Goal: Task Accomplishment & Management: Manage account settings

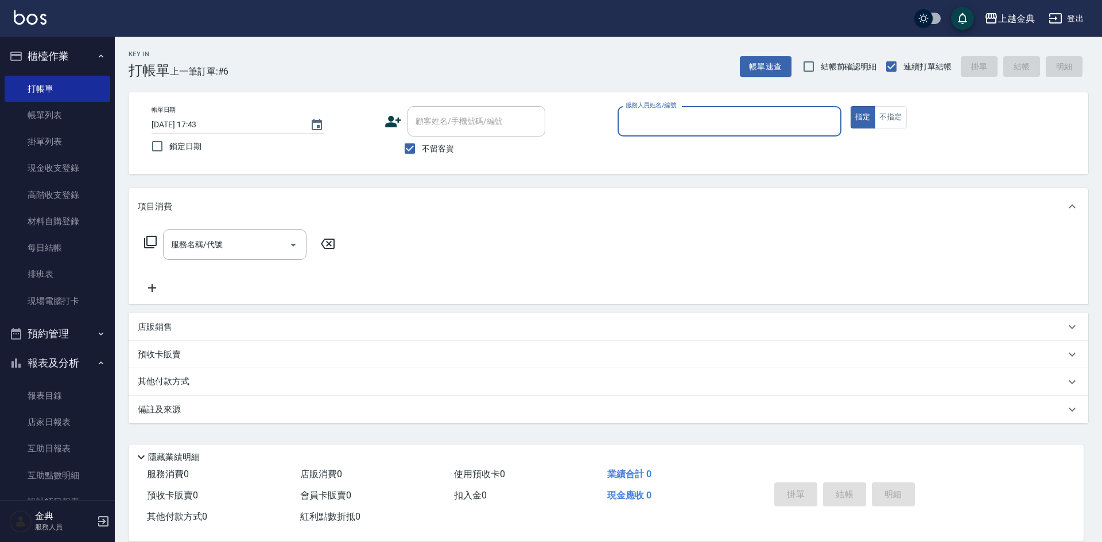
click at [754, 131] on input "服務人員姓名/編號" at bounding box center [729, 121] width 213 height 20
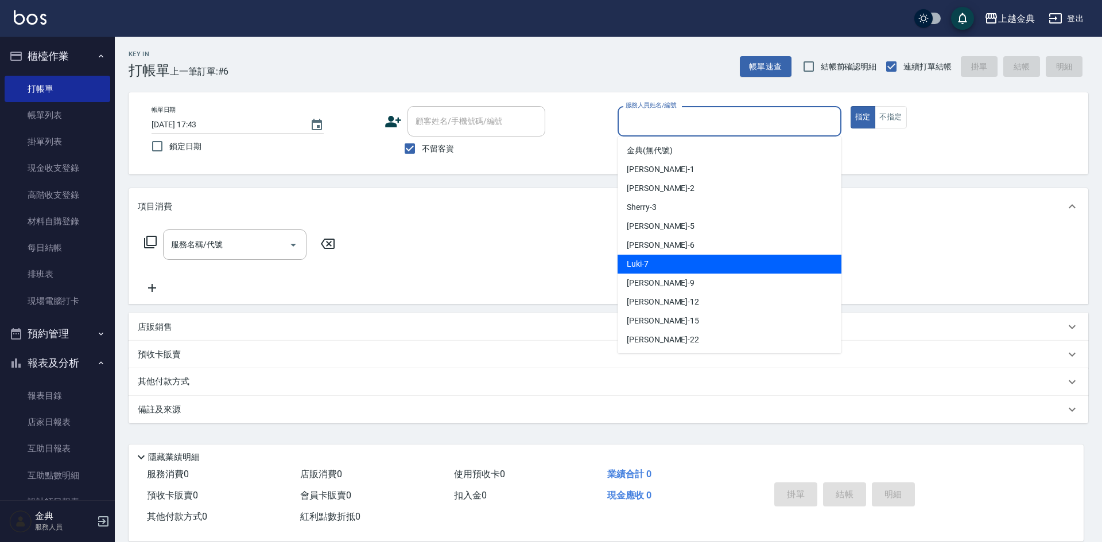
click at [650, 265] on div "Luki -7" at bounding box center [730, 264] width 224 height 19
type input "Luki-7"
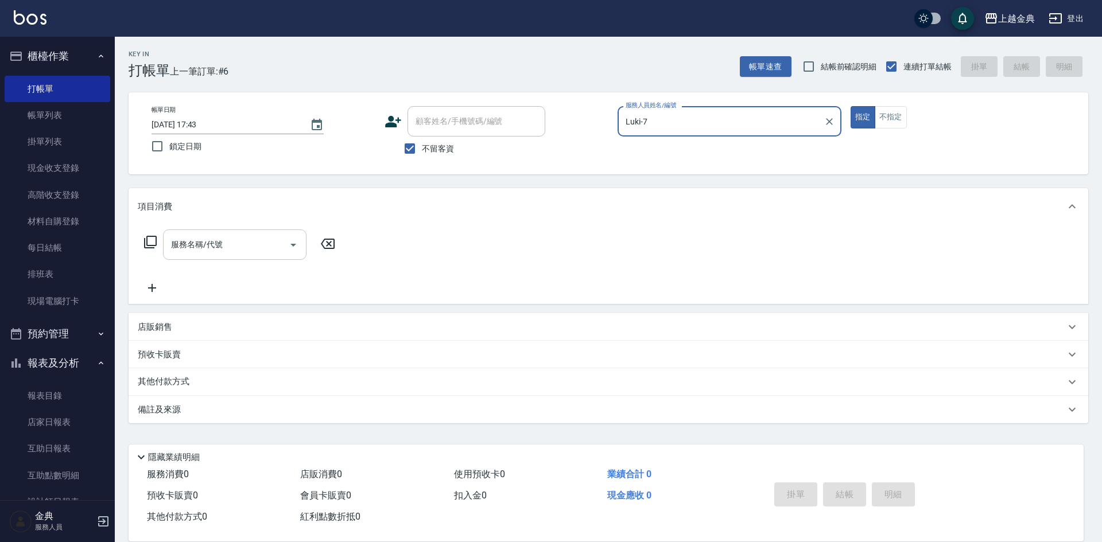
click at [238, 243] on input "服務名稱/代號" at bounding box center [226, 245] width 116 height 20
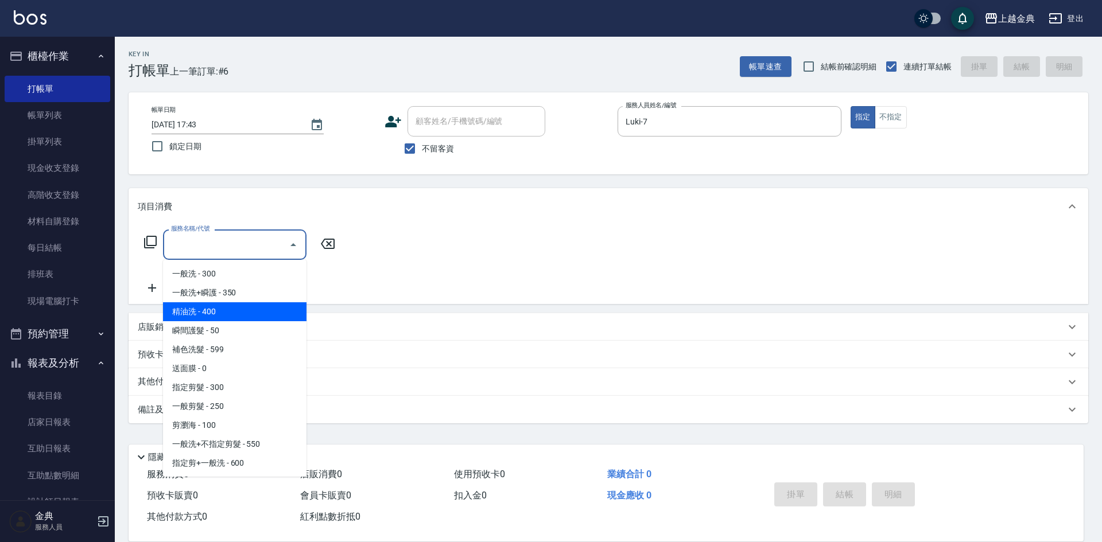
click at [239, 312] on span "精油洗 - 400" at bounding box center [234, 311] width 143 height 19
type input "精油洗(102)"
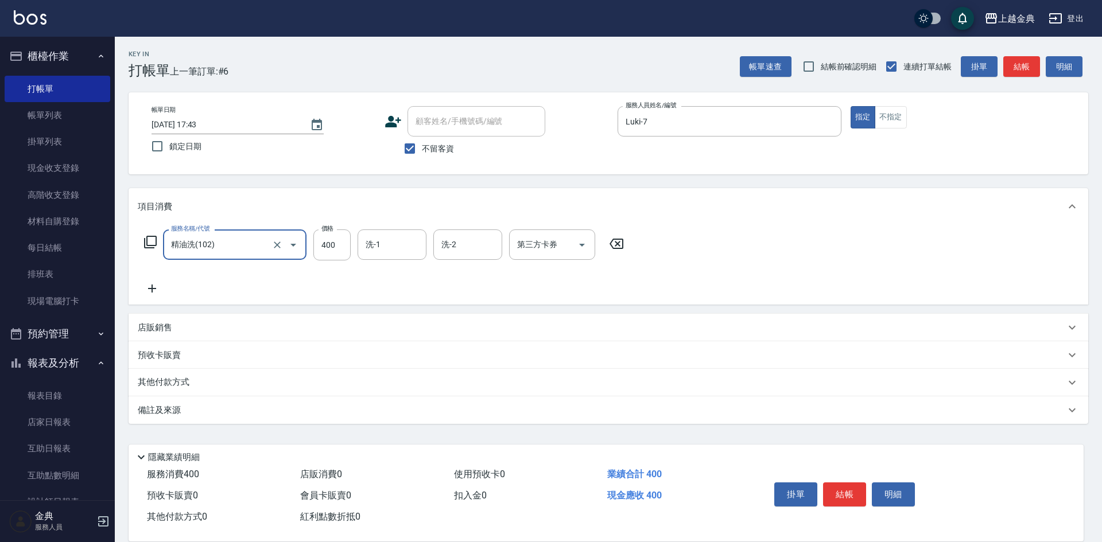
click at [405, 247] on input "洗-1" at bounding box center [392, 245] width 59 height 20
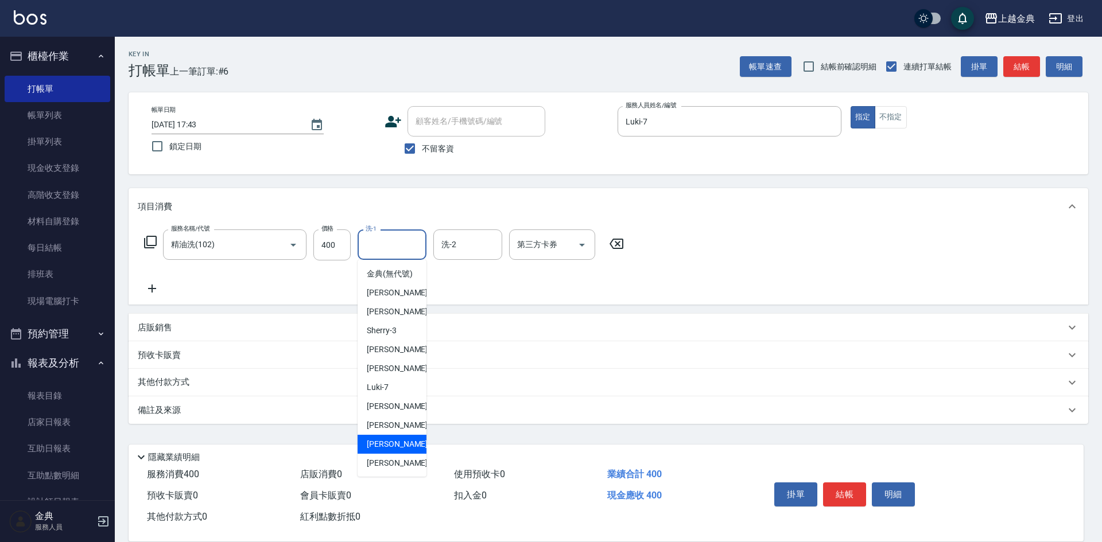
click at [409, 454] on div "[PERSON_NAME] -15" at bounding box center [392, 444] width 69 height 19
type input "[PERSON_NAME]-15"
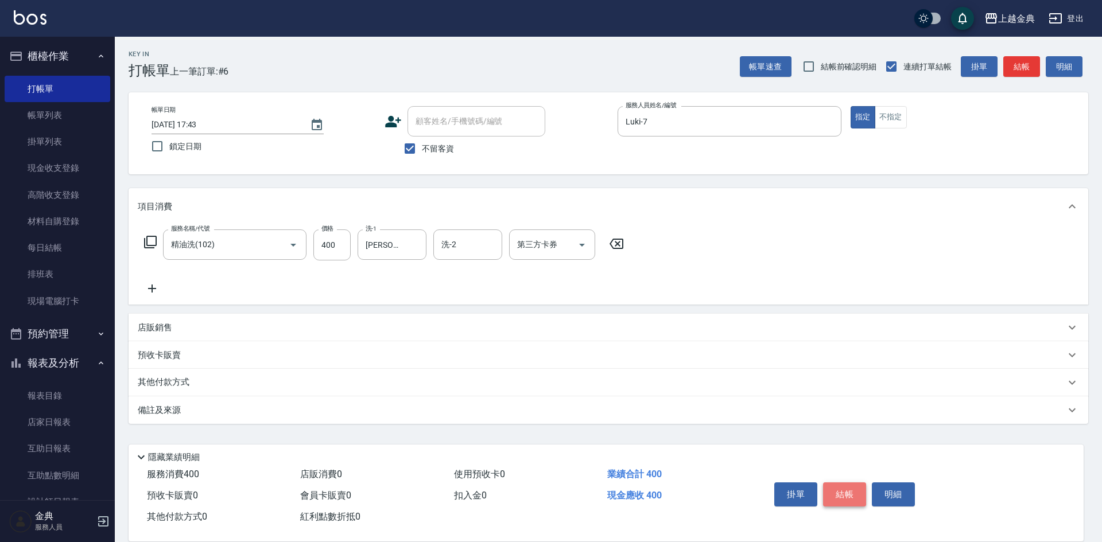
click at [847, 490] on button "結帳" at bounding box center [844, 495] width 43 height 24
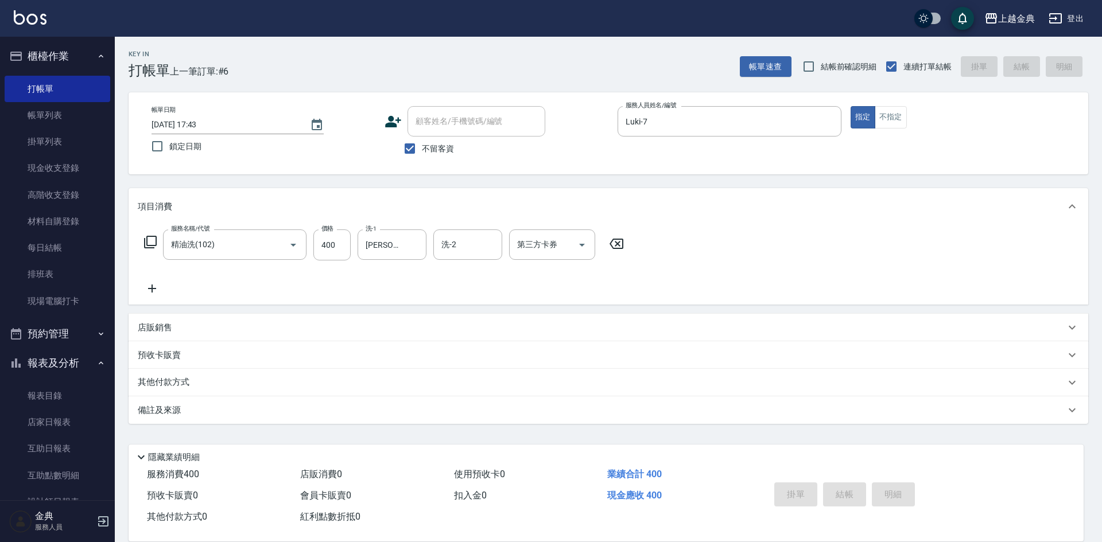
type input "[DATE] 19:09"
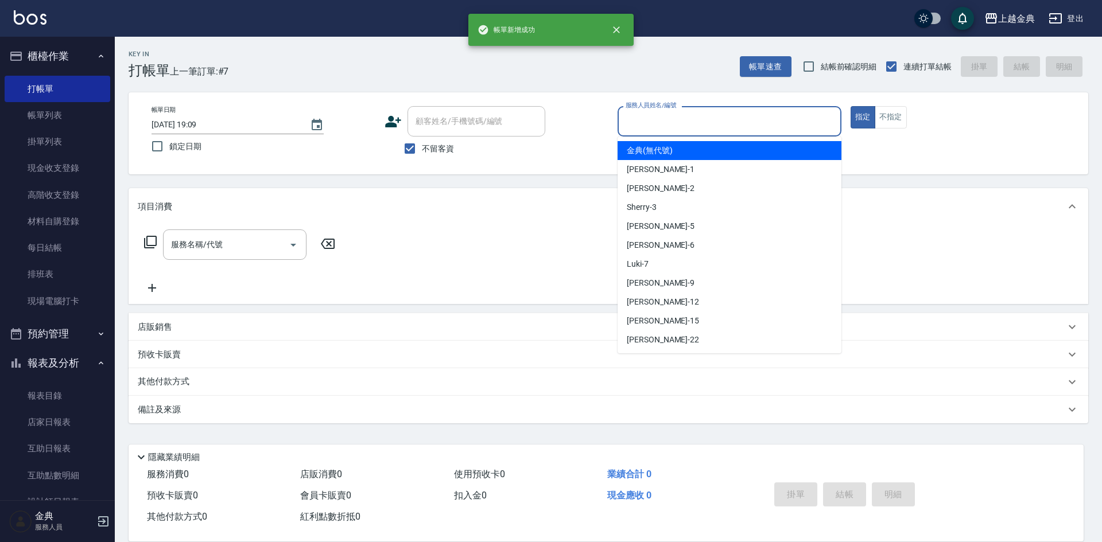
click at [798, 124] on input "服務人員姓名/編號" at bounding box center [729, 121] width 213 height 20
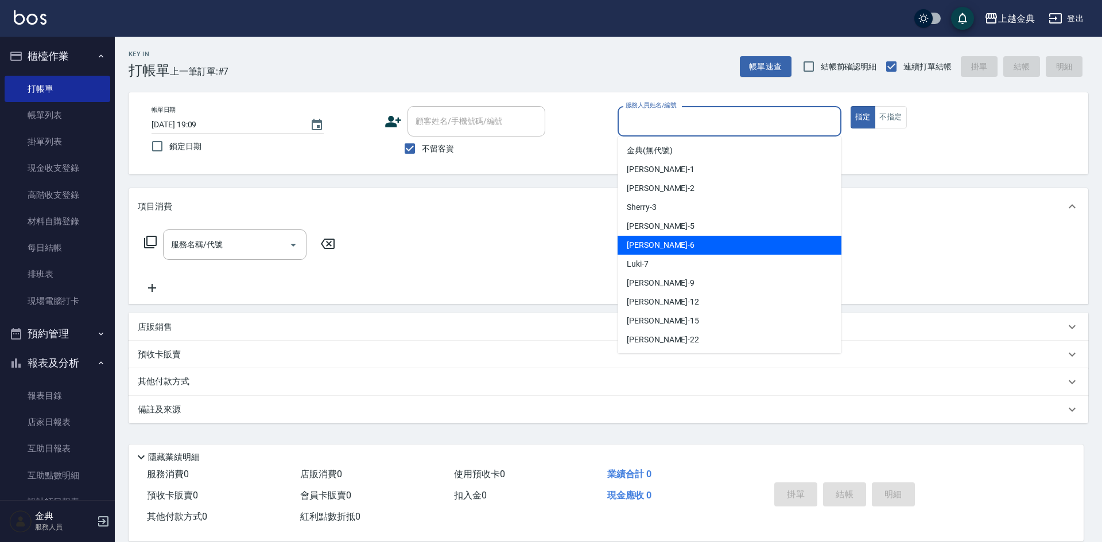
click at [655, 249] on div "[PERSON_NAME] -6" at bounding box center [730, 245] width 224 height 19
type input "[PERSON_NAME]-6"
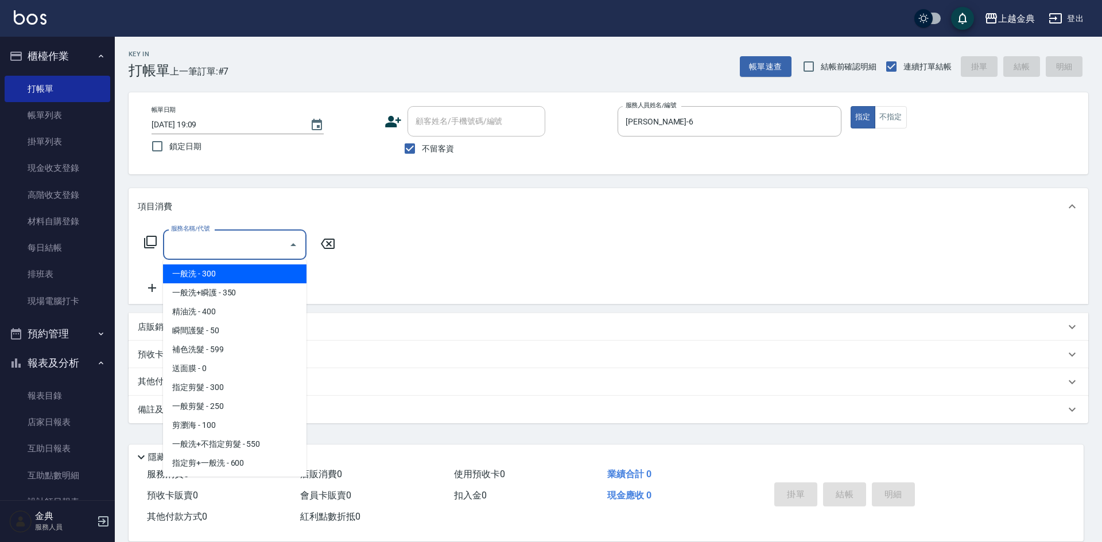
click at [267, 246] on input "服務名稱/代號" at bounding box center [226, 245] width 116 height 20
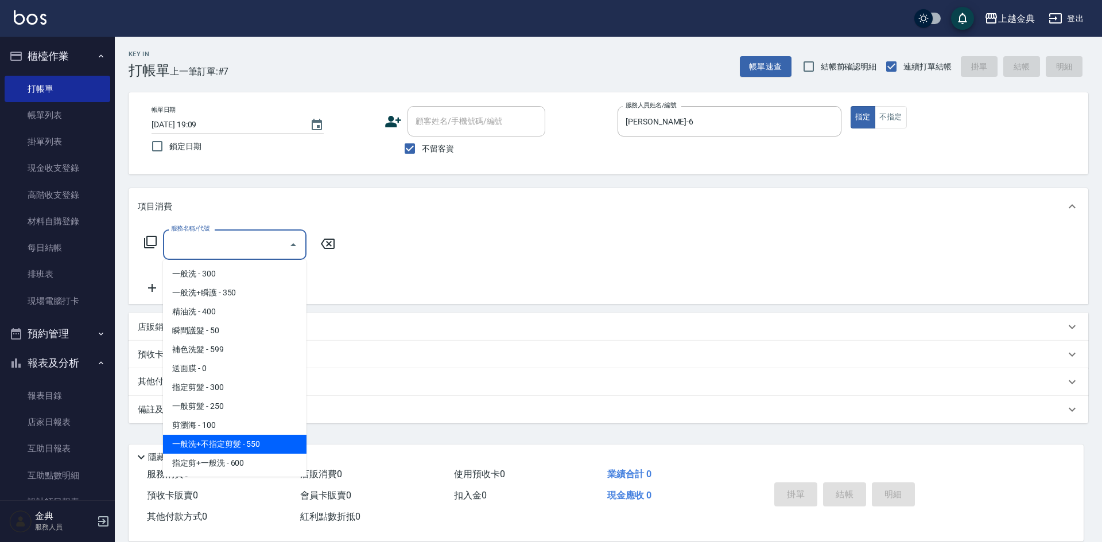
scroll to position [57, 0]
click at [238, 436] on span "指定剪髮+精油洗 - 700" at bounding box center [234, 443] width 143 height 19
type input "指定剪髮+精油洗(207)"
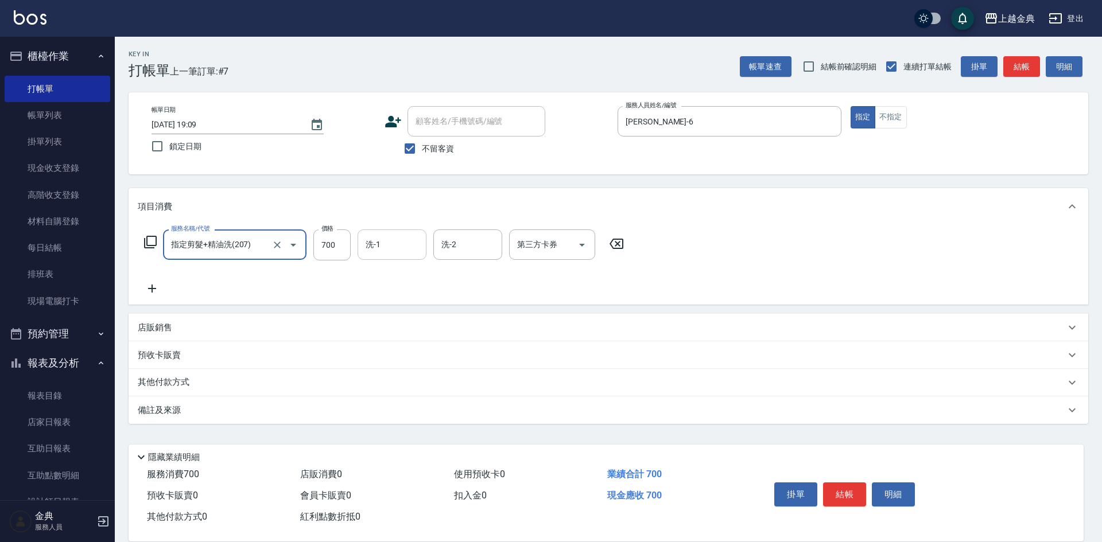
click at [374, 244] on div "洗-1 洗-1" at bounding box center [392, 245] width 69 height 30
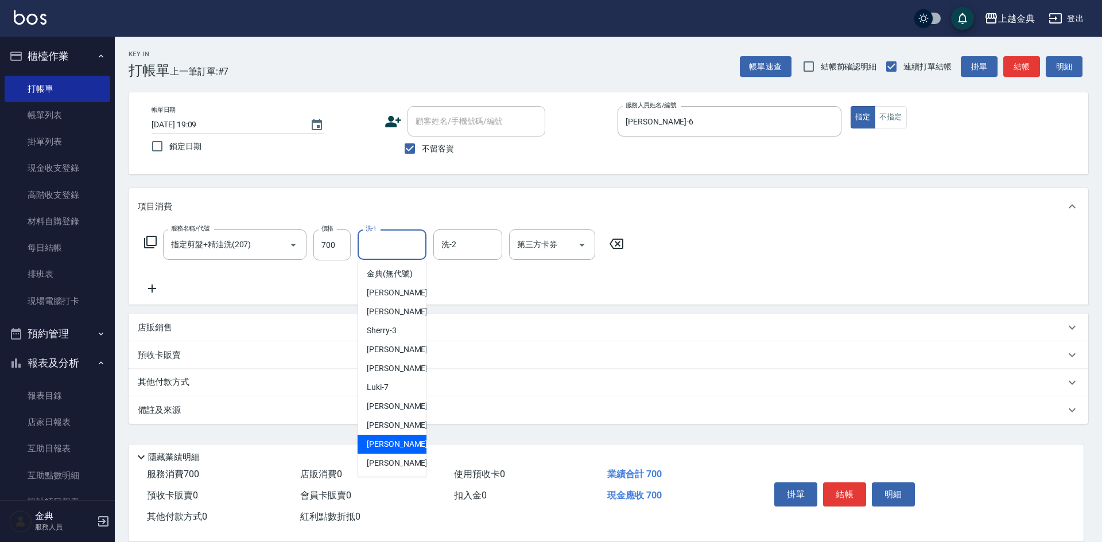
click at [379, 451] on span "[PERSON_NAME] -15" at bounding box center [403, 444] width 72 height 12
type input "[PERSON_NAME]-15"
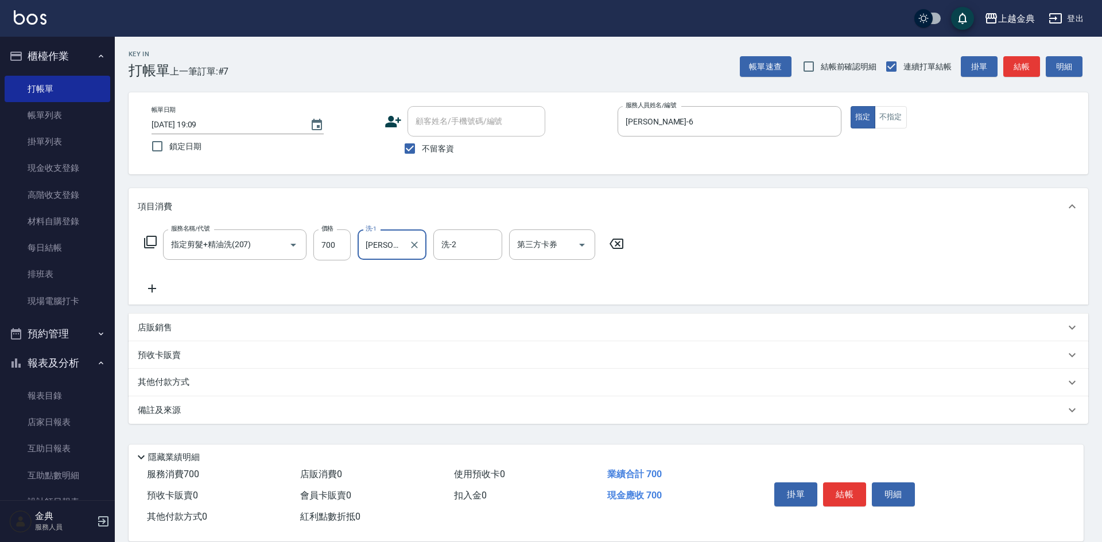
click at [161, 383] on p "其他付款方式" at bounding box center [166, 382] width 57 height 13
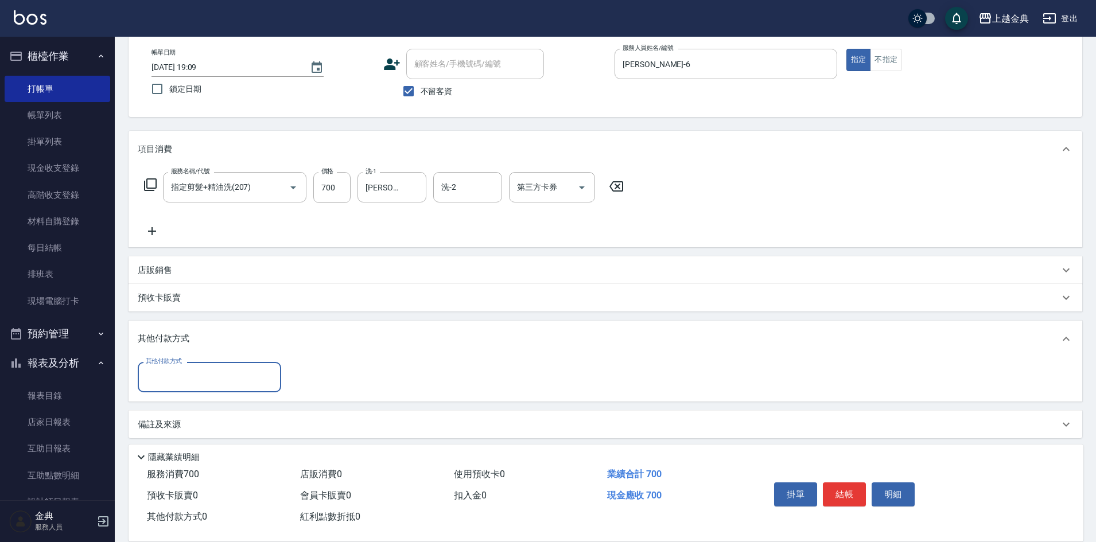
click at [188, 370] on input "其他付款方式" at bounding box center [209, 377] width 133 height 20
click at [168, 459] on span "轉帳" at bounding box center [209, 463] width 143 height 19
type input "轉帳"
click at [339, 386] on input "0" at bounding box center [331, 377] width 86 height 31
click at [335, 387] on input "0" at bounding box center [331, 377] width 86 height 31
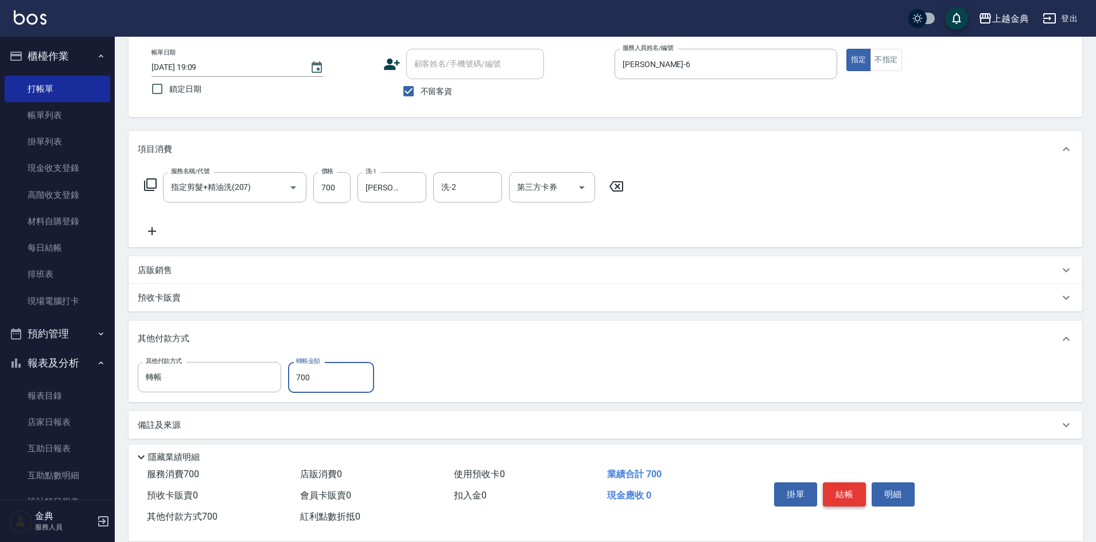
type input "700"
click at [845, 491] on button "結帳" at bounding box center [844, 495] width 43 height 24
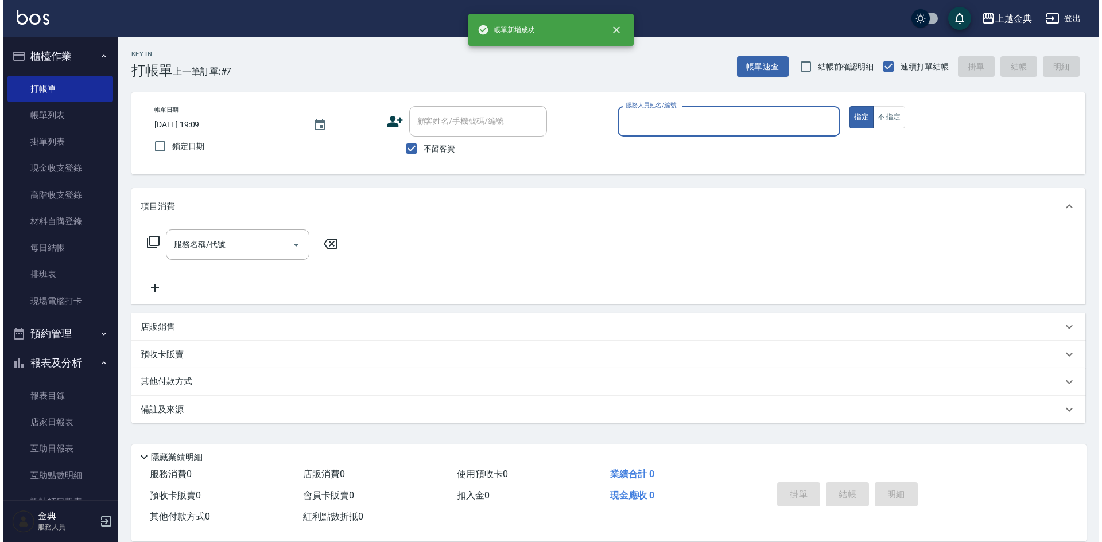
scroll to position [0, 0]
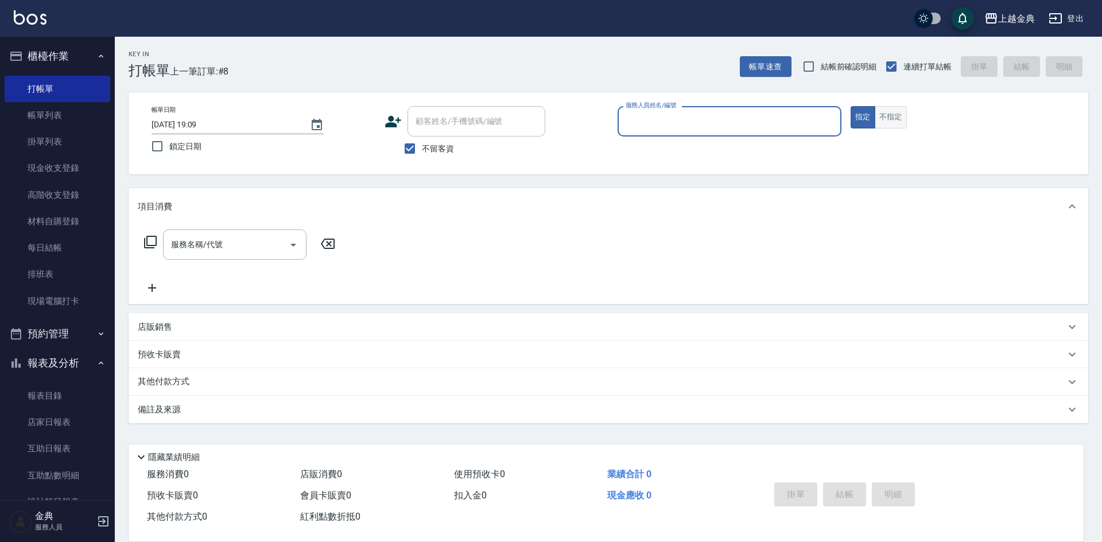
click at [888, 121] on button "不指定" at bounding box center [891, 117] width 32 height 22
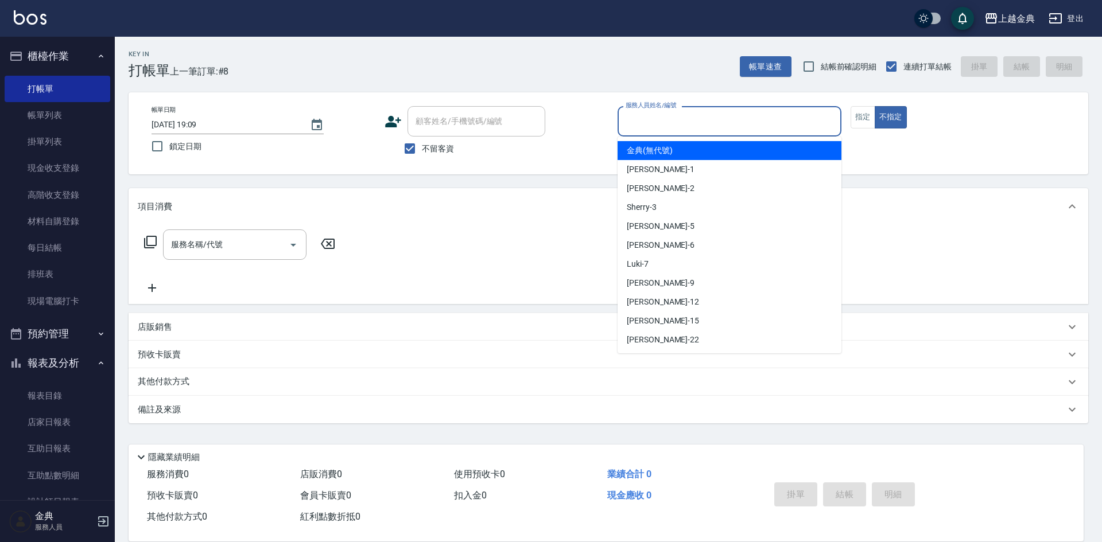
click at [786, 121] on input "服務人員姓名/編號" at bounding box center [729, 121] width 213 height 20
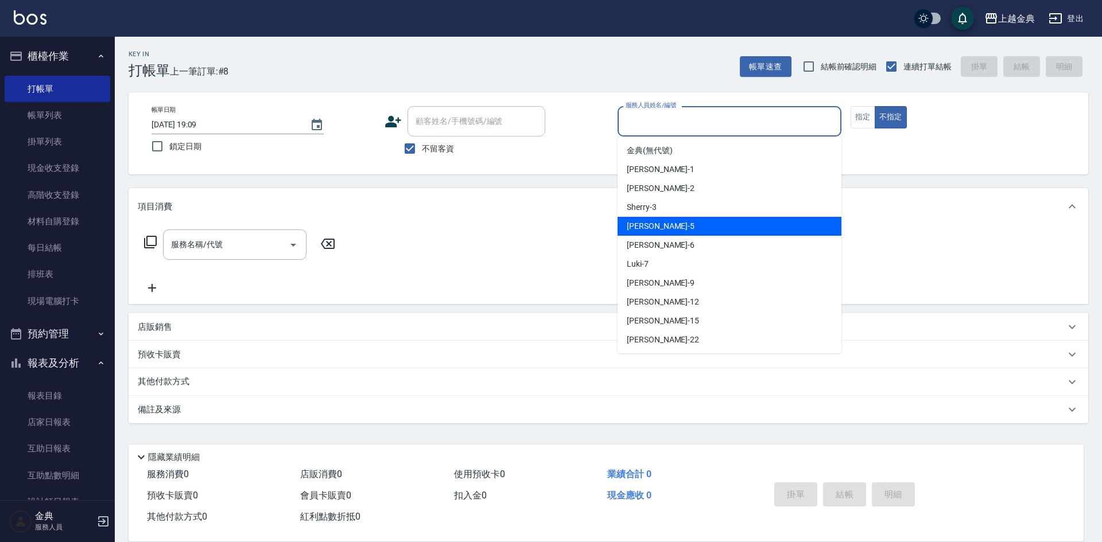
click at [644, 226] on span "[PERSON_NAME] -5" at bounding box center [661, 226] width 68 height 12
type input "[PERSON_NAME]-5"
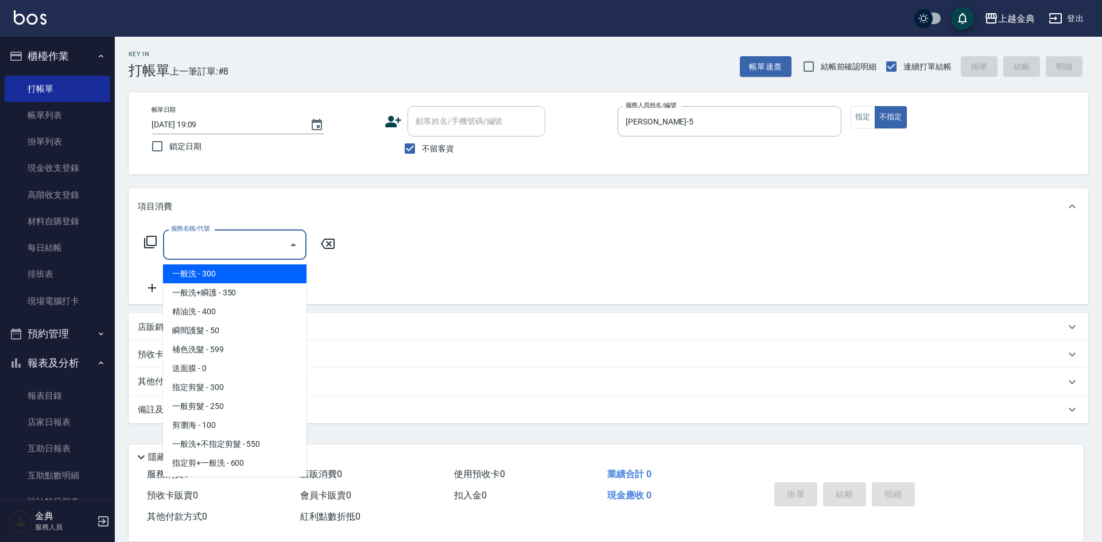
click at [277, 250] on input "服務名稱/代號" at bounding box center [226, 245] width 116 height 20
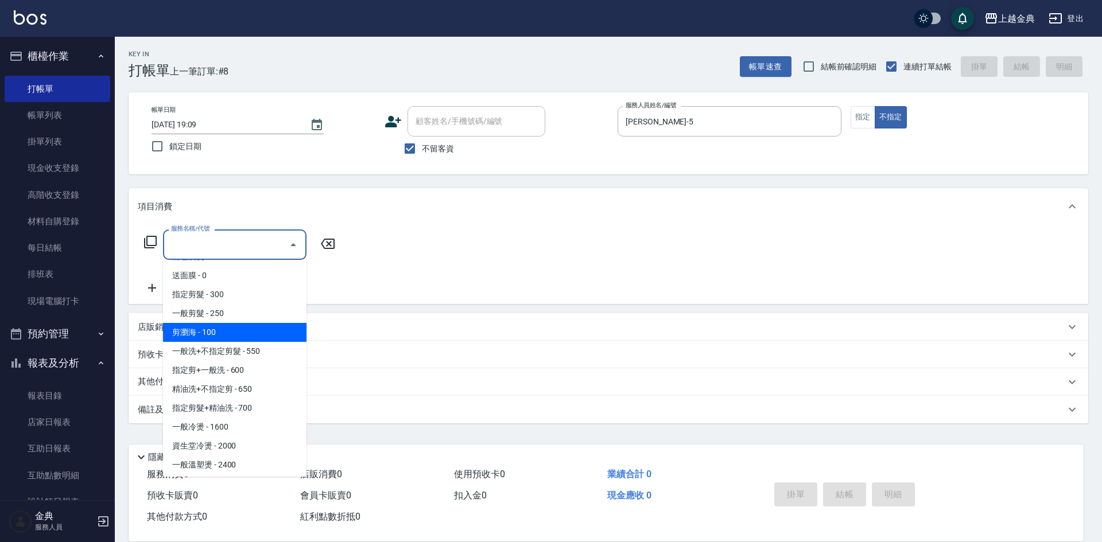
scroll to position [115, 0]
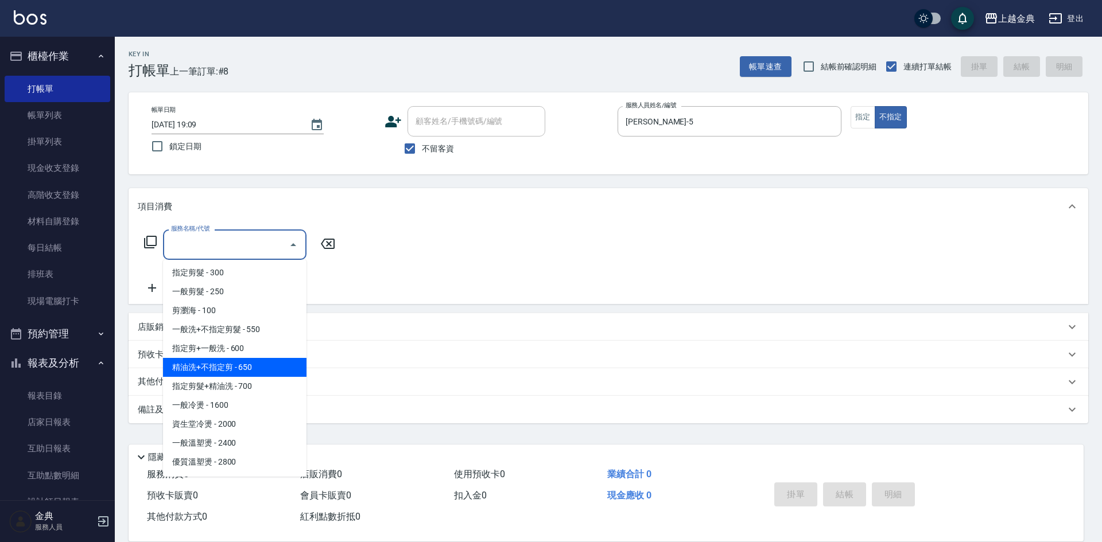
click at [258, 368] on span "精油洗+不指定剪 - 650" at bounding box center [234, 367] width 143 height 19
type input "精油洗+不指定剪(205)"
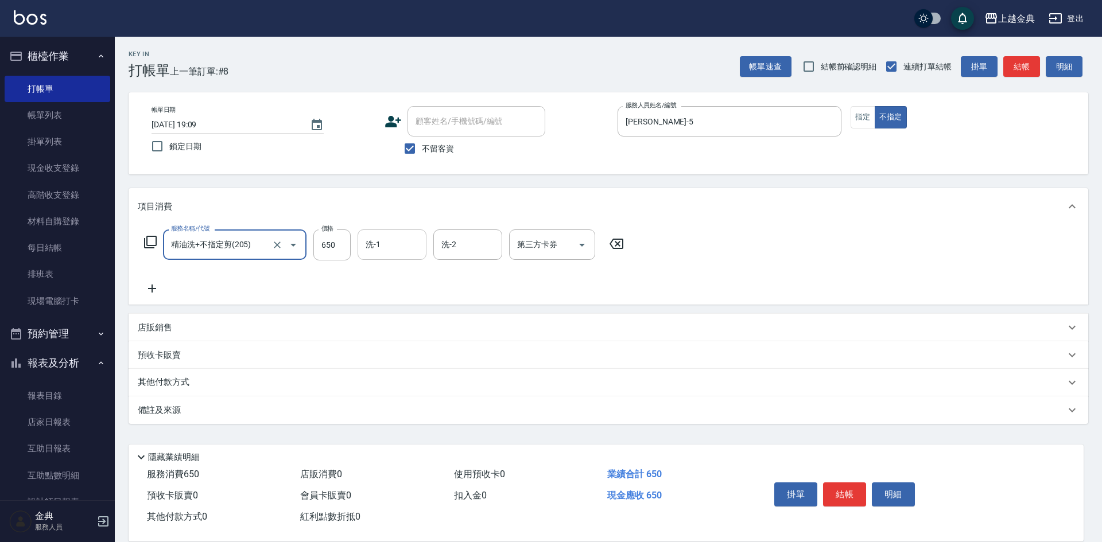
click at [405, 242] on input "洗-1" at bounding box center [392, 245] width 59 height 20
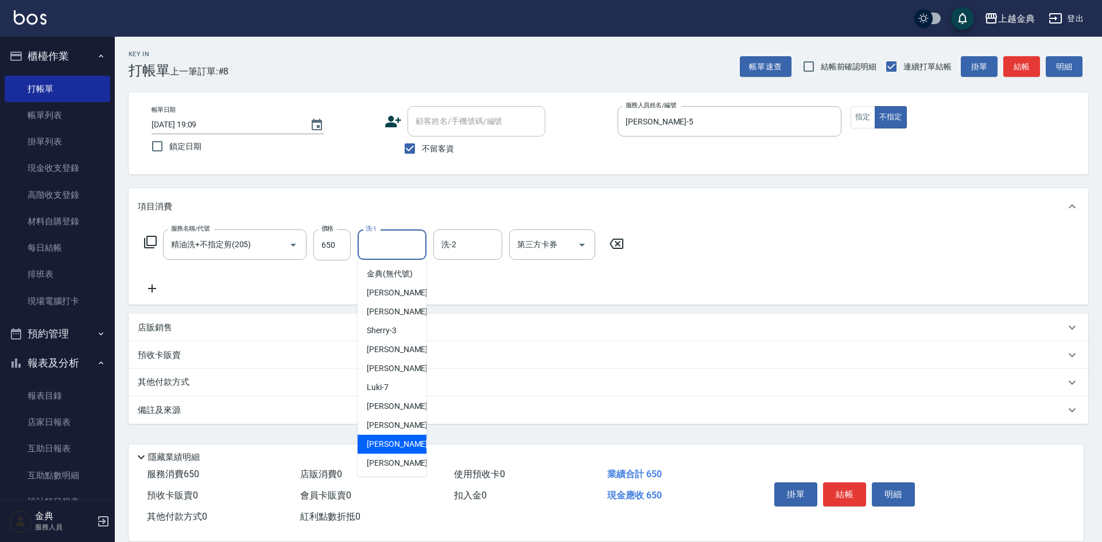
click at [390, 451] on span "[PERSON_NAME] -15" at bounding box center [403, 444] width 72 height 12
type input "[PERSON_NAME]-15"
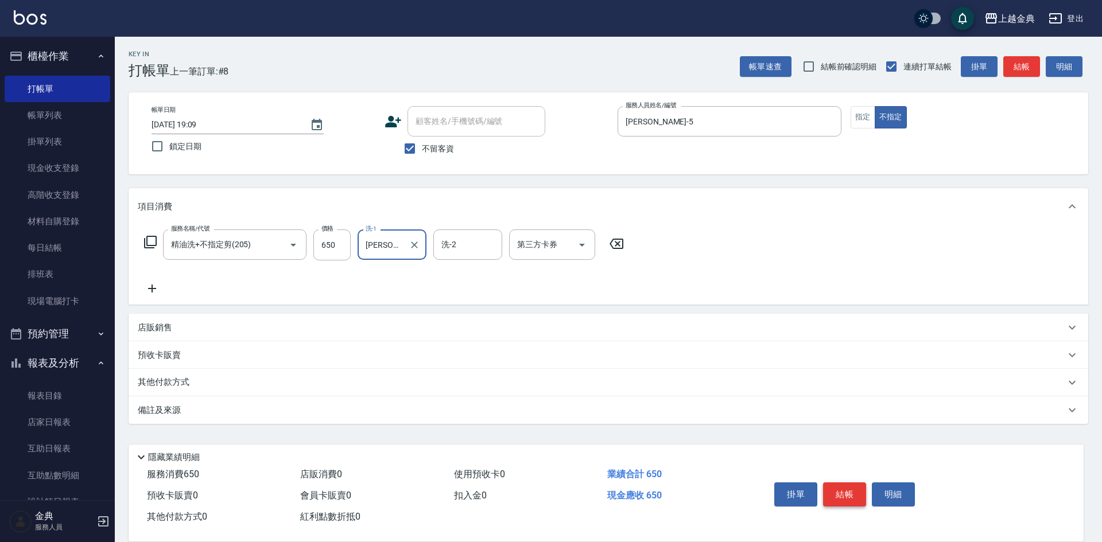
click at [851, 488] on button "結帳" at bounding box center [844, 495] width 43 height 24
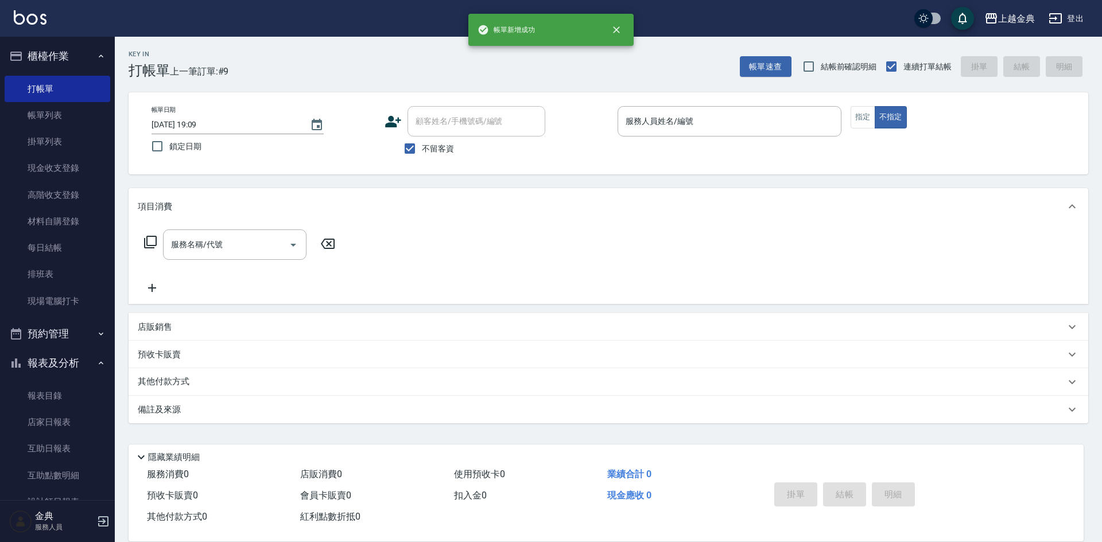
click at [785, 137] on p at bounding box center [730, 143] width 224 height 12
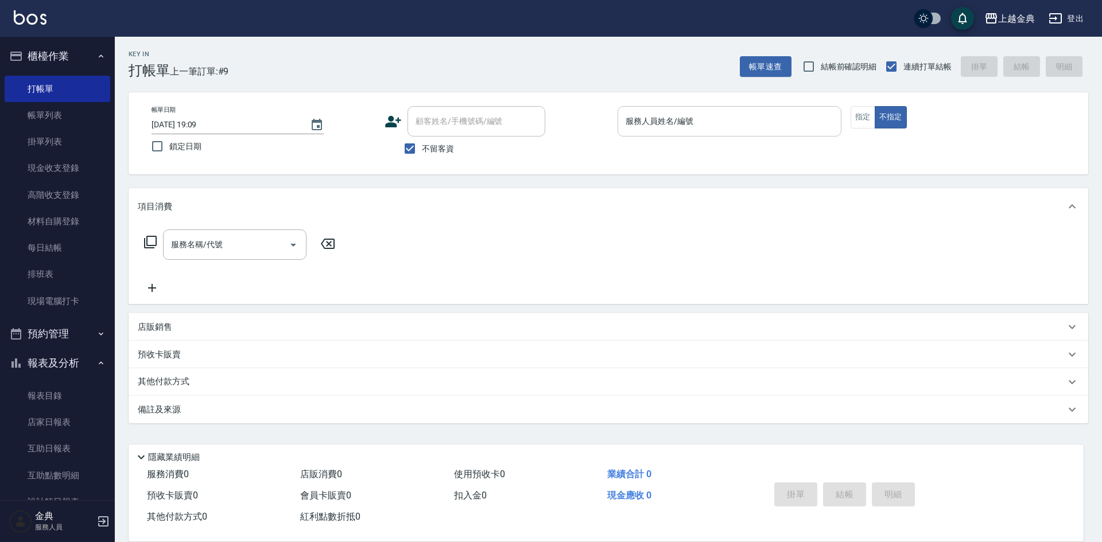
click at [771, 131] on input "服務人員姓名/編號" at bounding box center [729, 121] width 213 height 20
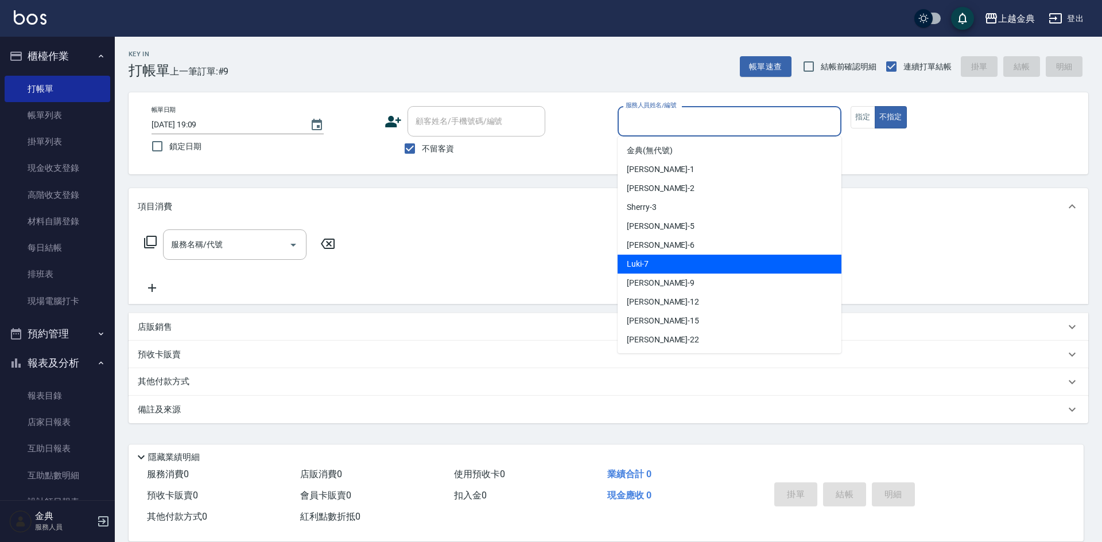
click at [661, 260] on div "Luki -7" at bounding box center [730, 264] width 224 height 19
type input "Luki-7"
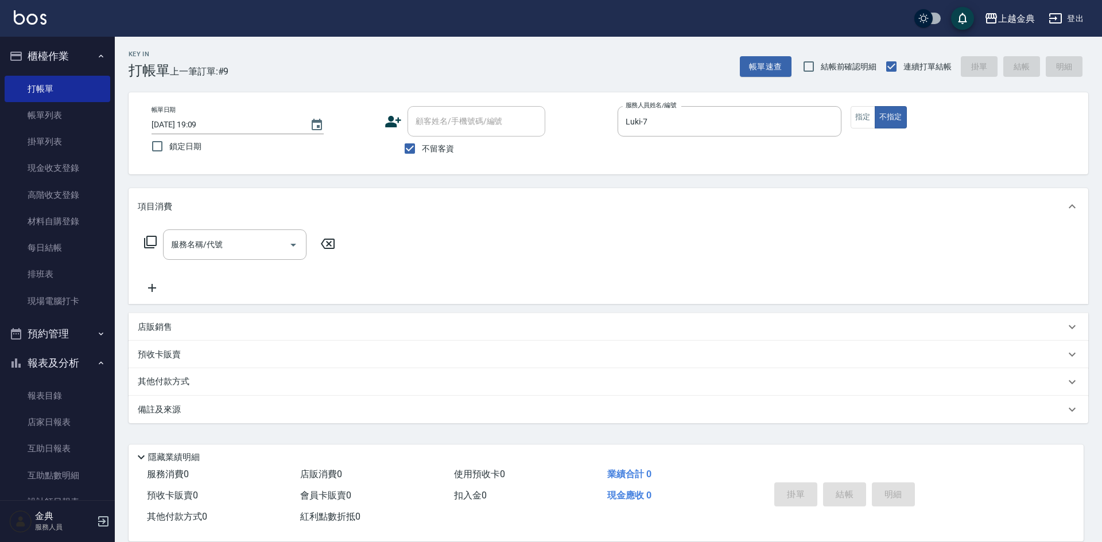
click at [231, 266] on div "服務名稱/代號 服務名稱/代號" at bounding box center [240, 262] width 204 height 65
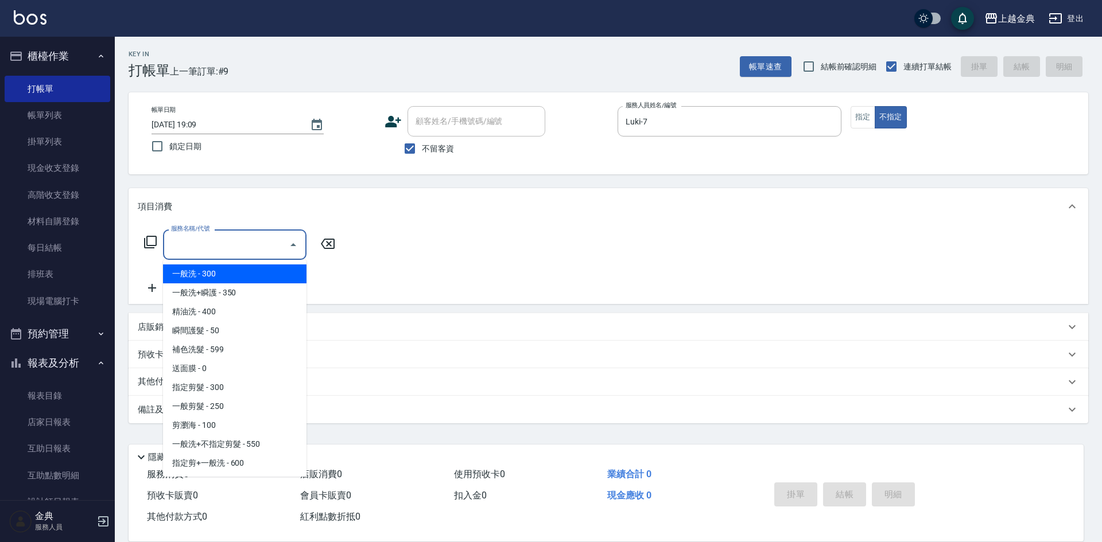
click at [233, 244] on input "服務名稱/代號" at bounding box center [226, 245] width 116 height 20
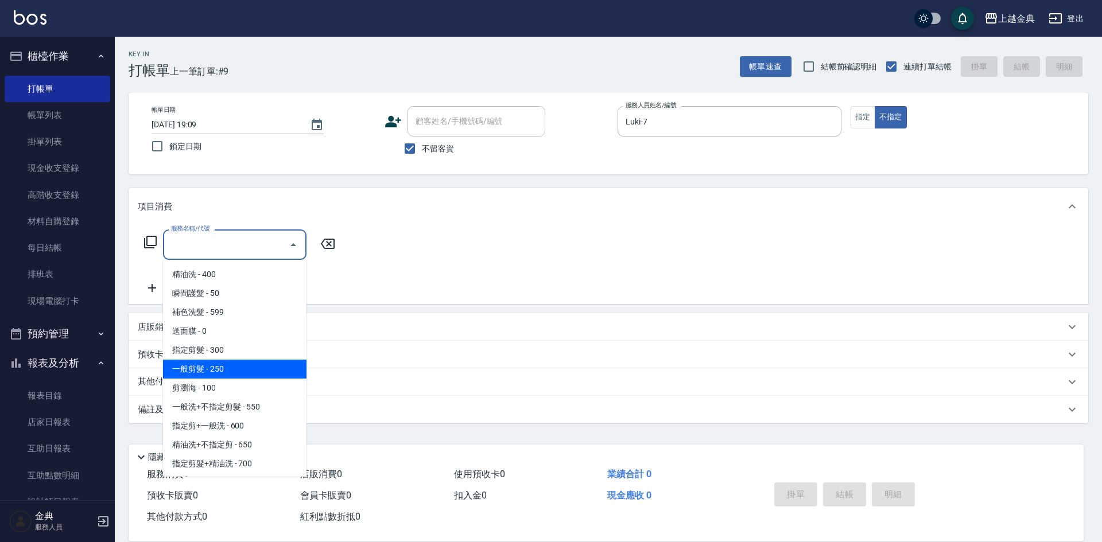
scroll to position [57, 0]
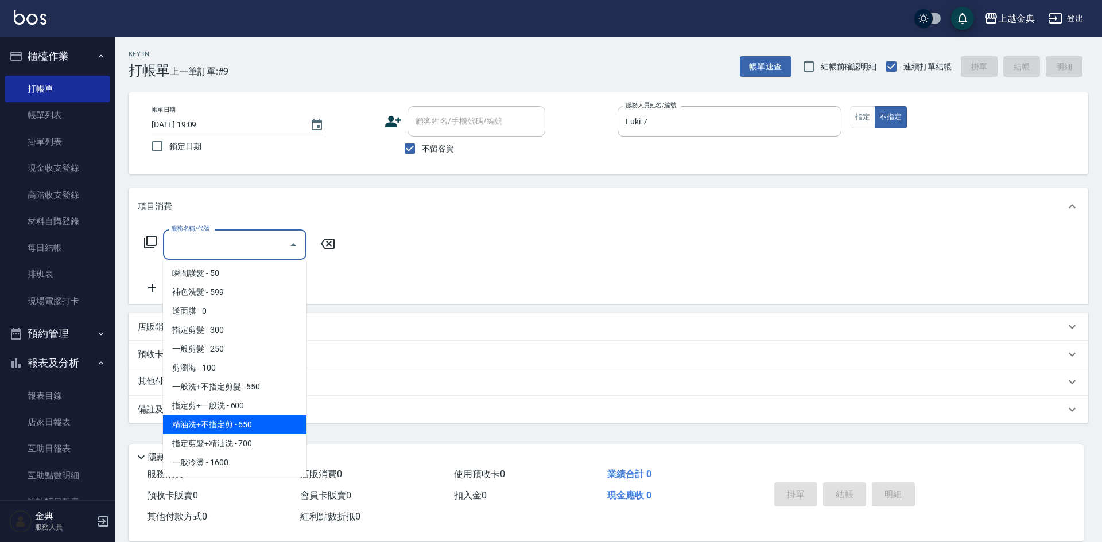
click at [244, 426] on span "精油洗+不指定剪 - 650" at bounding box center [234, 425] width 143 height 19
type input "精油洗+不指定剪(205)"
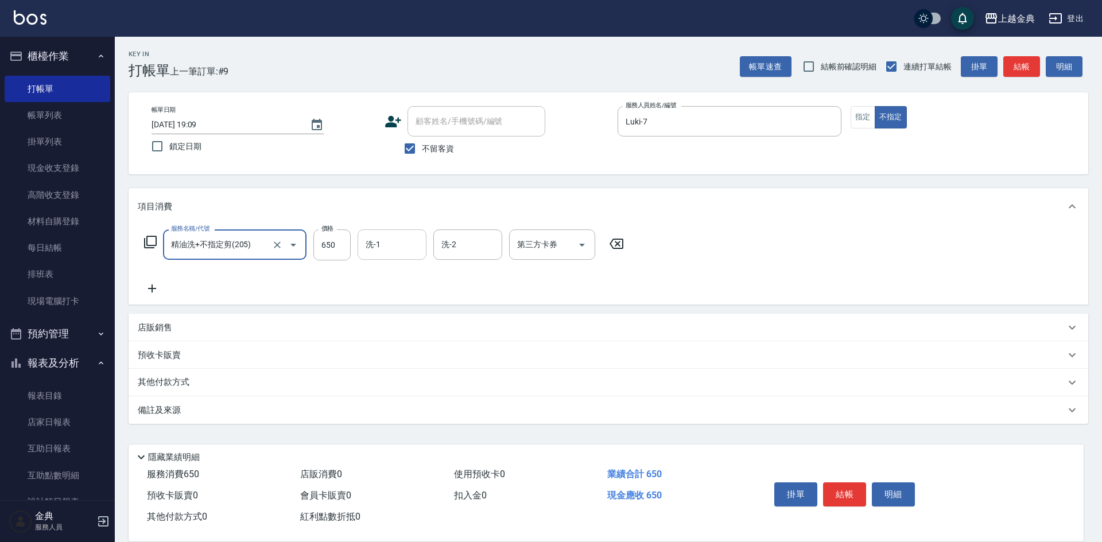
click at [390, 243] on input "洗-1" at bounding box center [392, 245] width 59 height 20
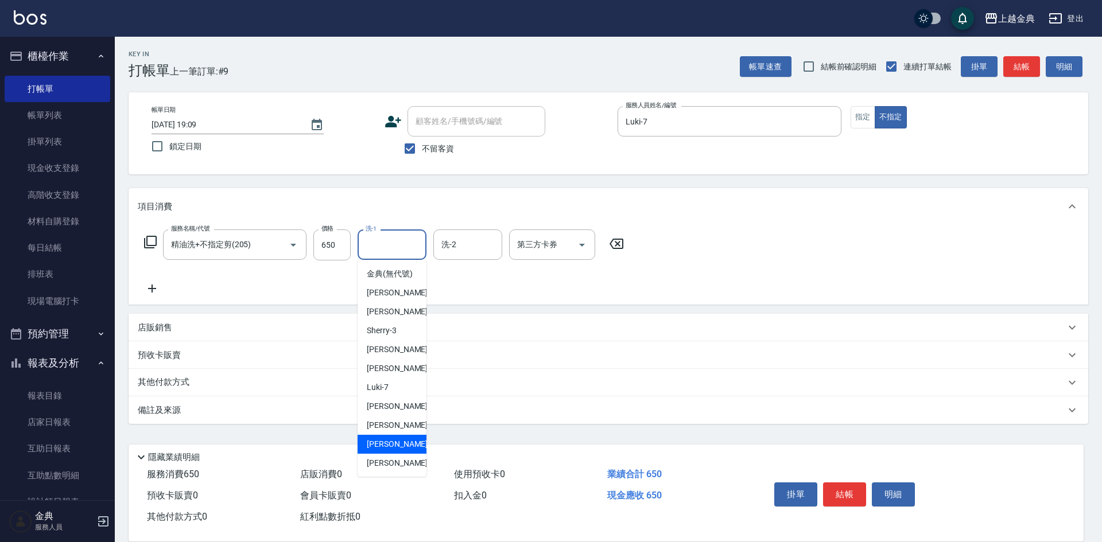
click at [385, 451] on span "[PERSON_NAME] -15" at bounding box center [403, 444] width 72 height 12
type input "[PERSON_NAME]-15"
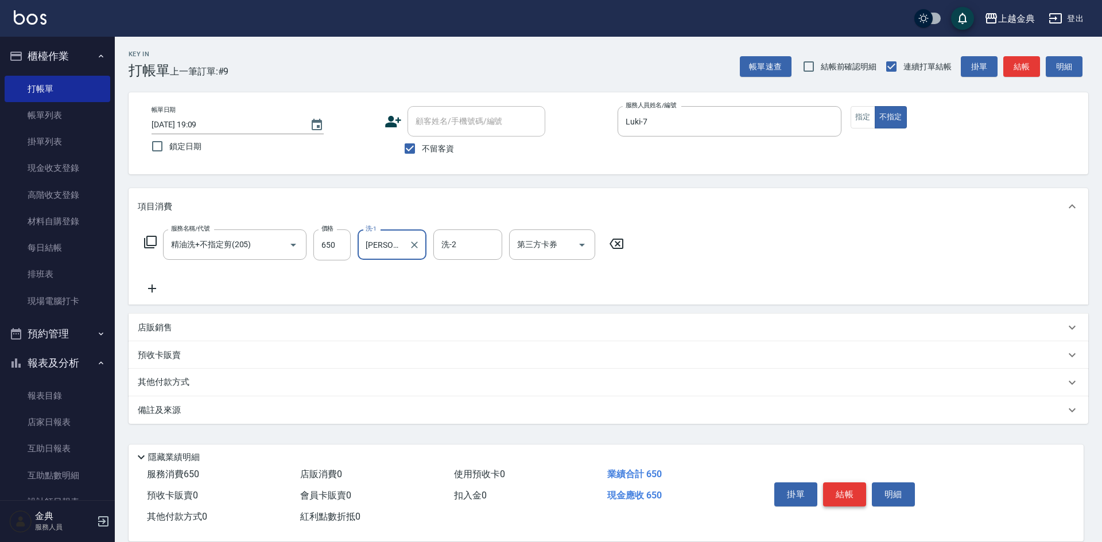
click at [845, 489] on button "結帳" at bounding box center [844, 495] width 43 height 24
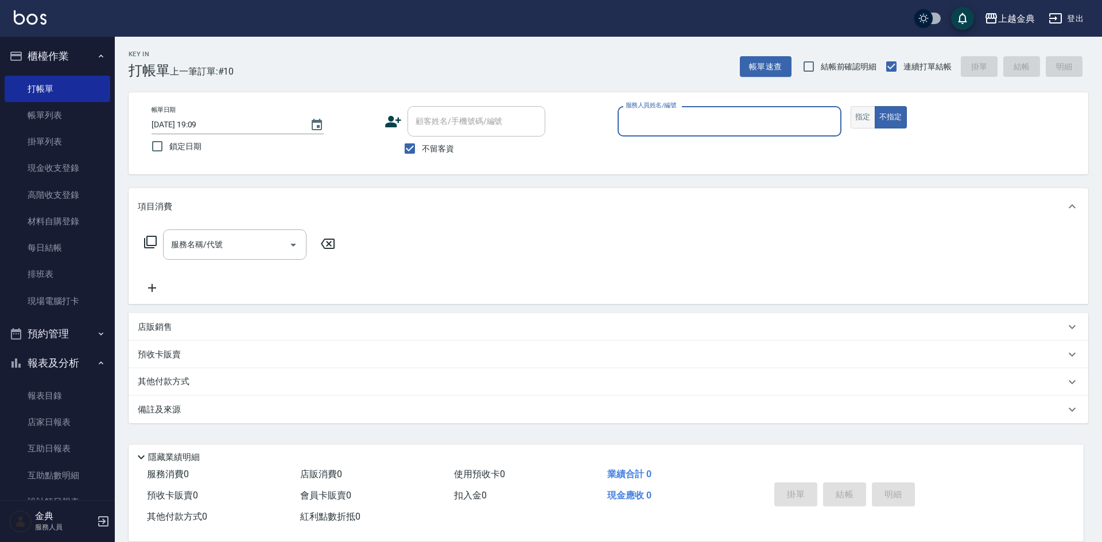
click at [864, 110] on button "指定" at bounding box center [863, 117] width 25 height 22
click at [753, 125] on input "服務人員姓名/編號" at bounding box center [729, 121] width 213 height 20
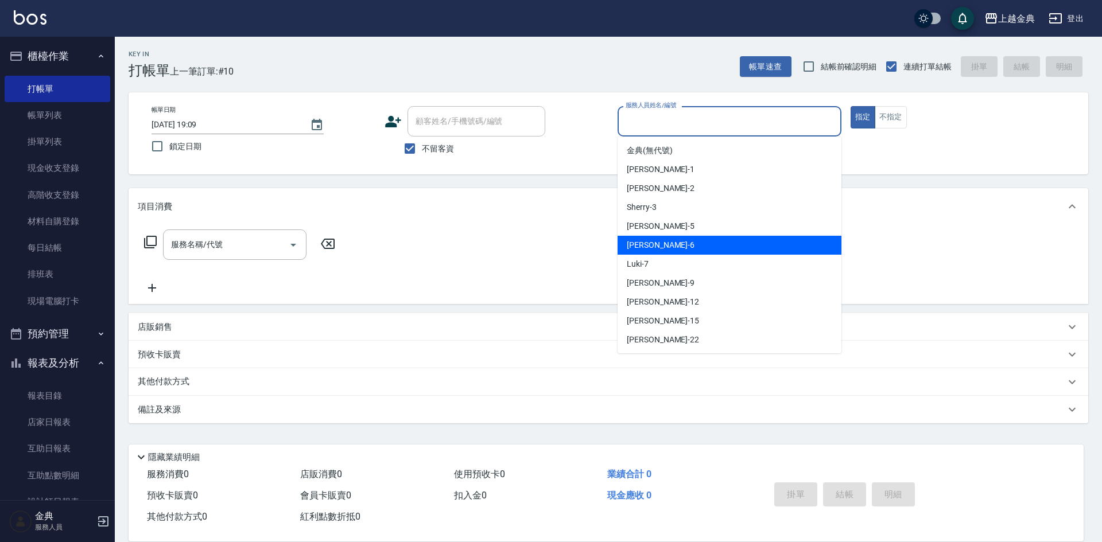
click at [626, 245] on div "[PERSON_NAME] -6" at bounding box center [730, 245] width 224 height 19
type input "[PERSON_NAME]-6"
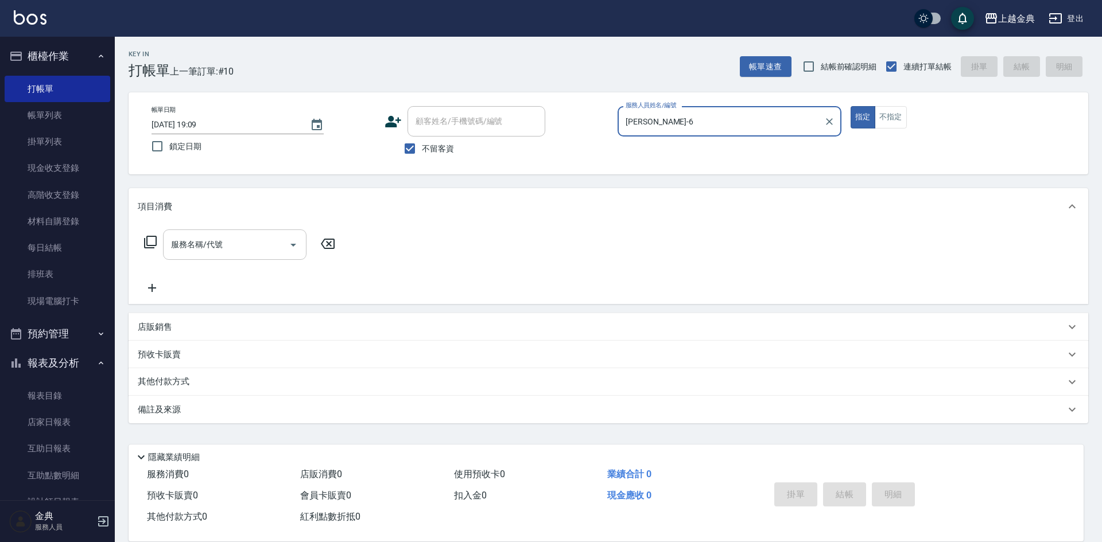
click at [227, 251] on input "服務名稱/代號" at bounding box center [226, 245] width 116 height 20
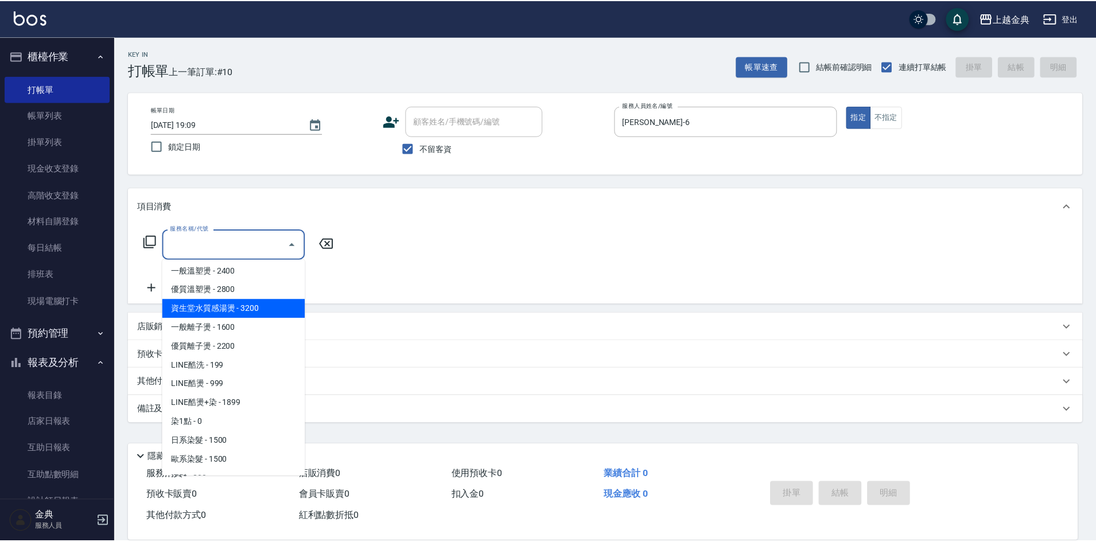
scroll to position [344, 0]
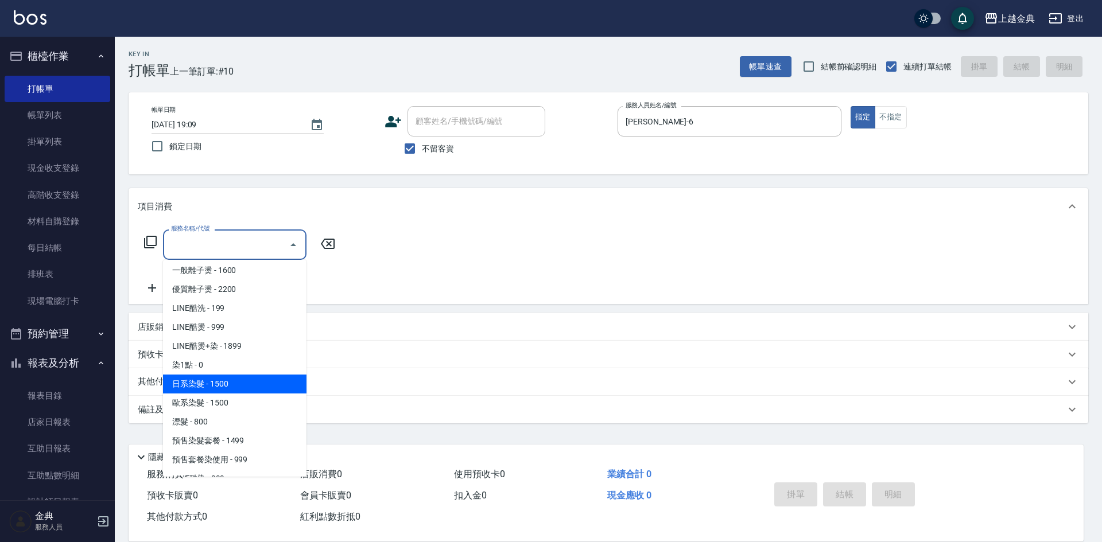
click at [238, 380] on span "日系染髮 - 1500" at bounding box center [234, 384] width 143 height 19
type input "日系染髮(401)"
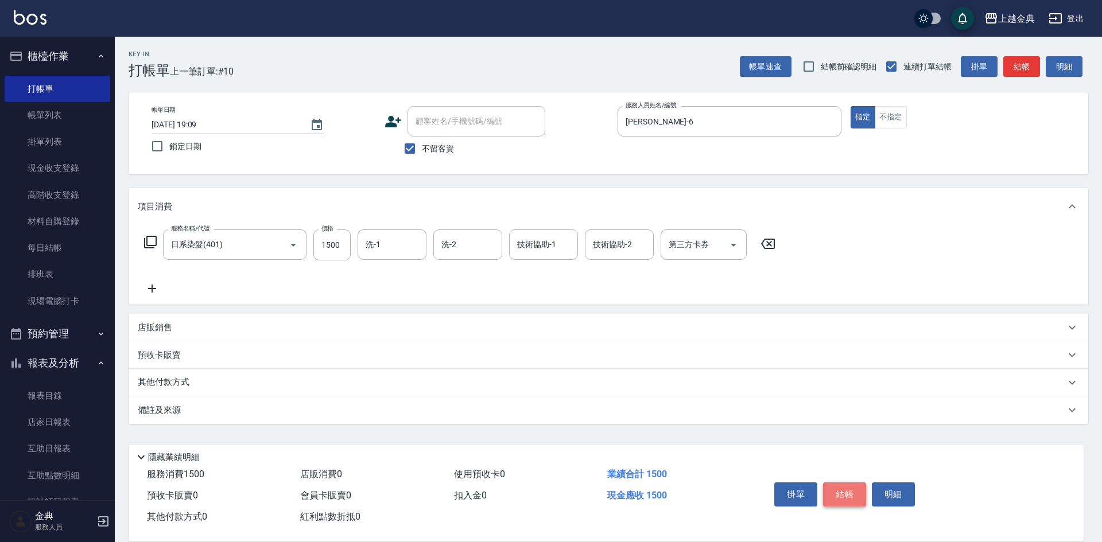
click at [849, 489] on button "結帳" at bounding box center [844, 495] width 43 height 24
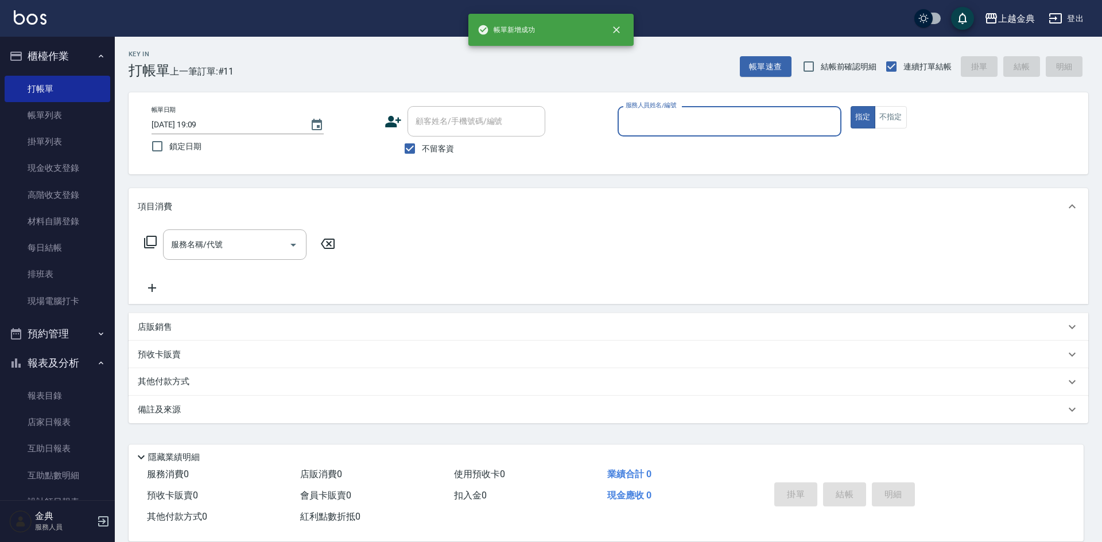
click at [761, 124] on input "服務人員姓名/編號" at bounding box center [729, 121] width 213 height 20
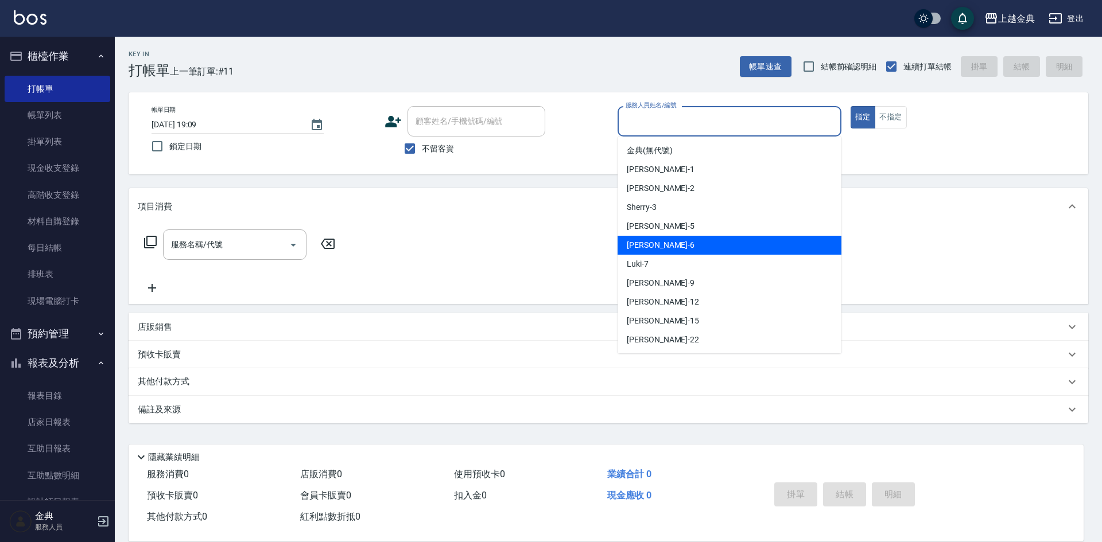
click at [653, 246] on div "[PERSON_NAME] -6" at bounding box center [730, 245] width 224 height 19
type input "[PERSON_NAME]-6"
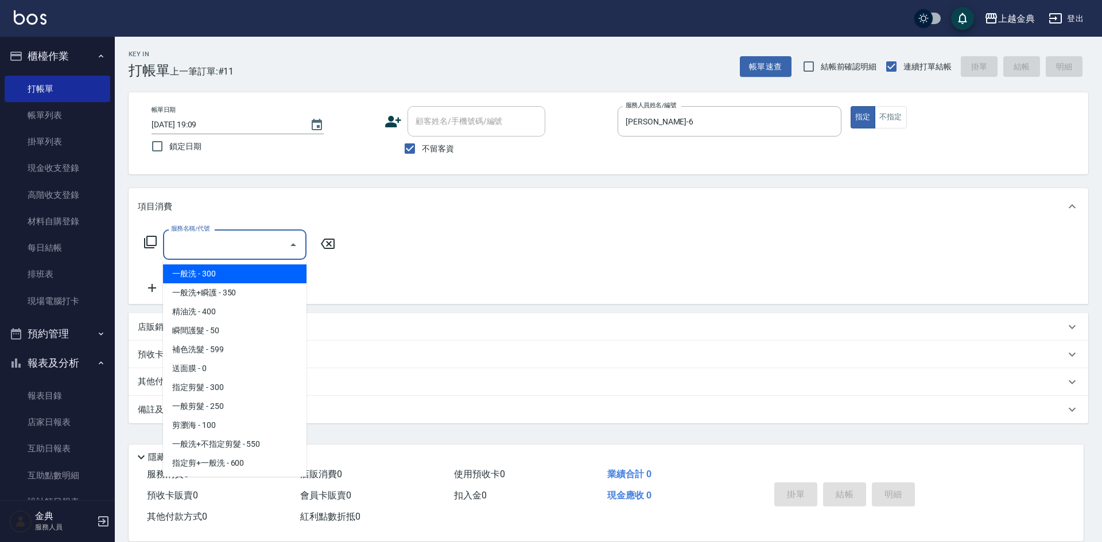
click at [248, 240] on input "服務名稱/代號" at bounding box center [226, 245] width 116 height 20
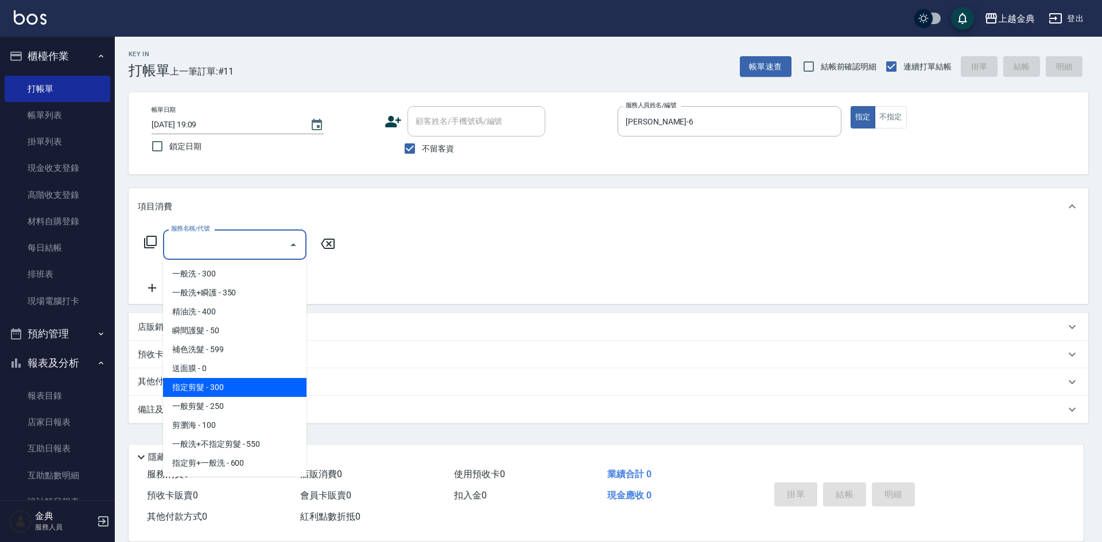
click at [240, 385] on span "指定剪髮 - 300" at bounding box center [234, 387] width 143 height 19
type input "指定剪髮(199)"
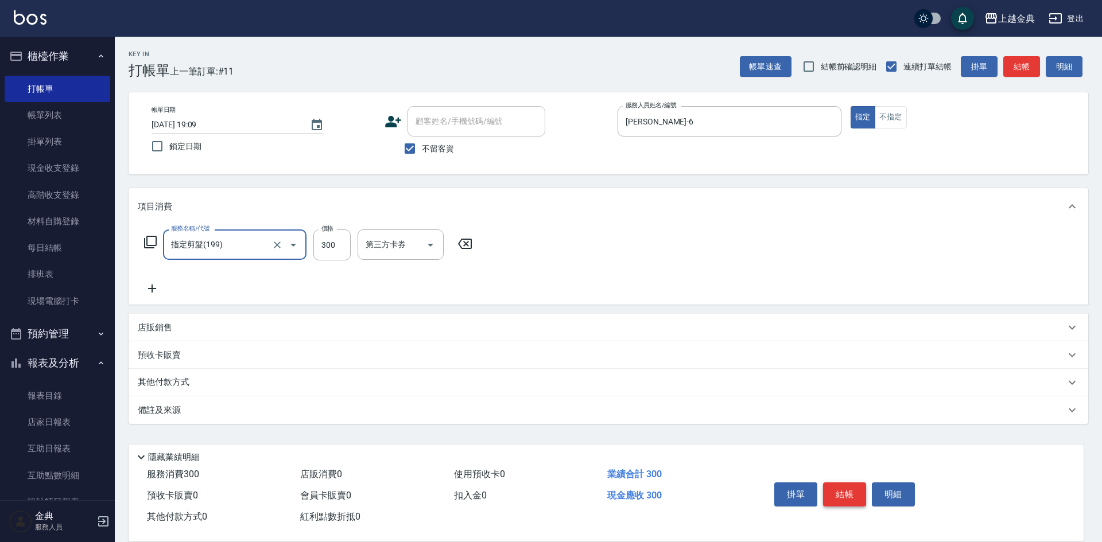
click at [852, 492] on button "結帳" at bounding box center [844, 495] width 43 height 24
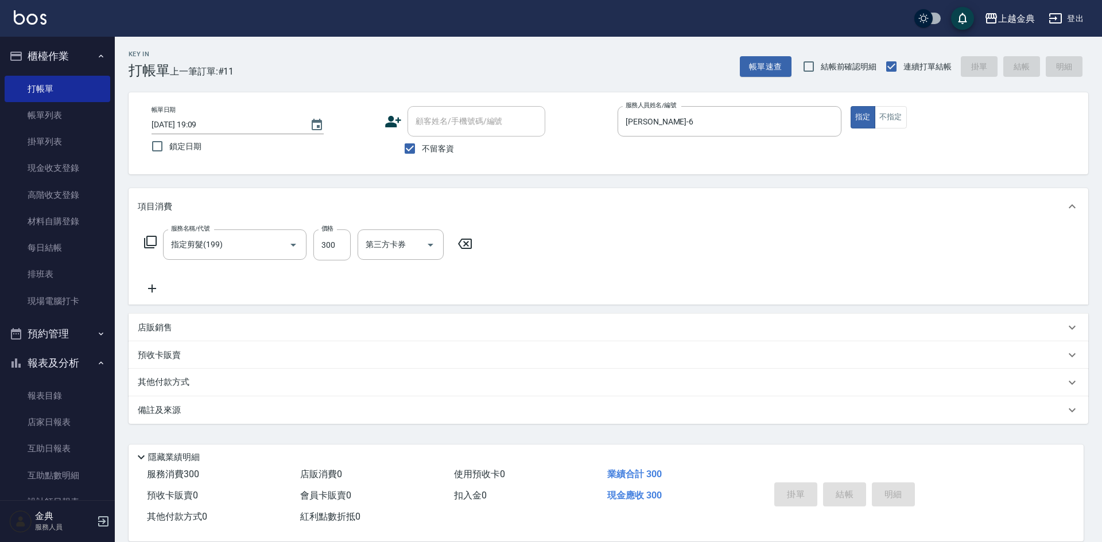
type input "[DATE] 19:10"
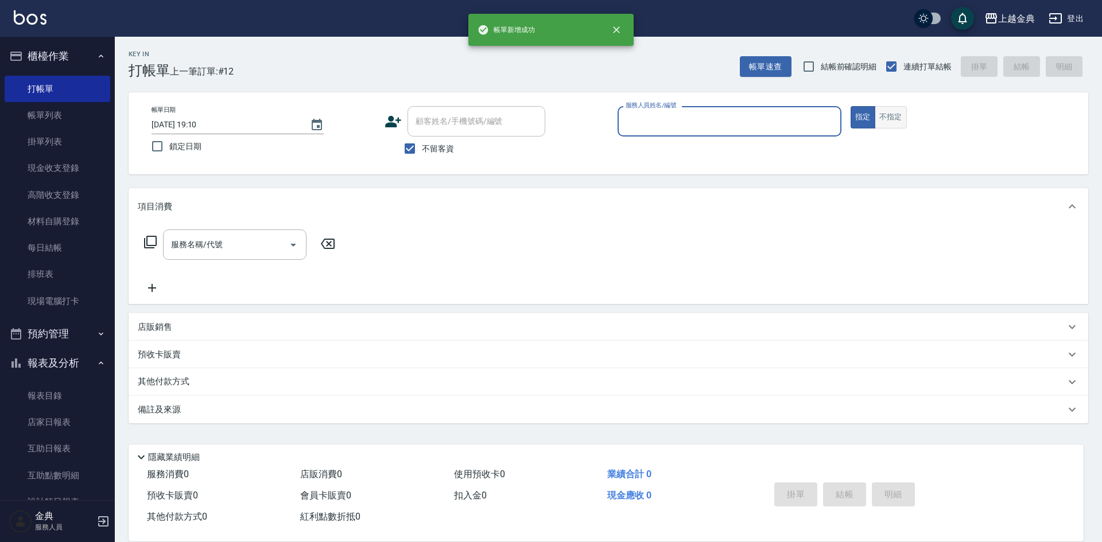
click at [888, 118] on button "不指定" at bounding box center [891, 117] width 32 height 22
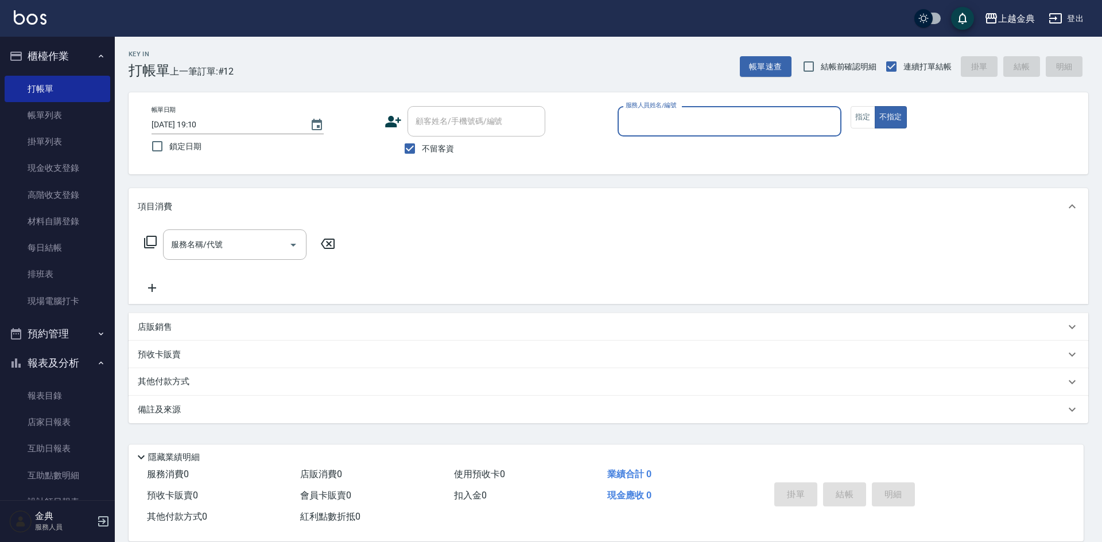
click at [722, 129] on input "服務人員姓名/編號" at bounding box center [729, 121] width 213 height 20
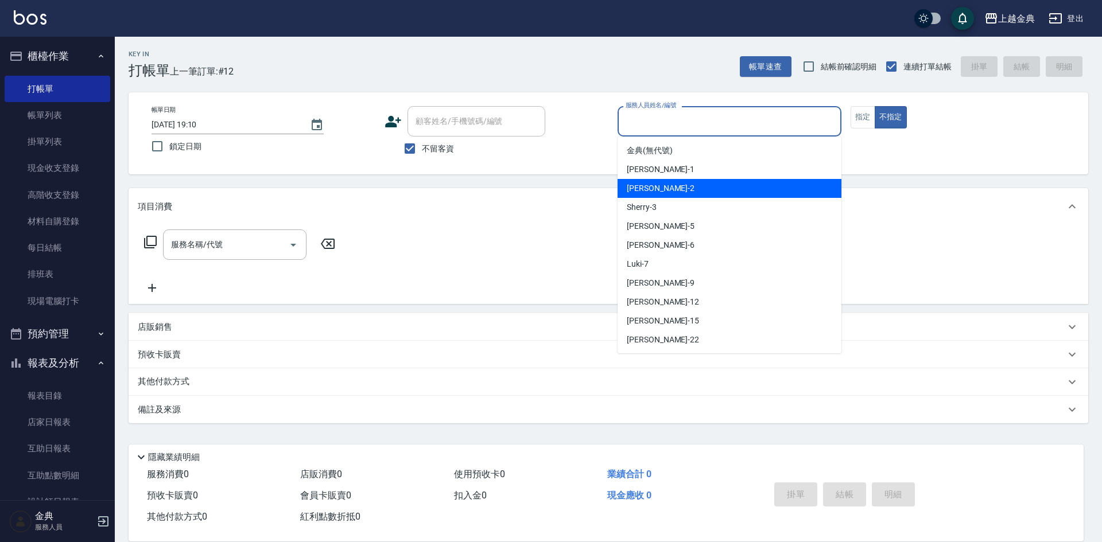
click at [643, 188] on span "Cindy -2" at bounding box center [661, 188] width 68 height 12
type input "Cindy-2"
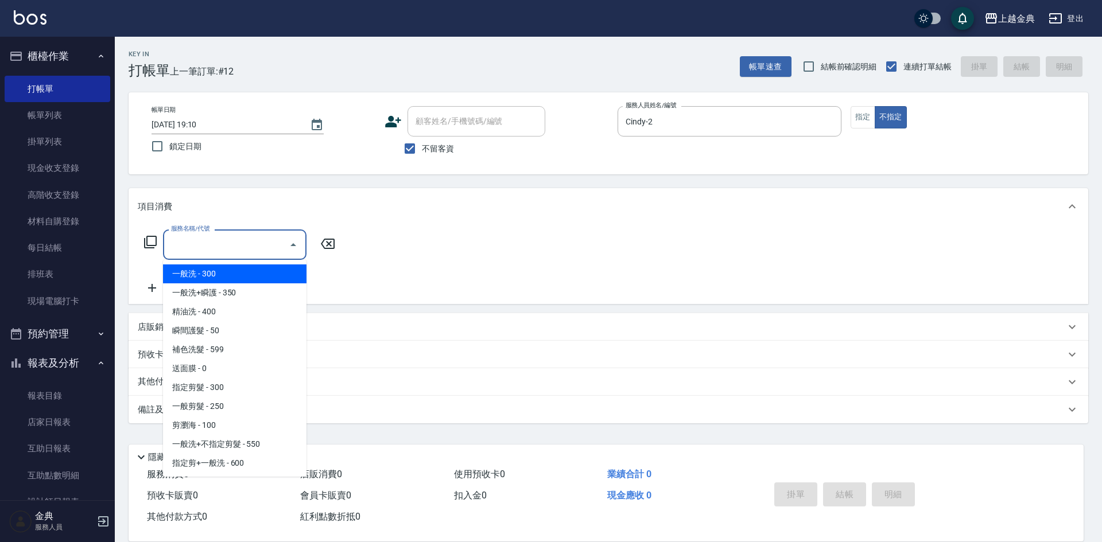
click at [267, 251] on input "服務名稱/代號" at bounding box center [226, 245] width 116 height 20
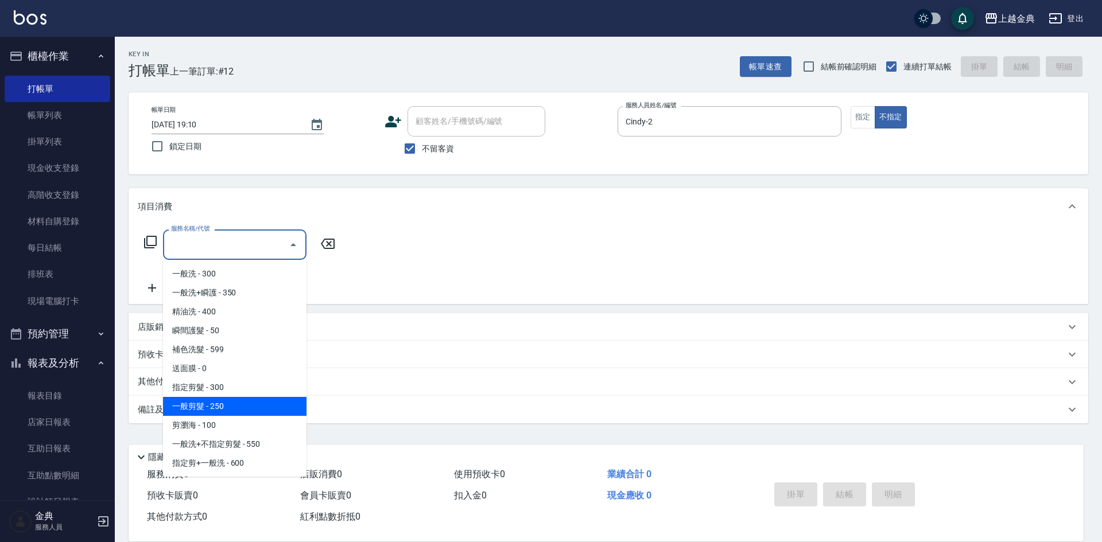
click at [203, 412] on span "一般剪髮 - 250" at bounding box center [234, 406] width 143 height 19
type input "一般剪髮(200)"
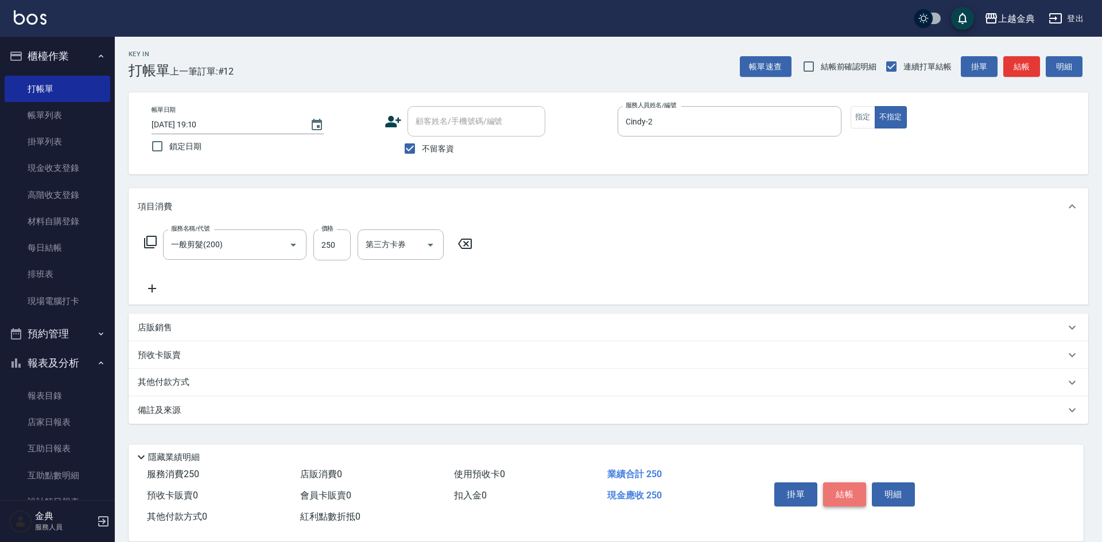
click at [838, 490] on button "結帳" at bounding box center [844, 495] width 43 height 24
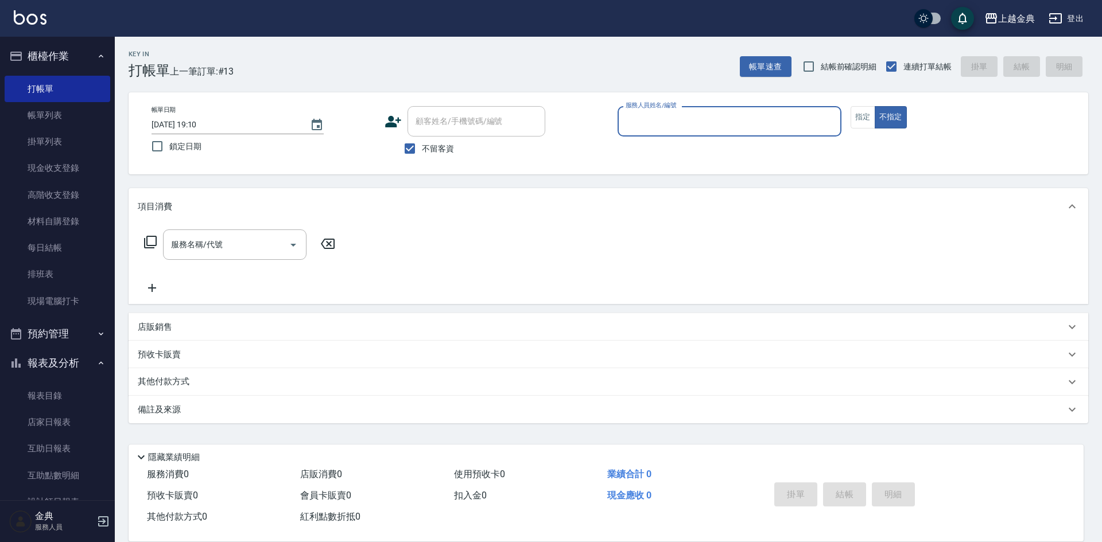
click at [729, 123] on input "服務人員姓名/編號" at bounding box center [729, 121] width 213 height 20
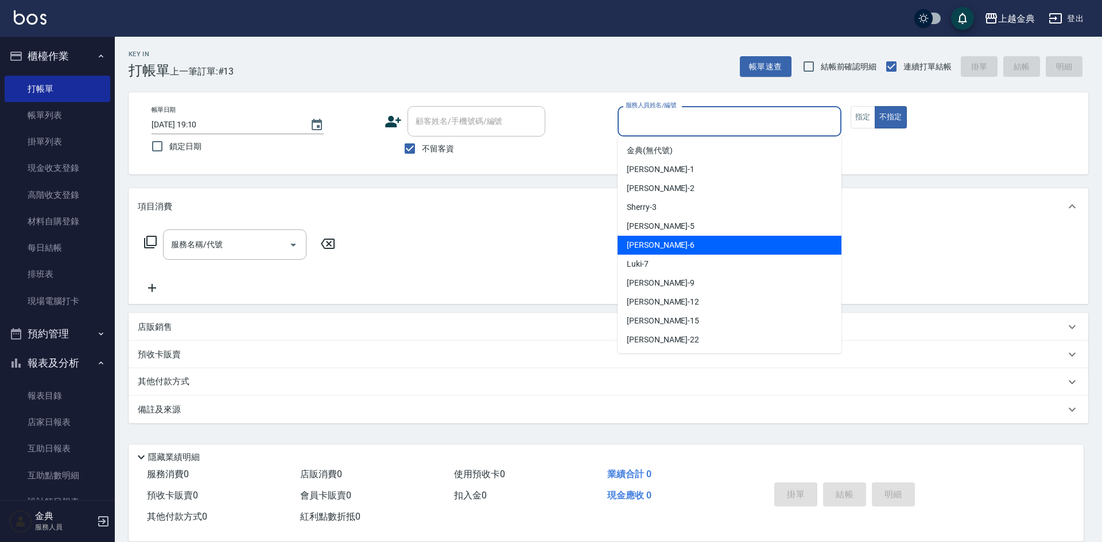
click at [653, 249] on div "[PERSON_NAME] -6" at bounding box center [730, 245] width 224 height 19
type input "[PERSON_NAME]-6"
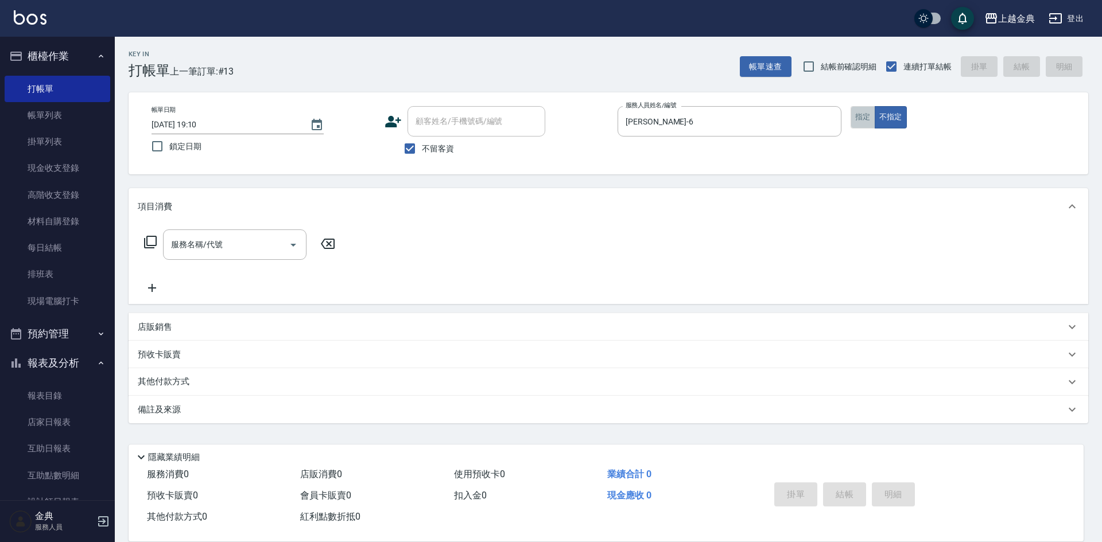
click at [862, 119] on button "指定" at bounding box center [863, 117] width 25 height 22
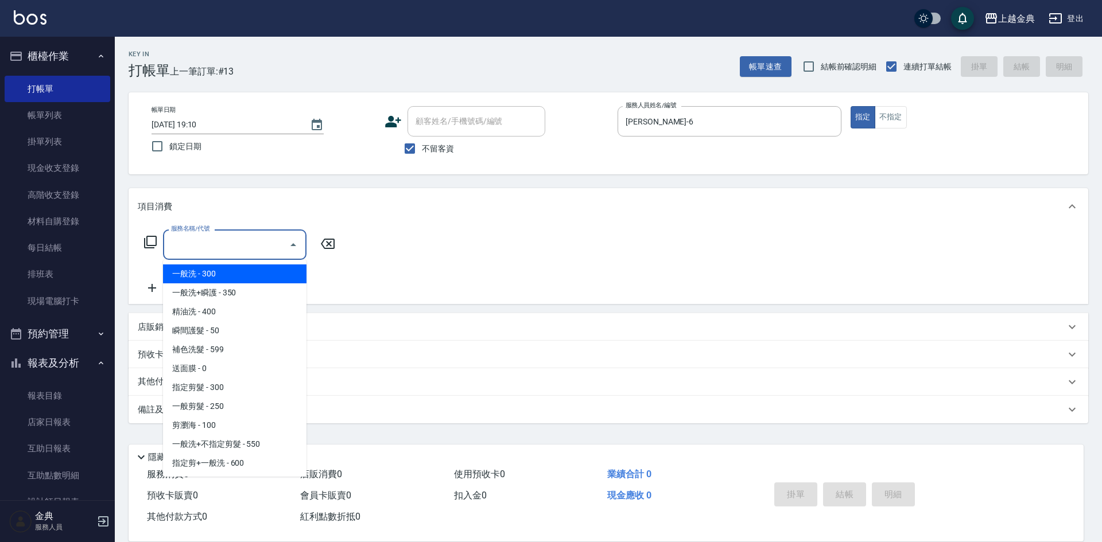
click at [212, 251] on input "服務名稱/代號" at bounding box center [226, 245] width 116 height 20
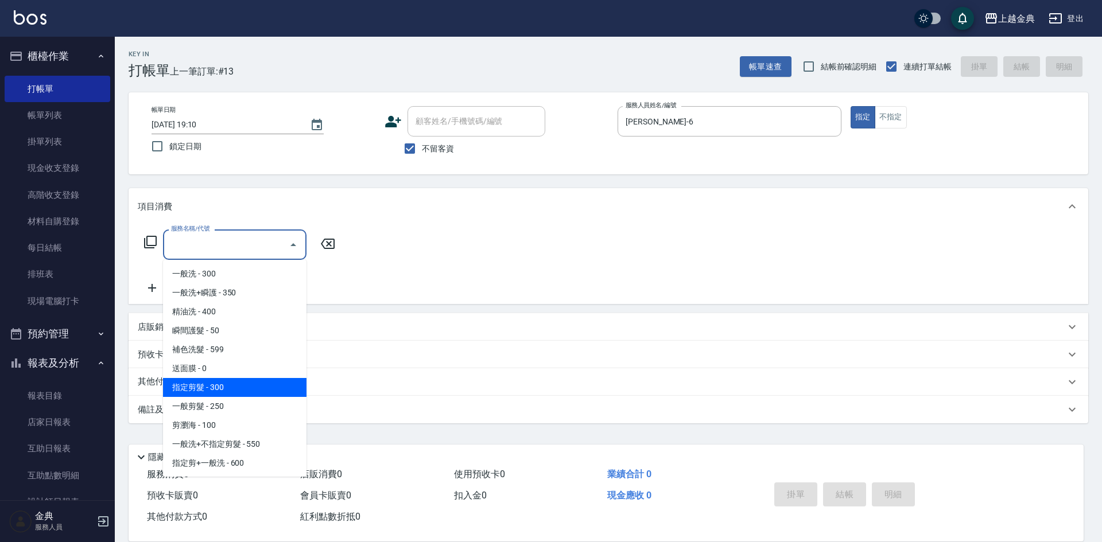
click at [222, 389] on span "指定剪髮 - 300" at bounding box center [234, 387] width 143 height 19
type input "指定剪髮(199)"
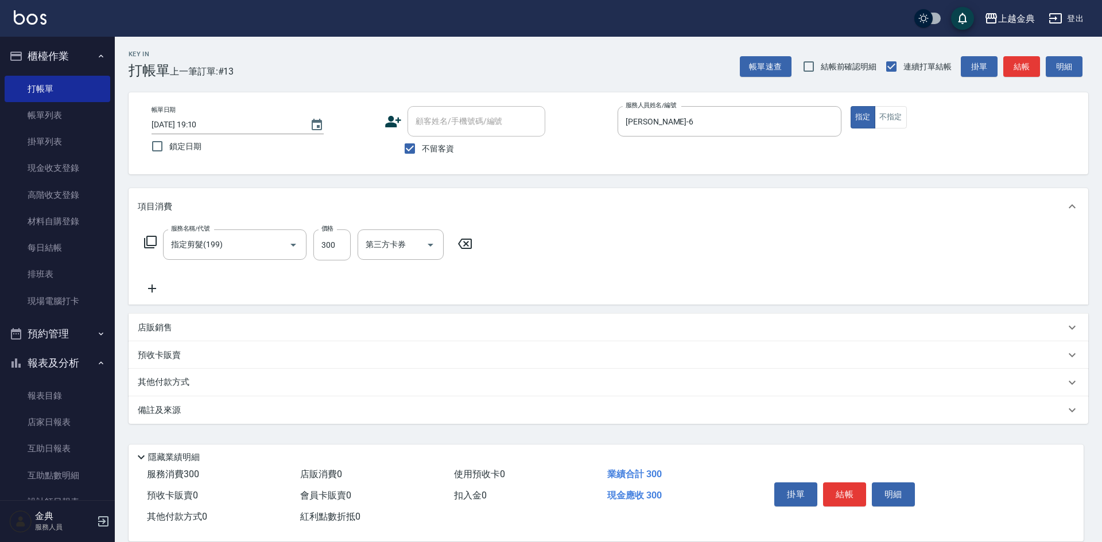
click at [157, 290] on icon at bounding box center [152, 289] width 29 height 14
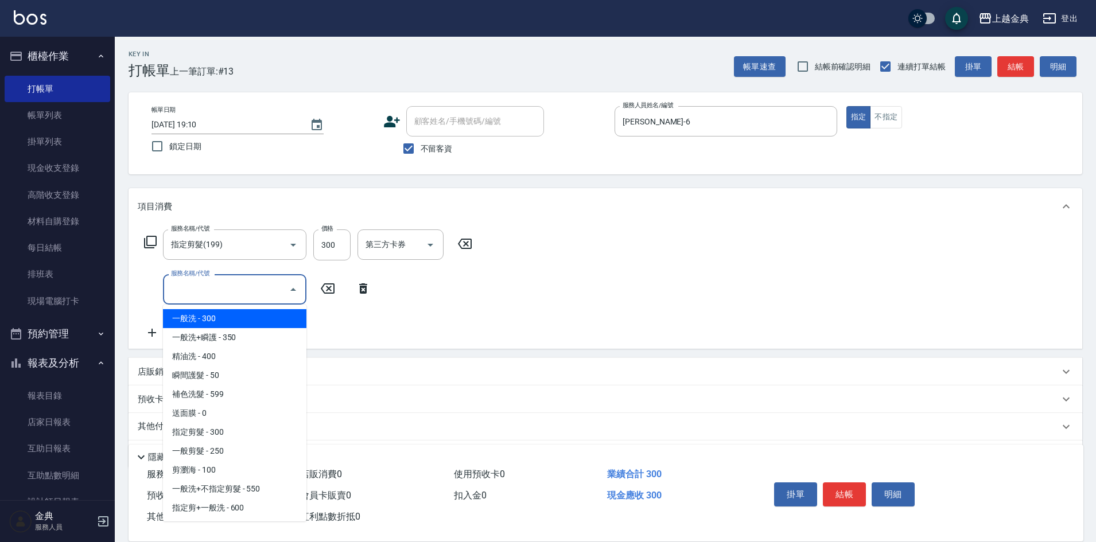
click at [173, 288] on input "服務名稱/代號" at bounding box center [226, 289] width 116 height 20
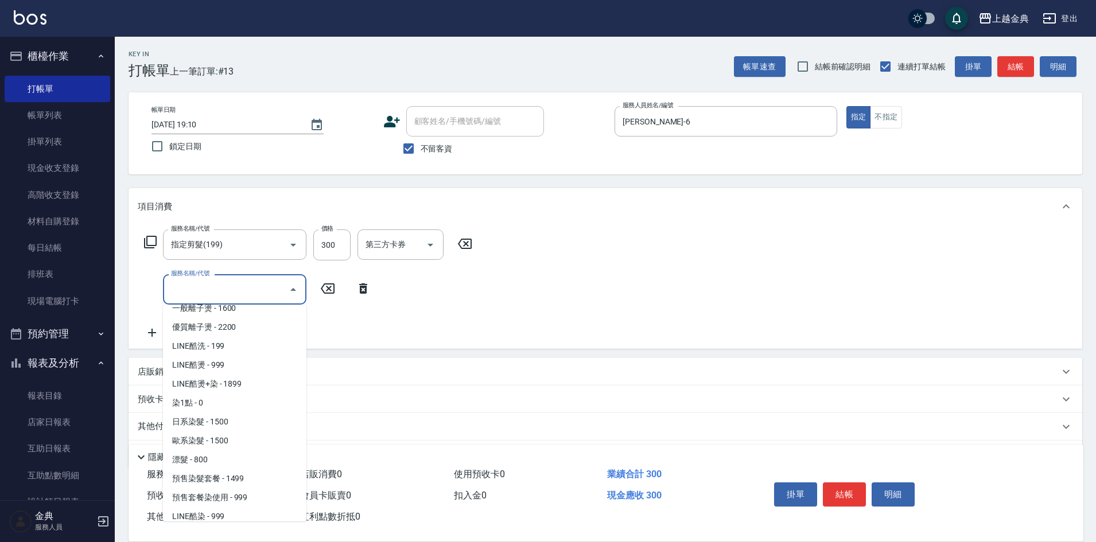
scroll to position [402, 0]
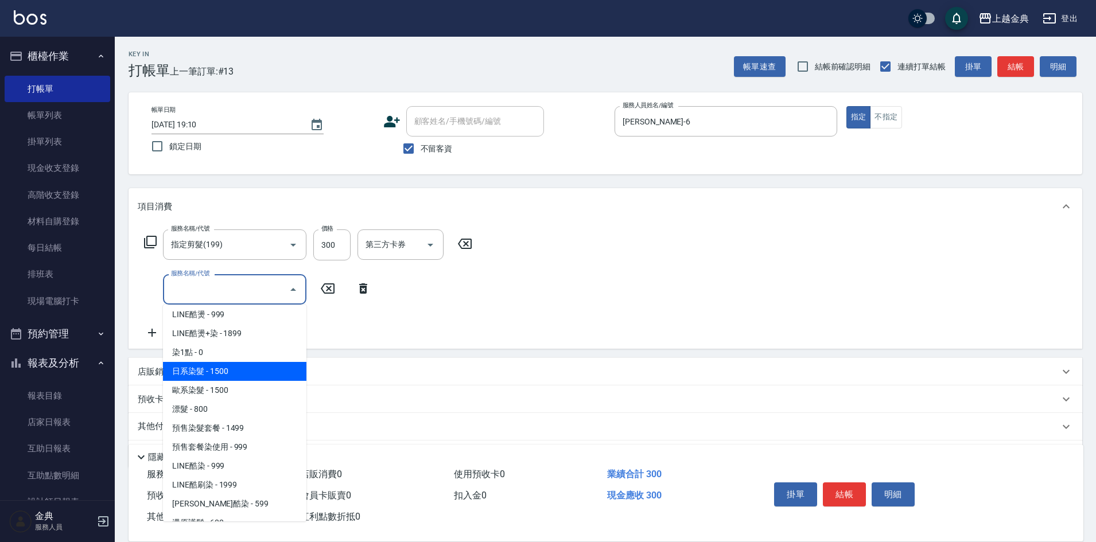
click at [232, 379] on span "日系染髮 - 1500" at bounding box center [234, 371] width 143 height 19
type input "日系染髮(401)"
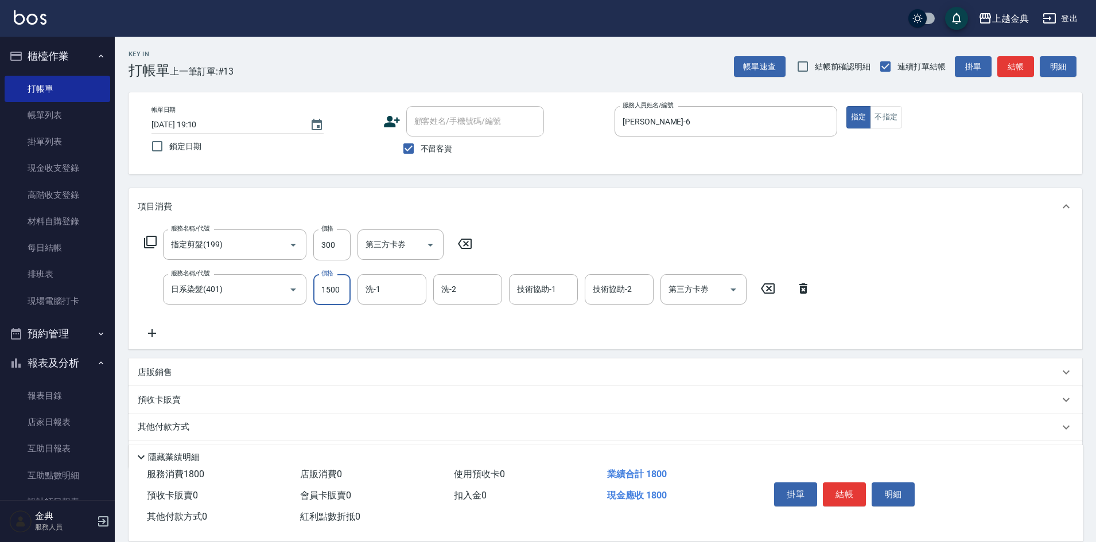
click at [331, 293] on input "1500" at bounding box center [331, 289] width 37 height 31
type input "1200"
click at [389, 292] on input "洗-1" at bounding box center [392, 289] width 59 height 20
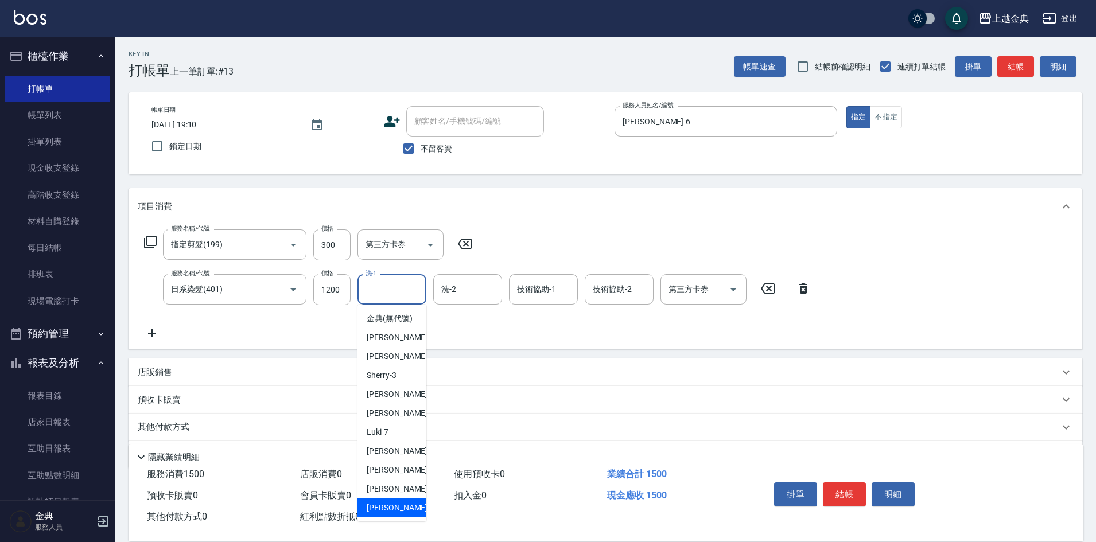
click at [401, 514] on div "[PERSON_NAME] -22" at bounding box center [392, 508] width 69 height 19
type input "[PERSON_NAME]-22"
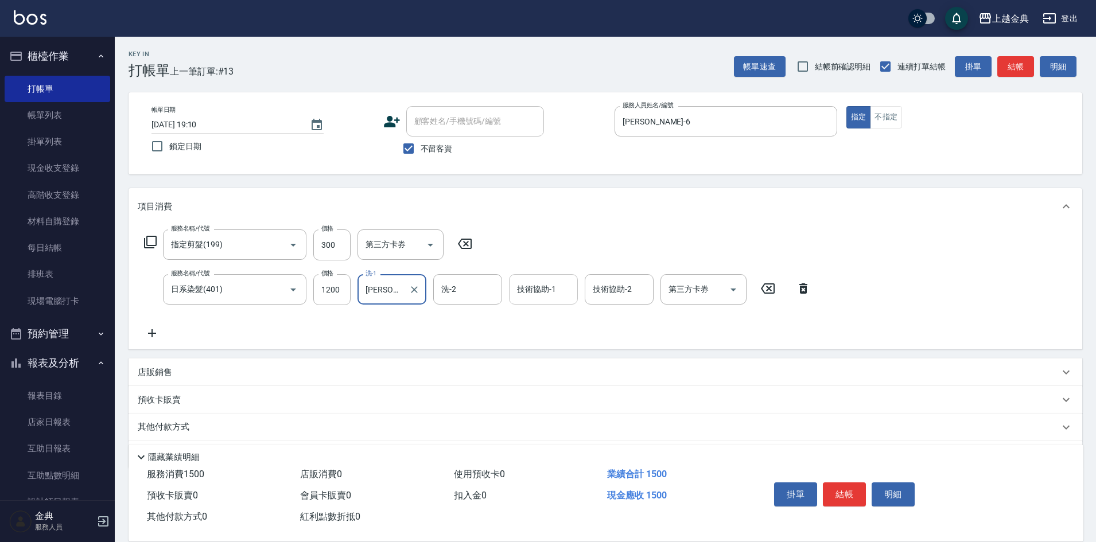
click at [544, 285] on div "技術協助-1 技術協助-1" at bounding box center [543, 289] width 69 height 30
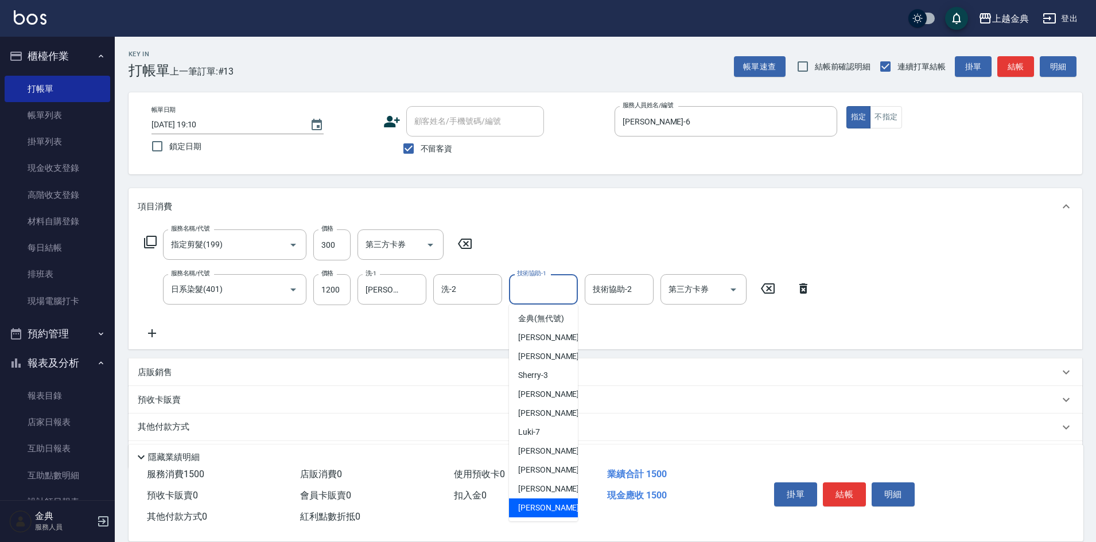
click at [540, 514] on span "[PERSON_NAME] -22" at bounding box center [554, 508] width 72 height 12
type input "[PERSON_NAME]-22"
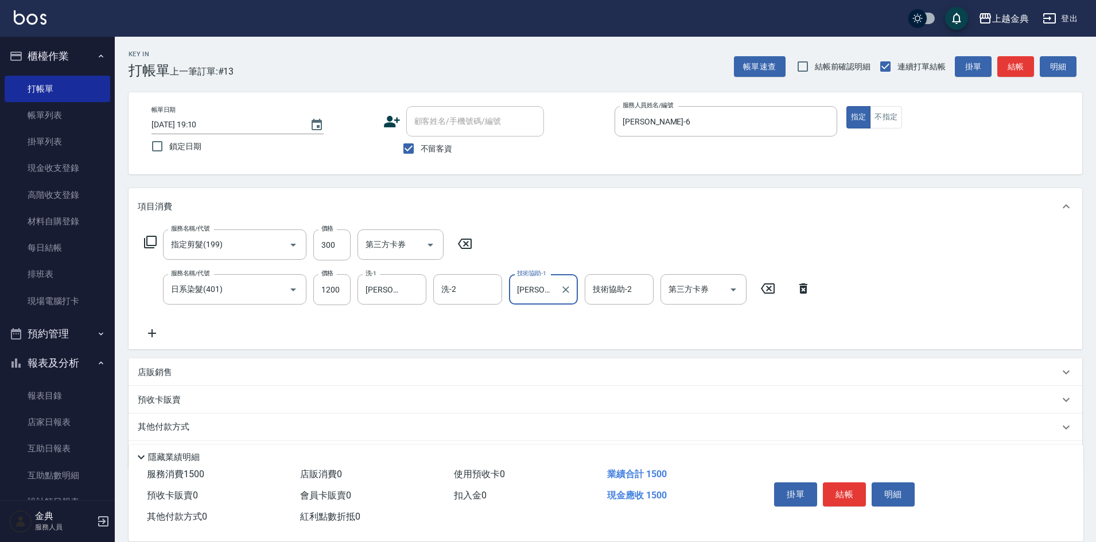
click at [149, 333] on icon at bounding box center [152, 333] width 8 height 8
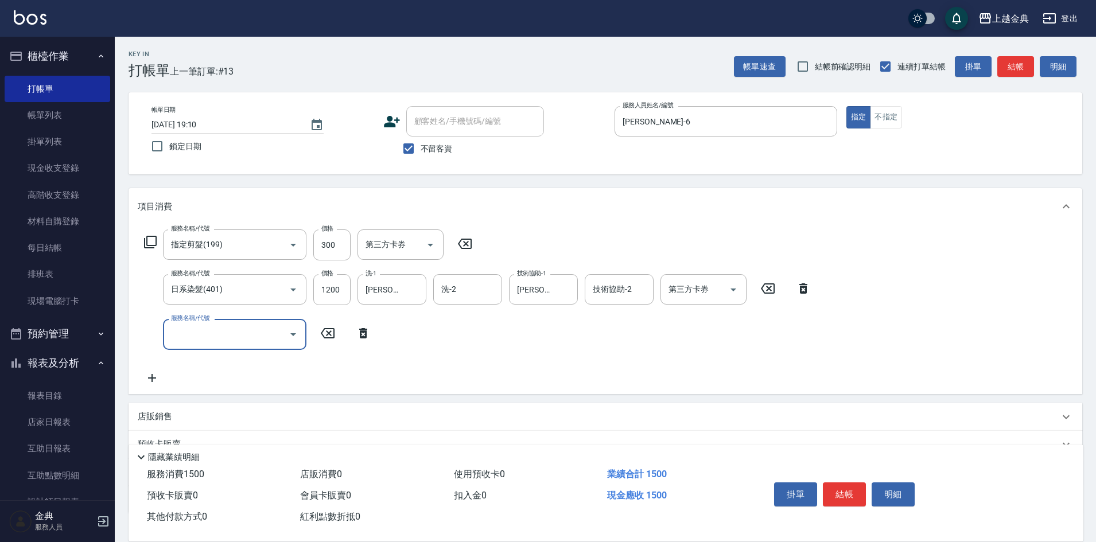
click at [186, 329] on div "服務名稱/代號 服務名稱/代號" at bounding box center [234, 334] width 143 height 30
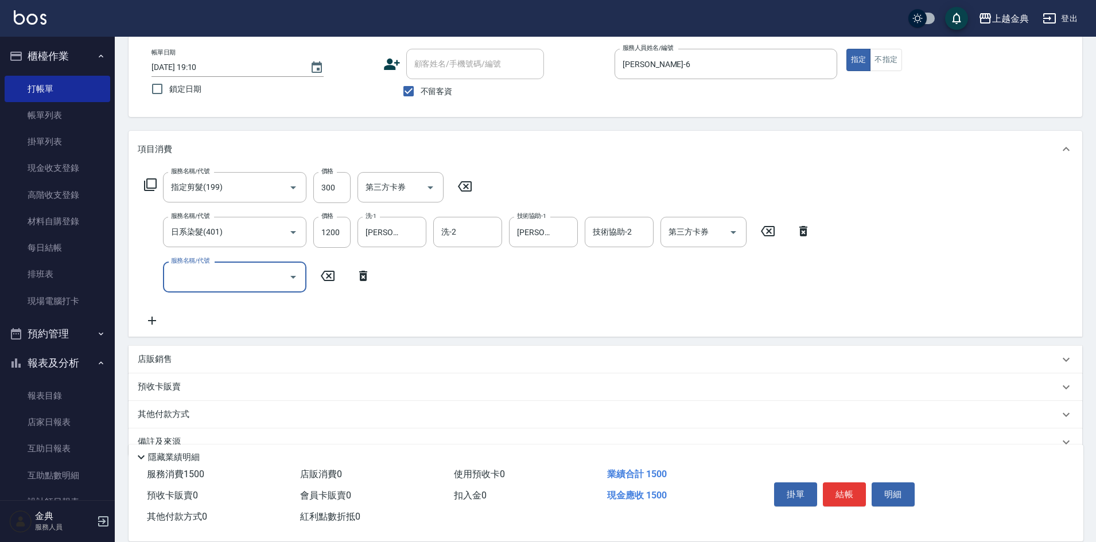
click at [199, 329] on div "服務名稱/代號 指定剪髮(199) 服務名稱/代號 價格 300 價格 第三方卡券 第三方卡券 服務名稱/代號 日系染髮(401) 服務名稱/代號 價格 12…" at bounding box center [606, 252] width 954 height 169
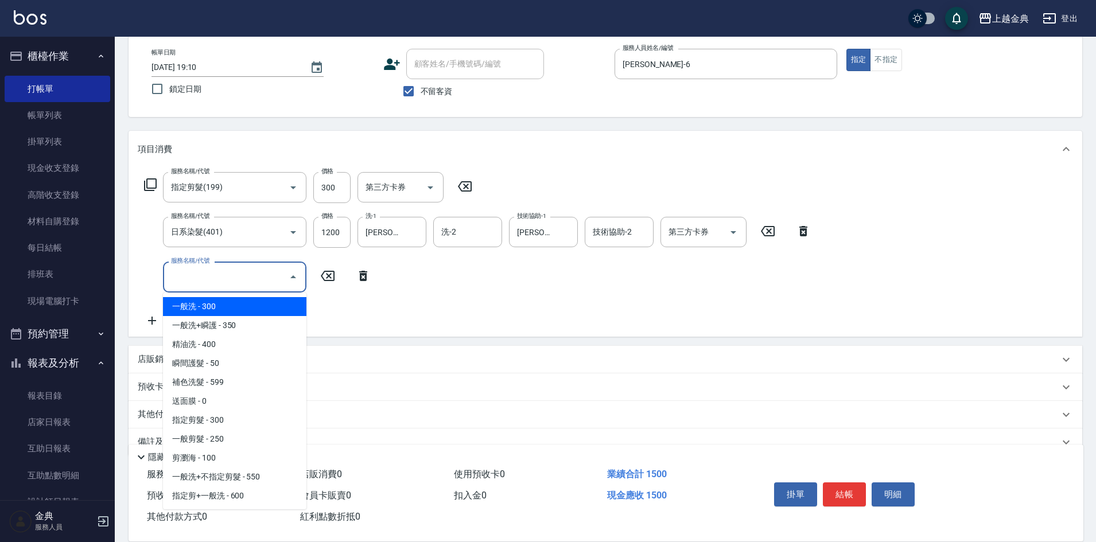
click at [233, 286] on input "服務名稱/代號" at bounding box center [226, 277] width 116 height 20
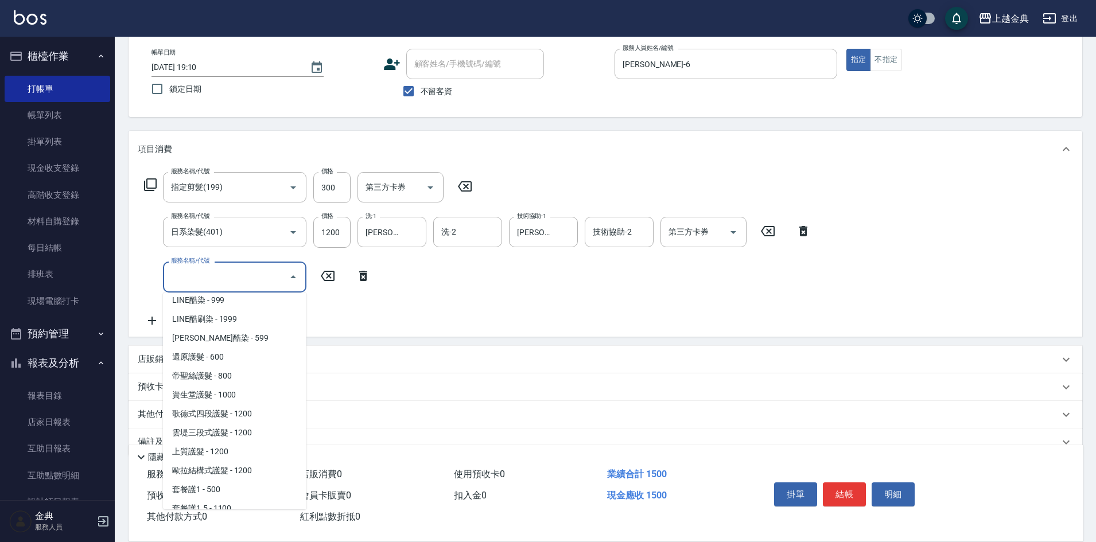
scroll to position [574, 0]
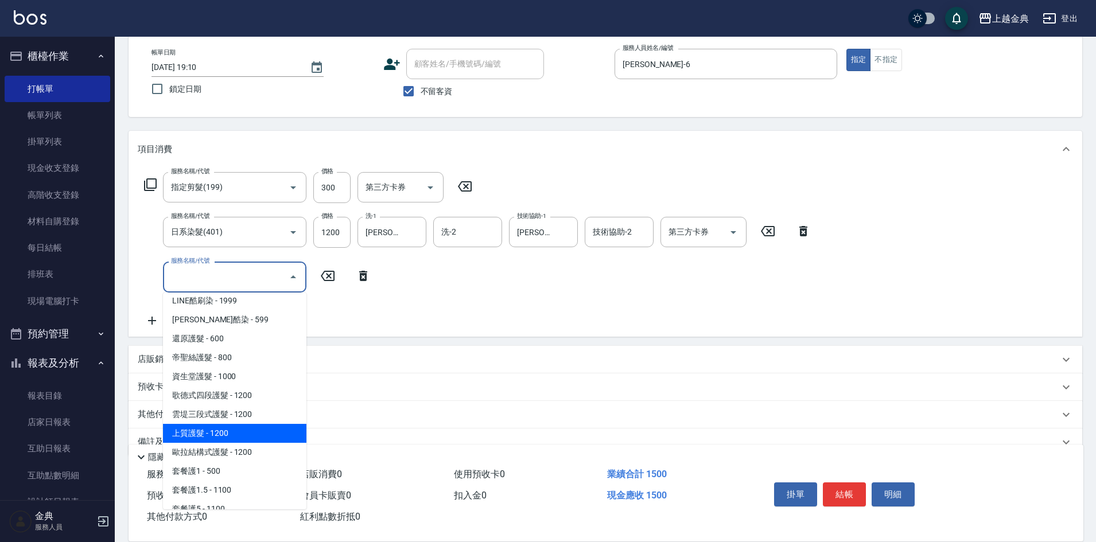
click at [231, 435] on span "上質護髮 - 1200" at bounding box center [234, 433] width 143 height 19
type input "上質護髮(506)"
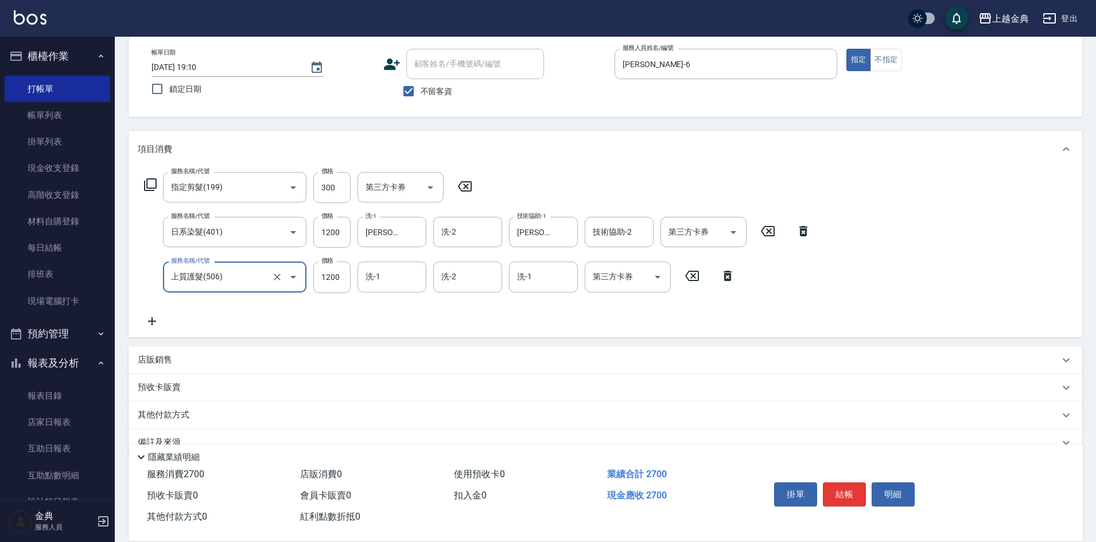
click at [154, 322] on icon at bounding box center [152, 321] width 29 height 14
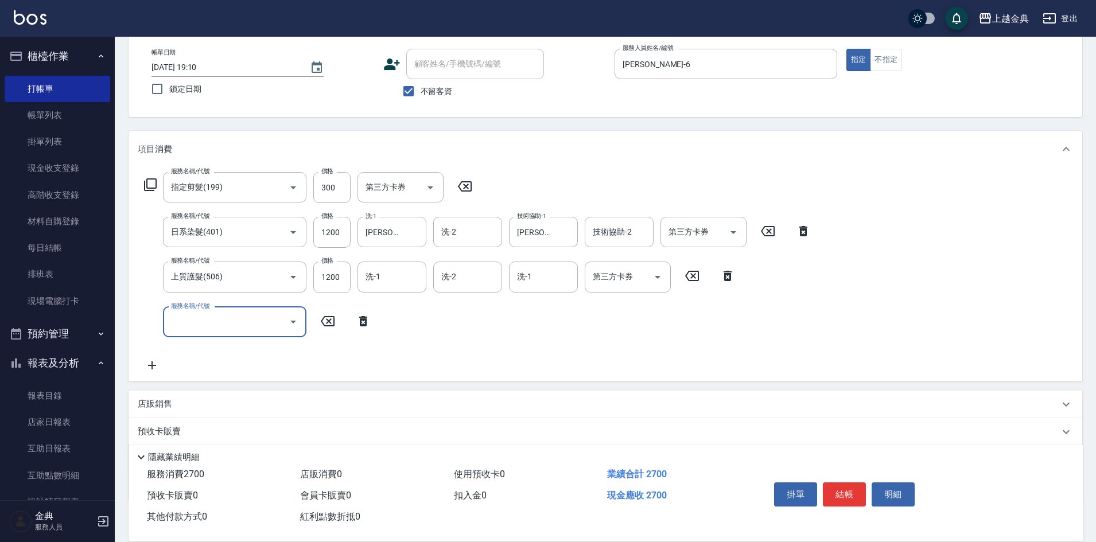
click at [196, 328] on input "服務名稱/代號" at bounding box center [226, 322] width 116 height 20
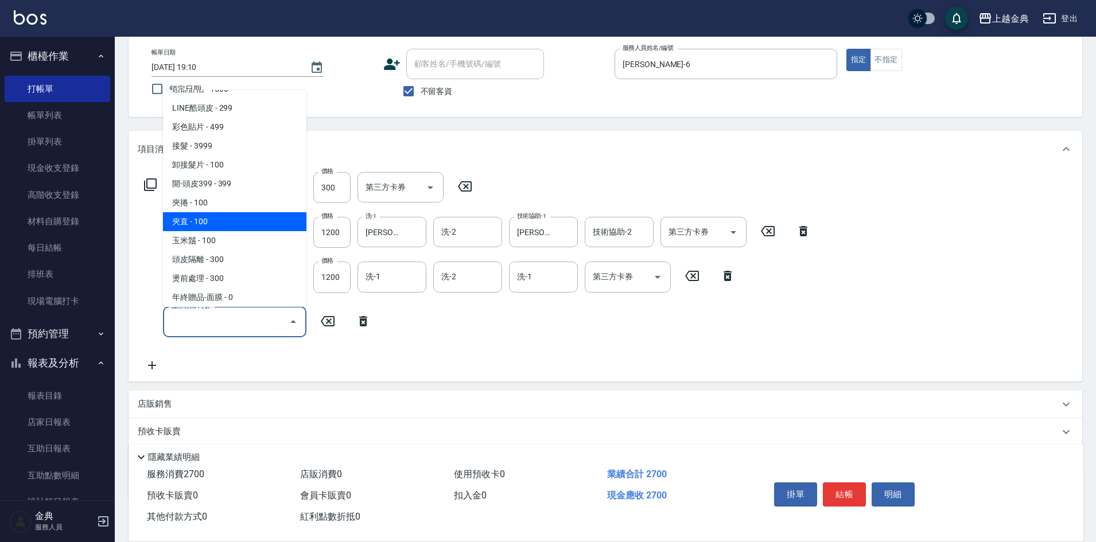
scroll to position [966, 0]
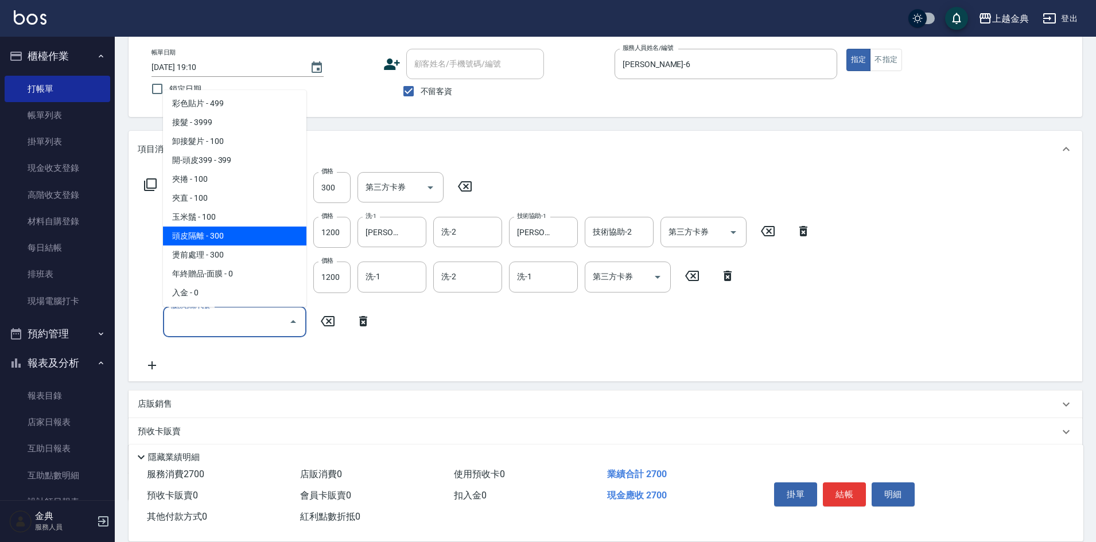
click at [226, 232] on span "頭皮隔離 - 300" at bounding box center [234, 236] width 143 height 19
type input "頭皮隔離(904)"
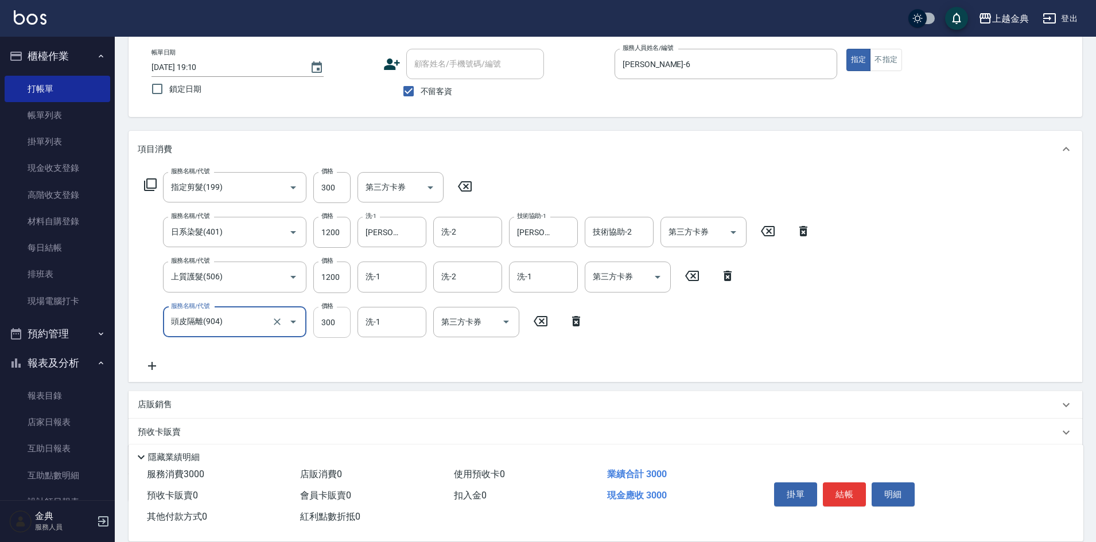
click at [343, 320] on input "300" at bounding box center [331, 322] width 37 height 31
type input "500"
click at [843, 491] on button "結帳" at bounding box center [844, 495] width 43 height 24
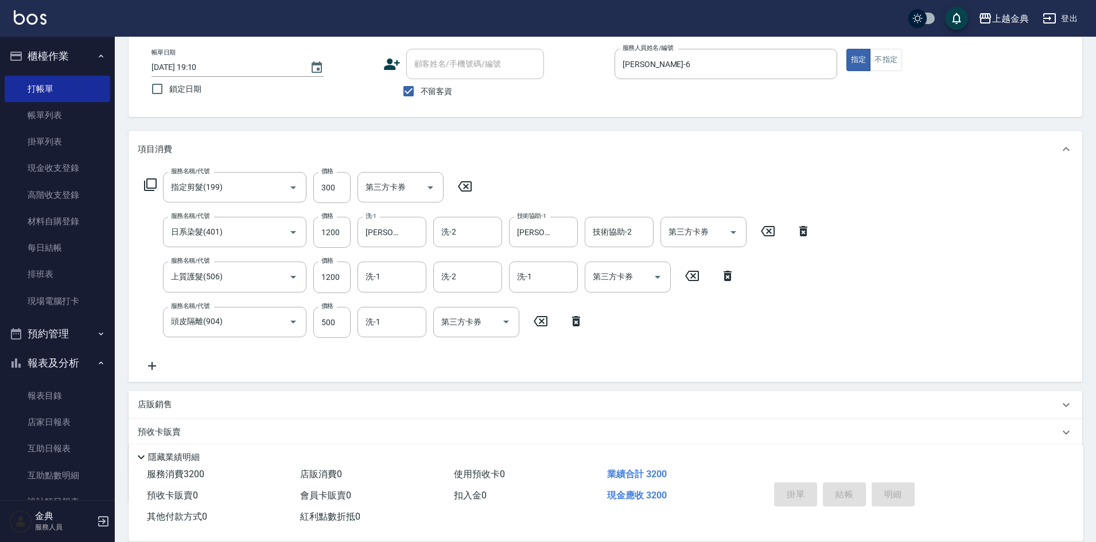
type input "[DATE] 19:12"
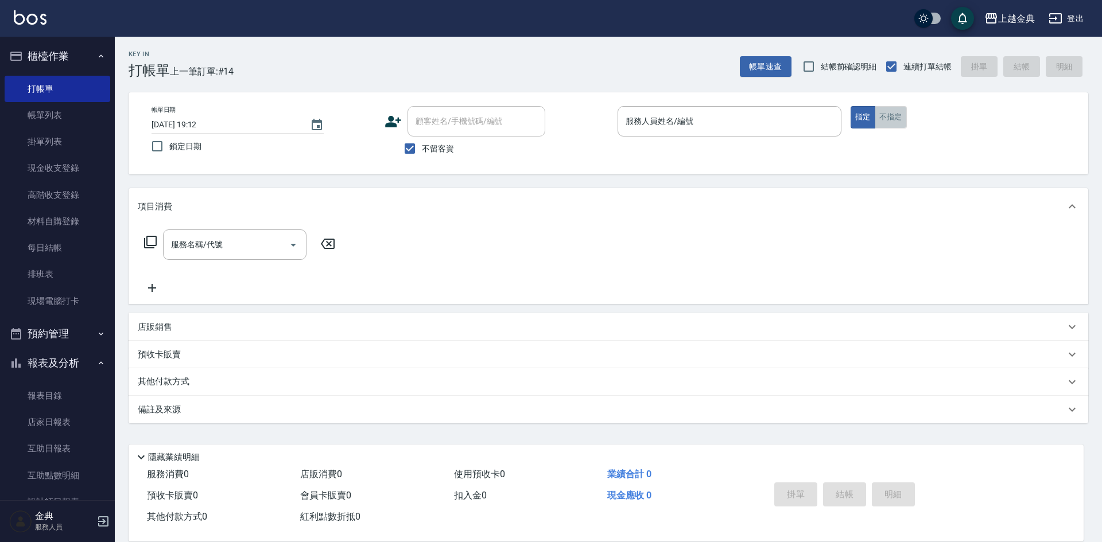
click at [881, 114] on button "不指定" at bounding box center [891, 117] width 32 height 22
click at [783, 123] on input "服務人員姓名/編號" at bounding box center [729, 121] width 213 height 20
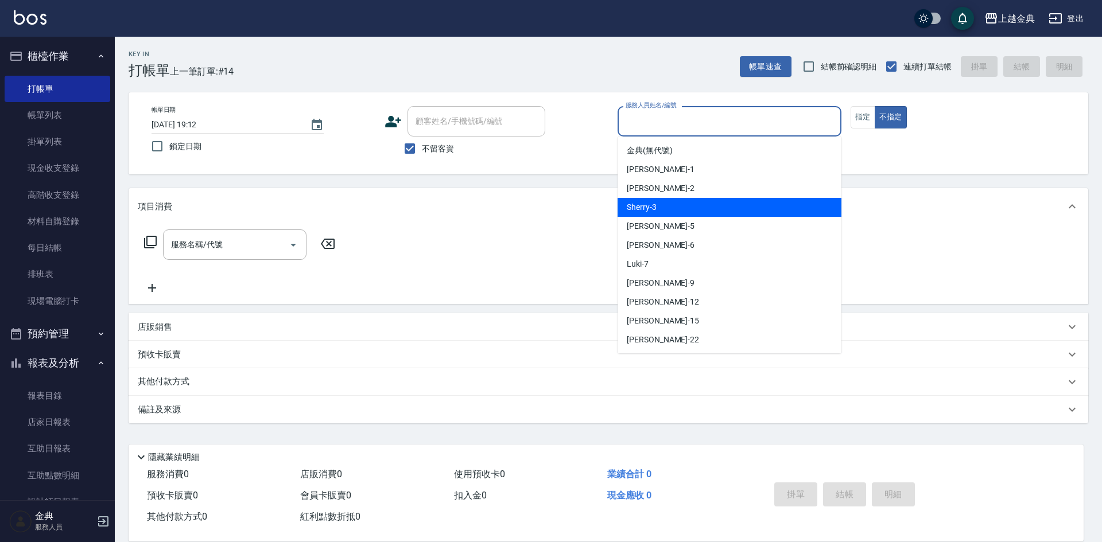
click at [639, 191] on span "Cindy -2" at bounding box center [661, 188] width 68 height 12
type input "Cindy-2"
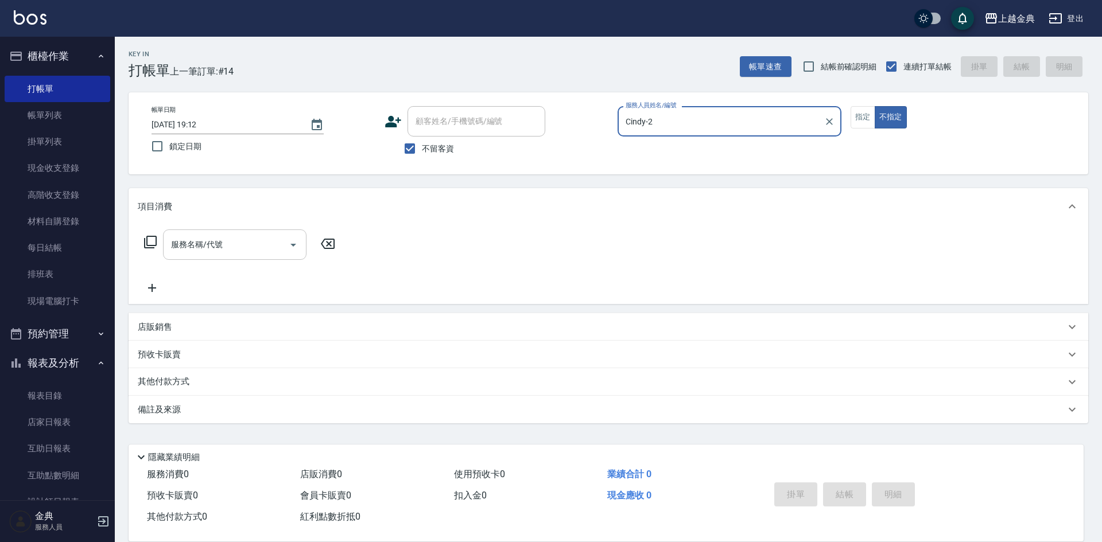
click at [273, 251] on input "服務名稱/代號" at bounding box center [226, 245] width 116 height 20
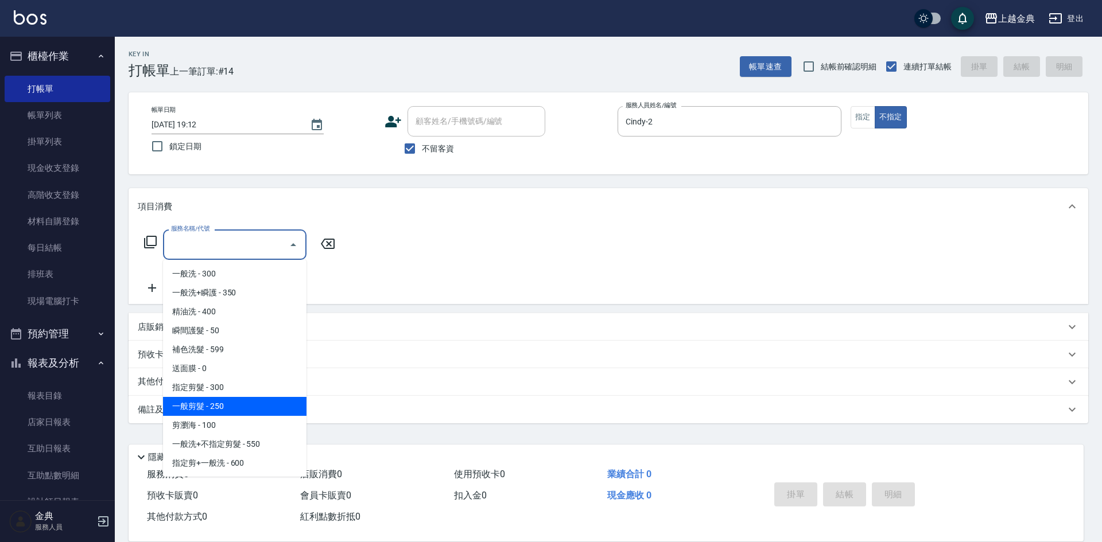
click at [237, 406] on span "一般剪髮 - 250" at bounding box center [234, 406] width 143 height 19
type input "一般剪髮(200)"
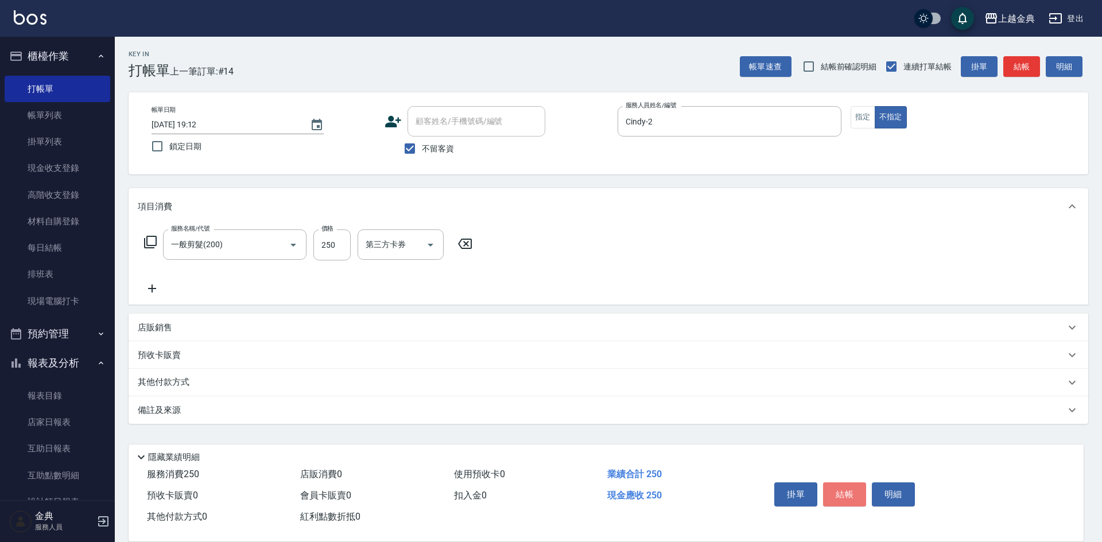
drag, startPoint x: 857, startPoint y: 486, endPoint x: 857, endPoint y: 475, distance: 11.5
click at [860, 483] on button "結帳" at bounding box center [844, 495] width 43 height 24
type input "[DATE] 19:13"
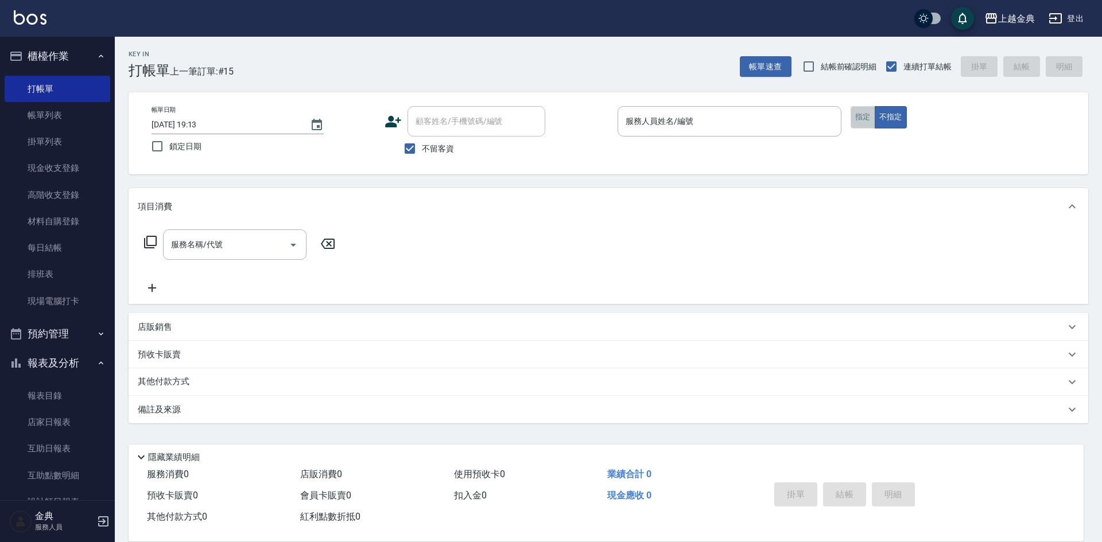
click at [867, 118] on button "指定" at bounding box center [863, 117] width 25 height 22
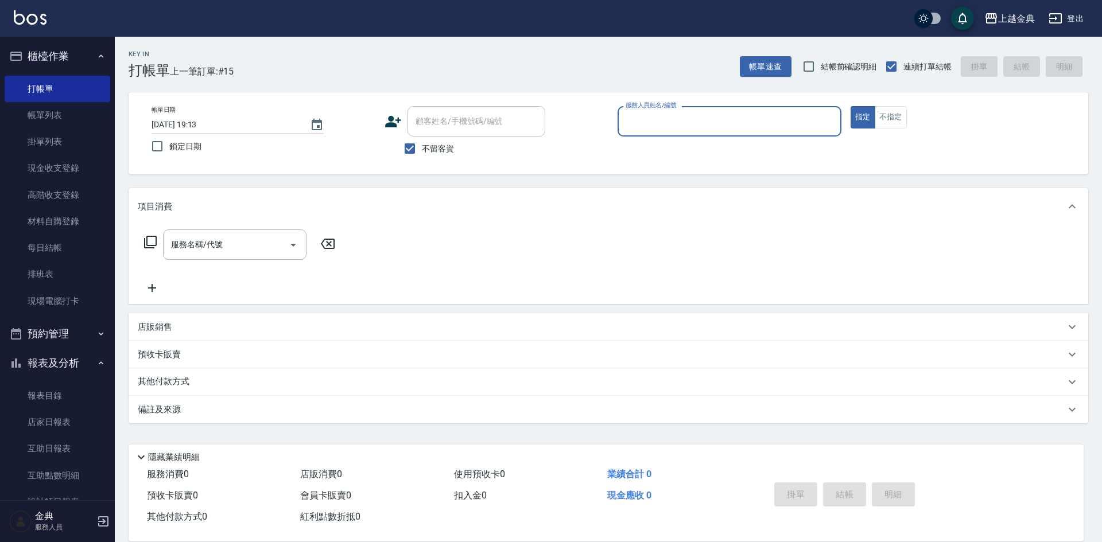
drag, startPoint x: 798, startPoint y: 118, endPoint x: 777, endPoint y: 133, distance: 25.8
click at [797, 118] on input "服務人員姓名/編號" at bounding box center [729, 121] width 213 height 20
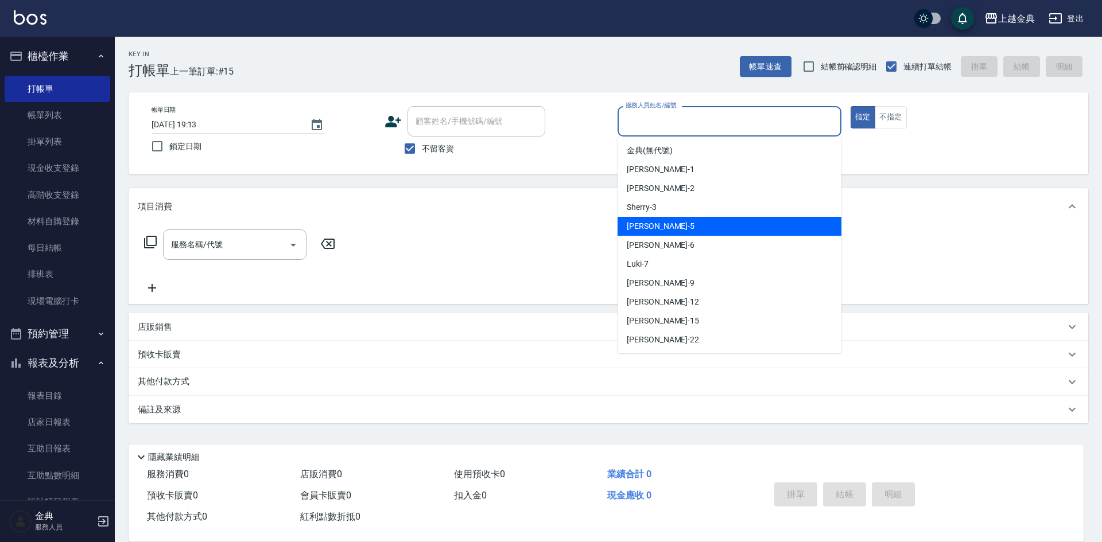
click at [698, 231] on div "[PERSON_NAME] -5" at bounding box center [730, 226] width 224 height 19
type input "[PERSON_NAME]-5"
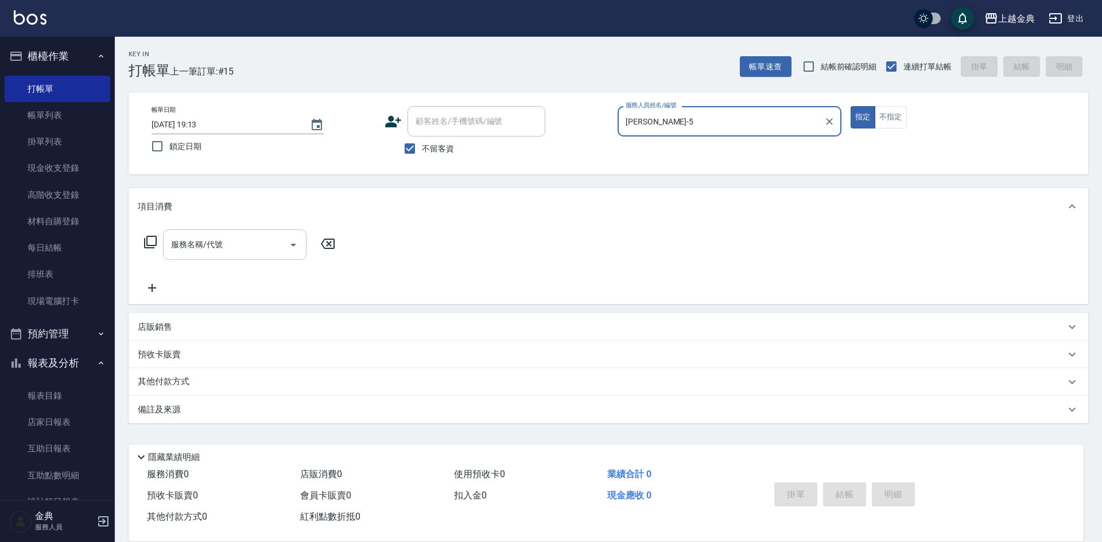
click at [272, 254] on input "服務名稱/代號" at bounding box center [226, 245] width 116 height 20
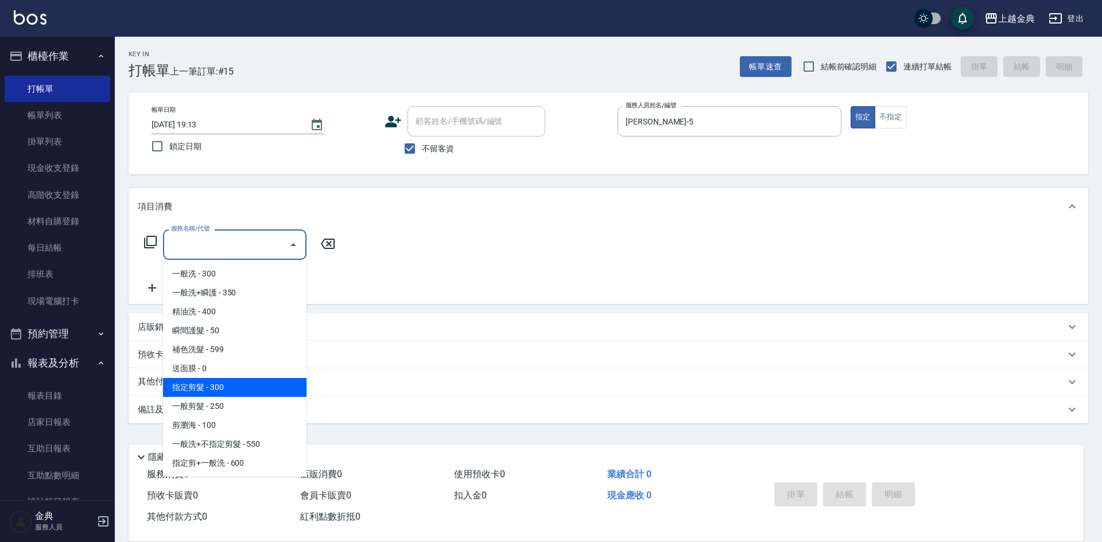
click at [232, 390] on span "指定剪髮 - 300" at bounding box center [234, 387] width 143 height 19
type input "指定剪髮(199)"
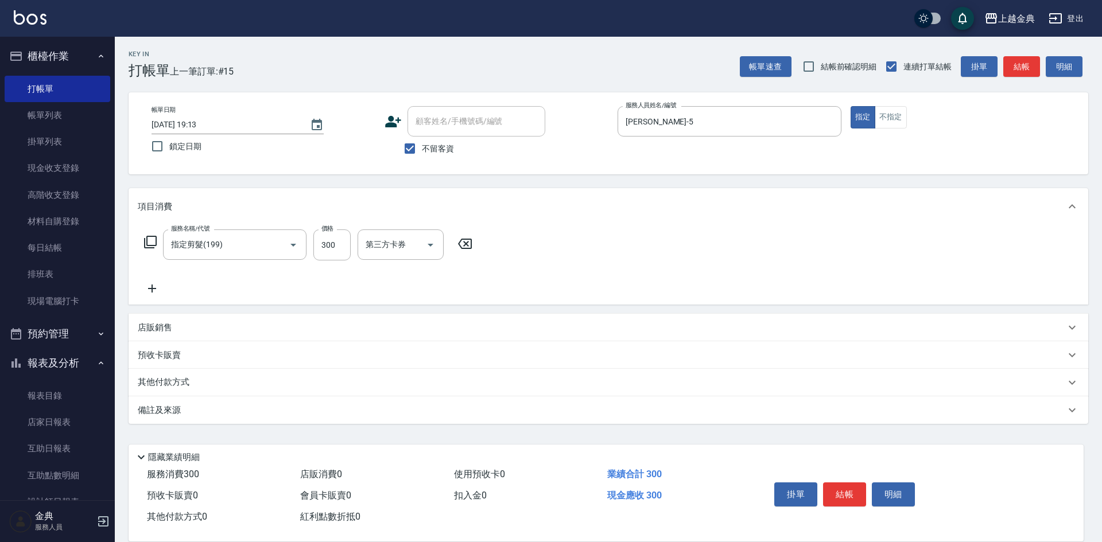
click at [159, 286] on icon at bounding box center [152, 289] width 29 height 14
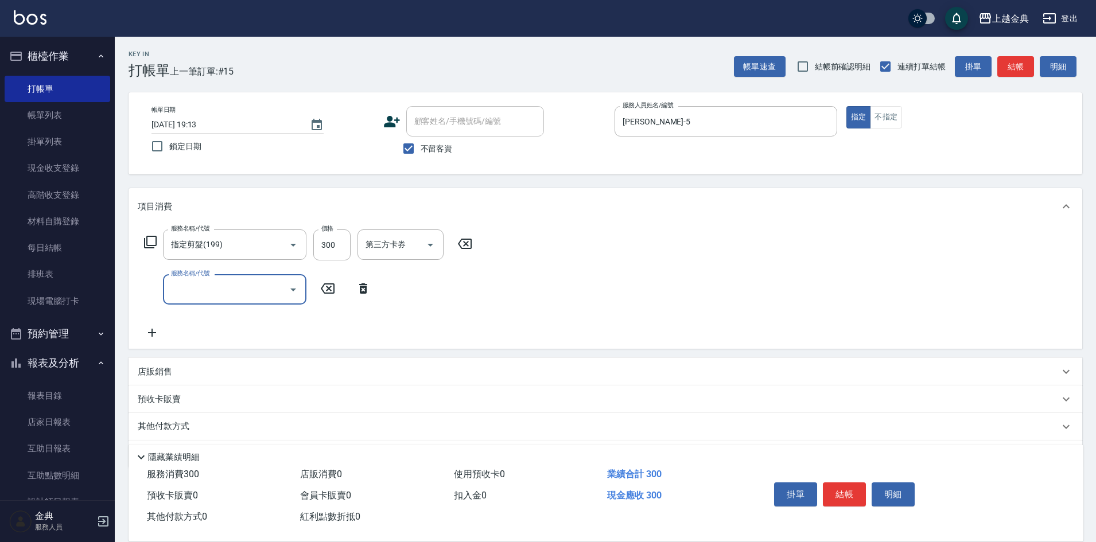
click at [221, 291] on input "服務名稱/代號" at bounding box center [226, 289] width 116 height 20
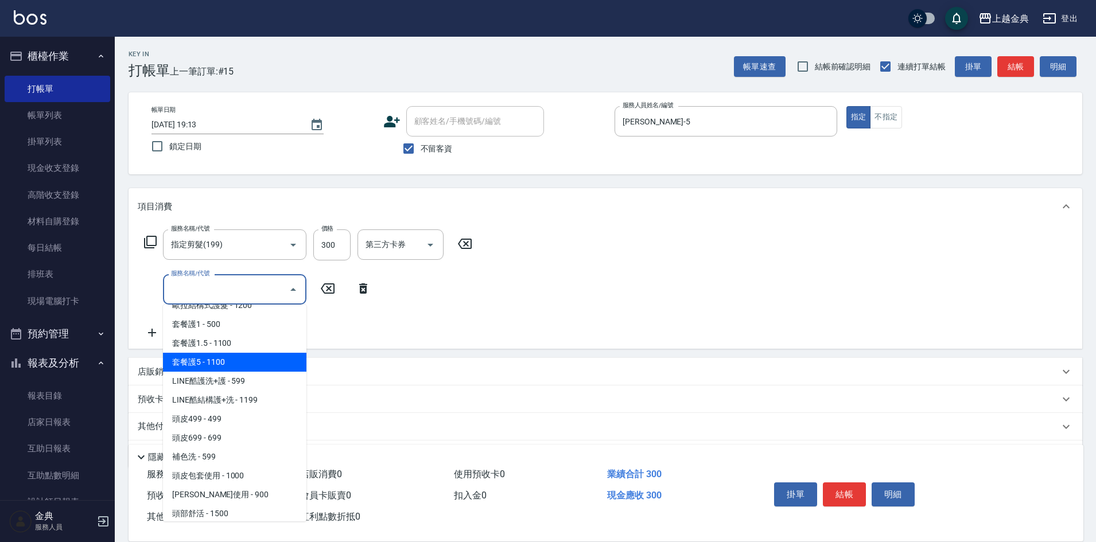
scroll to position [746, 0]
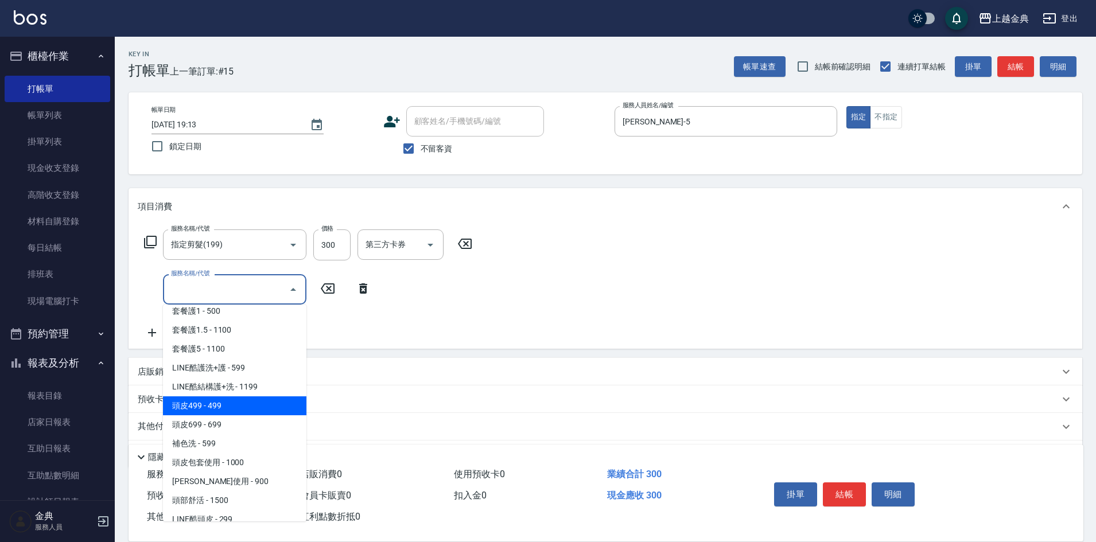
click at [227, 412] on span "頭皮499 - 499" at bounding box center [234, 406] width 143 height 19
type input "頭皮499(601)"
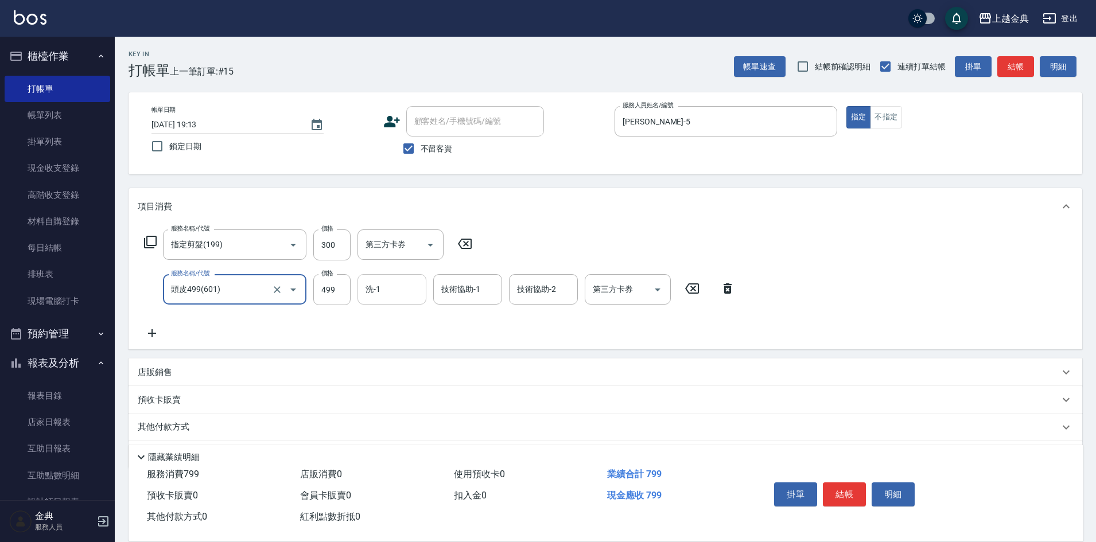
click at [410, 295] on input "洗-1" at bounding box center [392, 289] width 59 height 20
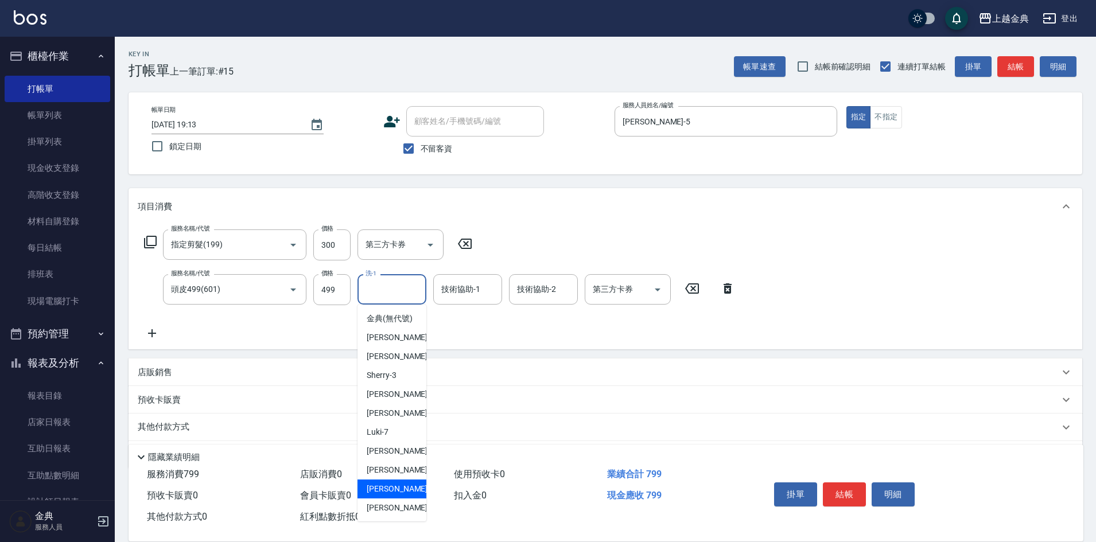
click at [401, 495] on span "[PERSON_NAME] -15" at bounding box center [403, 489] width 72 height 12
type input "[PERSON_NAME]-15"
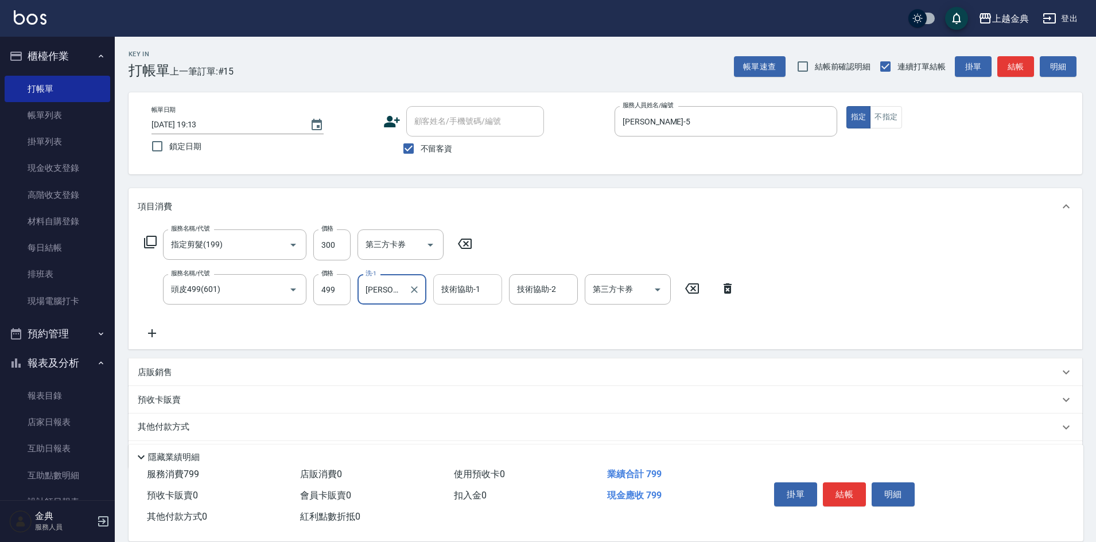
click at [461, 293] on input "技術協助-1" at bounding box center [467, 289] width 59 height 20
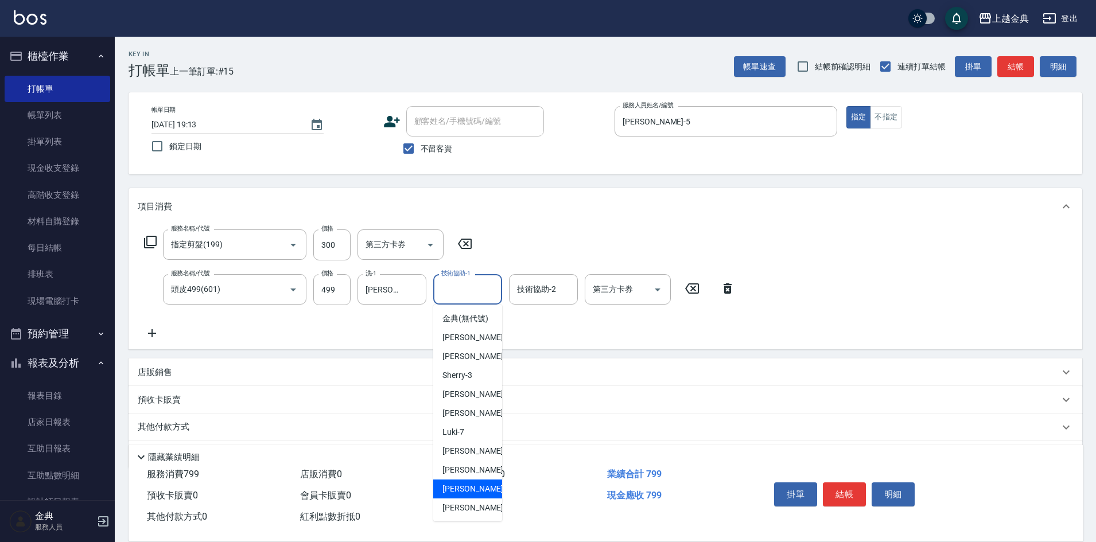
click at [468, 495] on span "[PERSON_NAME] -15" at bounding box center [478, 489] width 72 height 12
type input "[PERSON_NAME]-15"
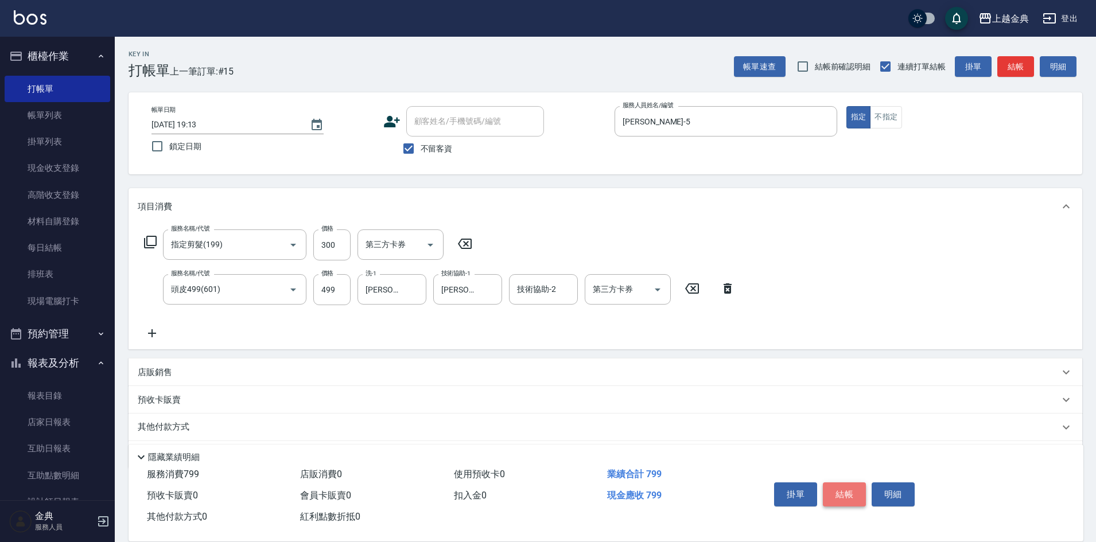
click at [841, 488] on button "結帳" at bounding box center [844, 495] width 43 height 24
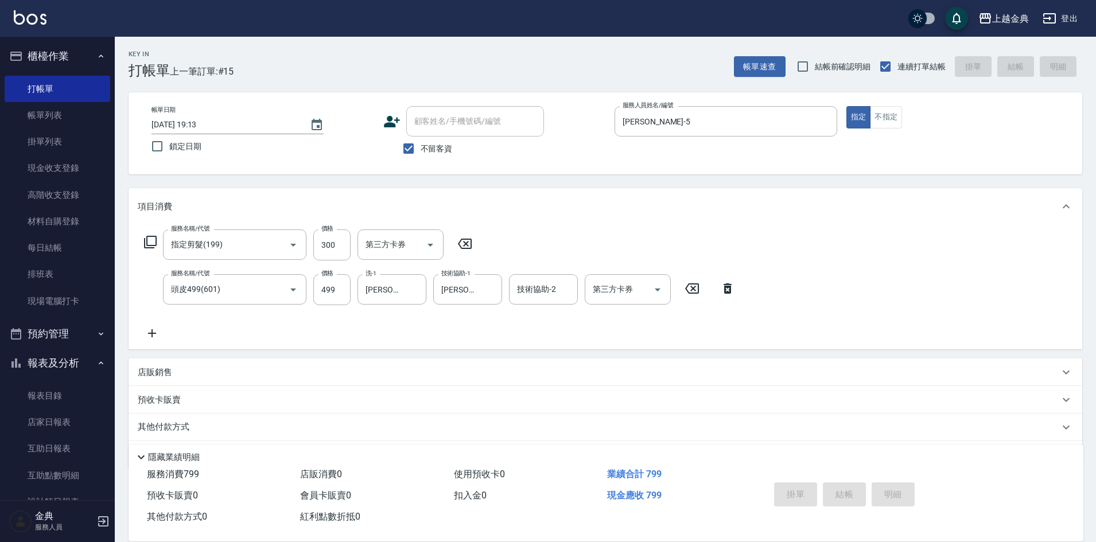
type input "[DATE] 19:16"
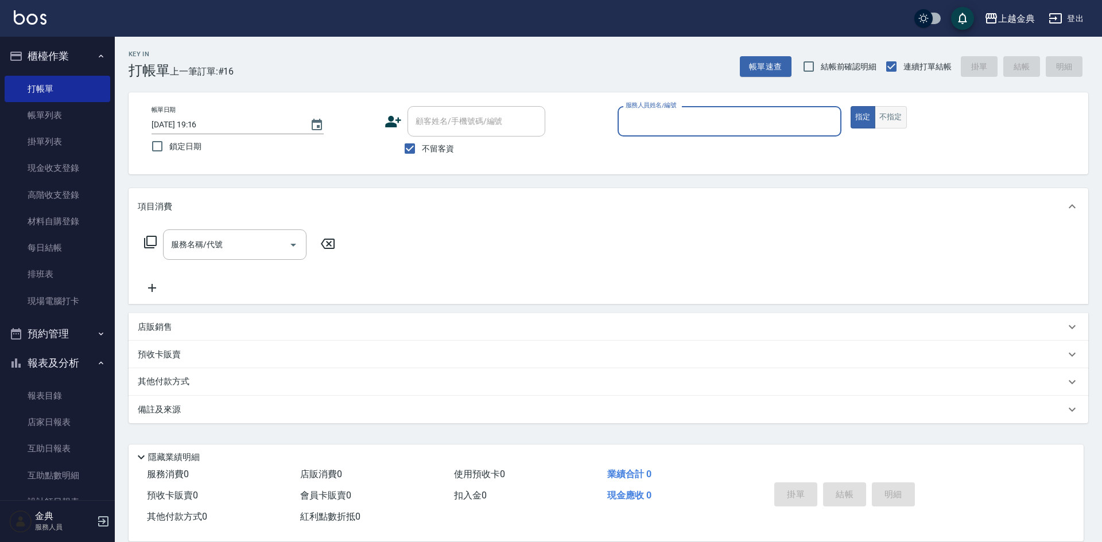
click at [903, 126] on button "不指定" at bounding box center [891, 117] width 32 height 22
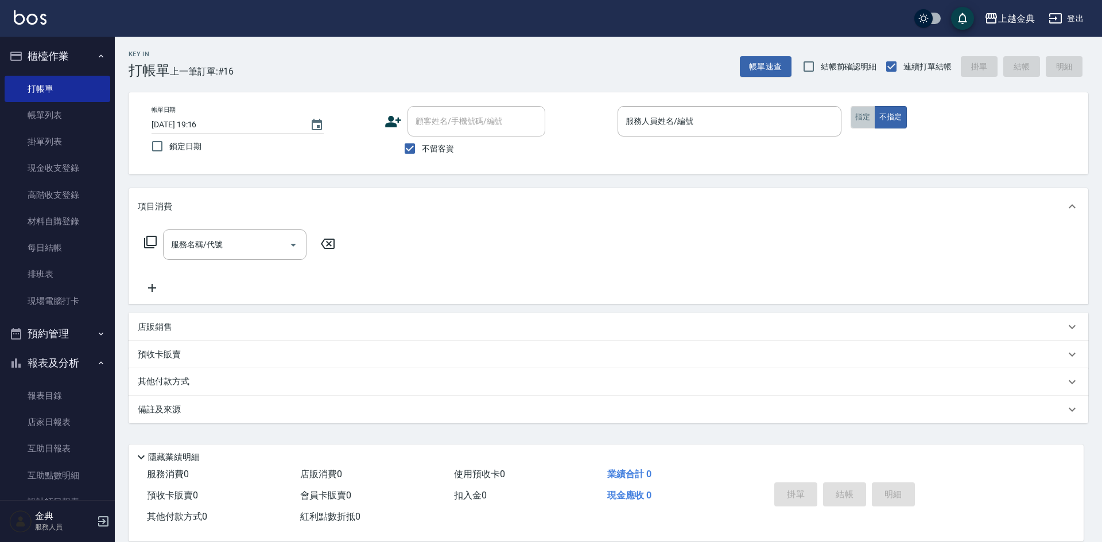
click at [866, 117] on button "指定" at bounding box center [863, 117] width 25 height 22
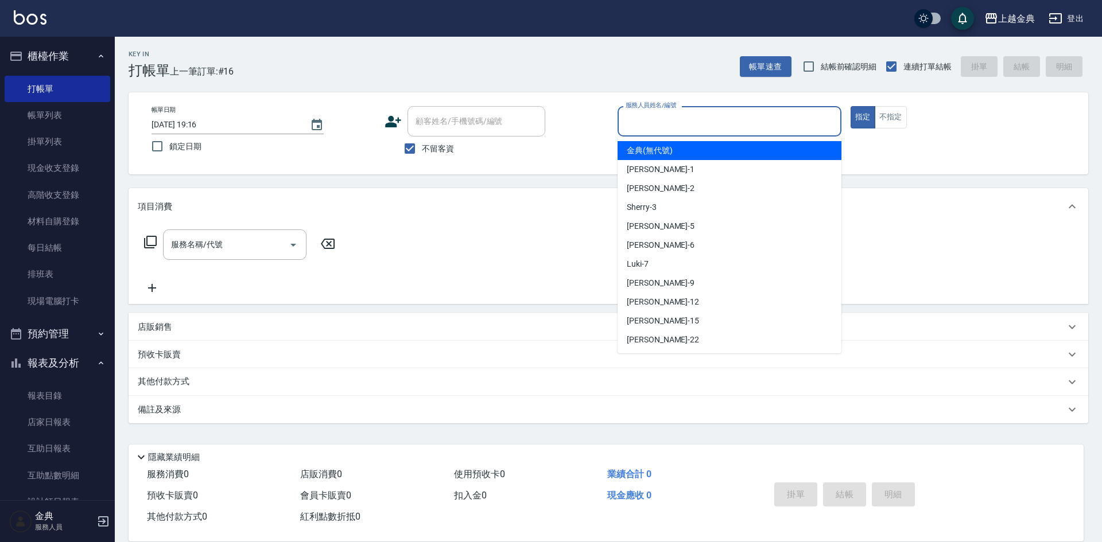
click at [770, 117] on input "服務人員姓名/編號" at bounding box center [729, 121] width 213 height 20
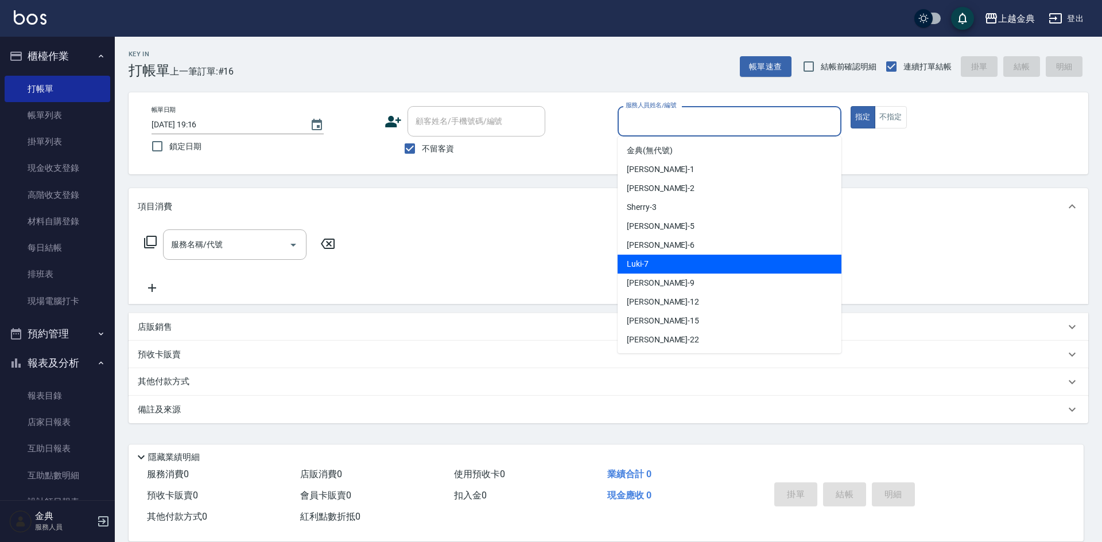
click at [659, 271] on div "Luki -7" at bounding box center [730, 264] width 224 height 19
type input "Luki-7"
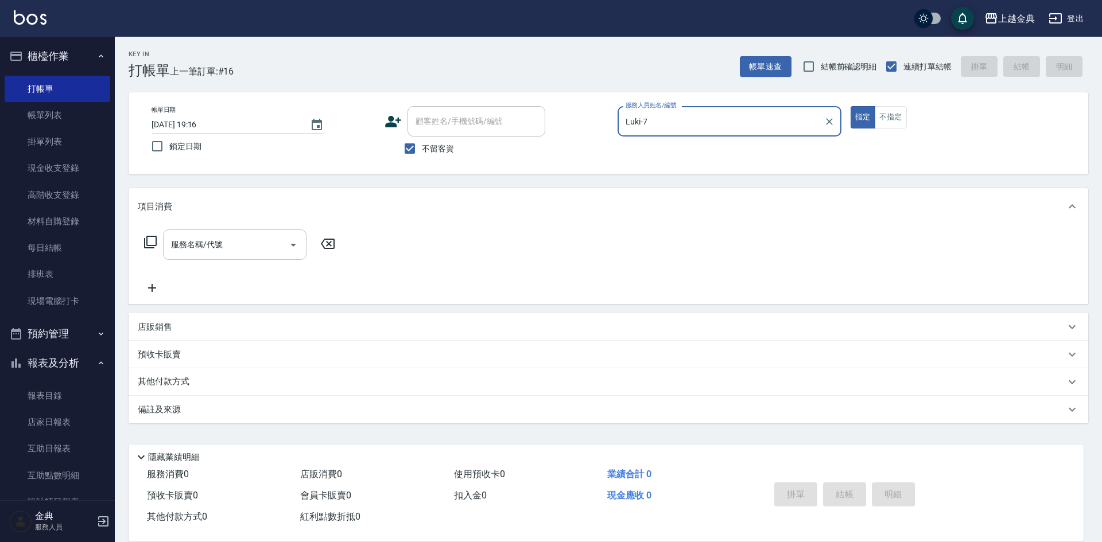
click at [247, 239] on input "服務名稱/代號" at bounding box center [226, 245] width 116 height 20
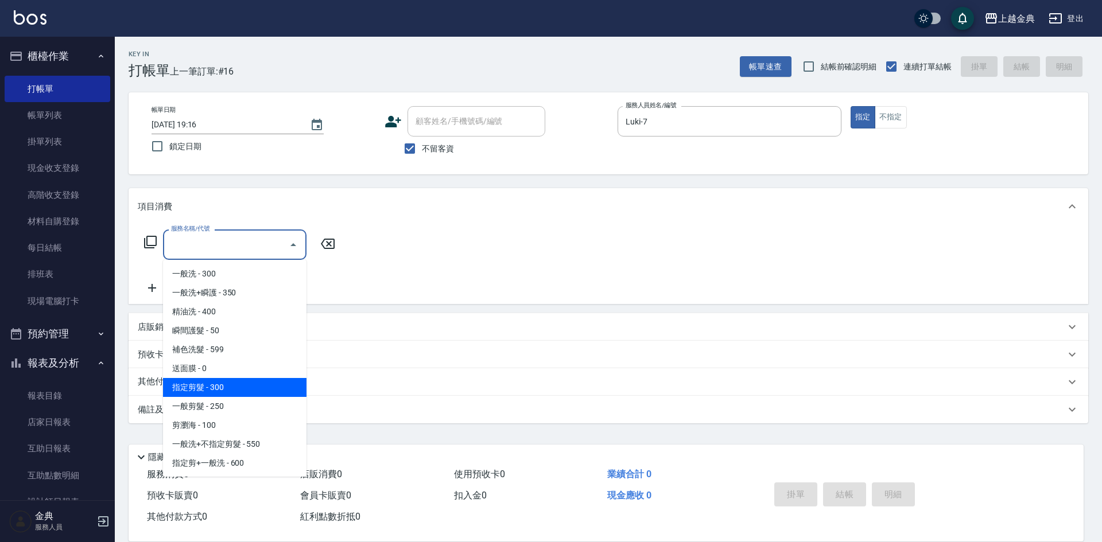
click at [233, 385] on span "指定剪髮 - 300" at bounding box center [234, 387] width 143 height 19
type input "指定剪髮(199)"
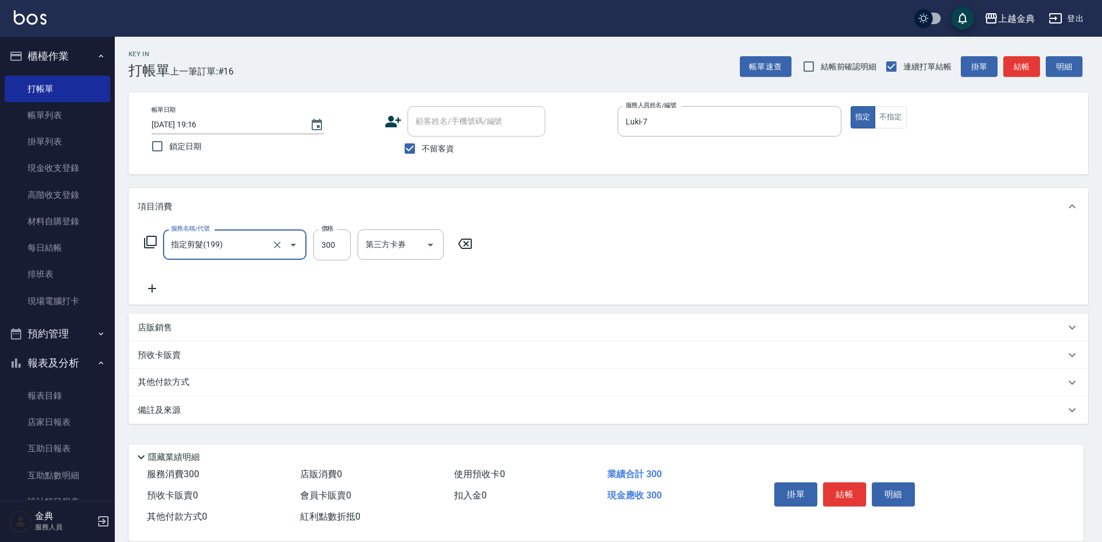
click at [154, 284] on icon at bounding box center [152, 289] width 29 height 14
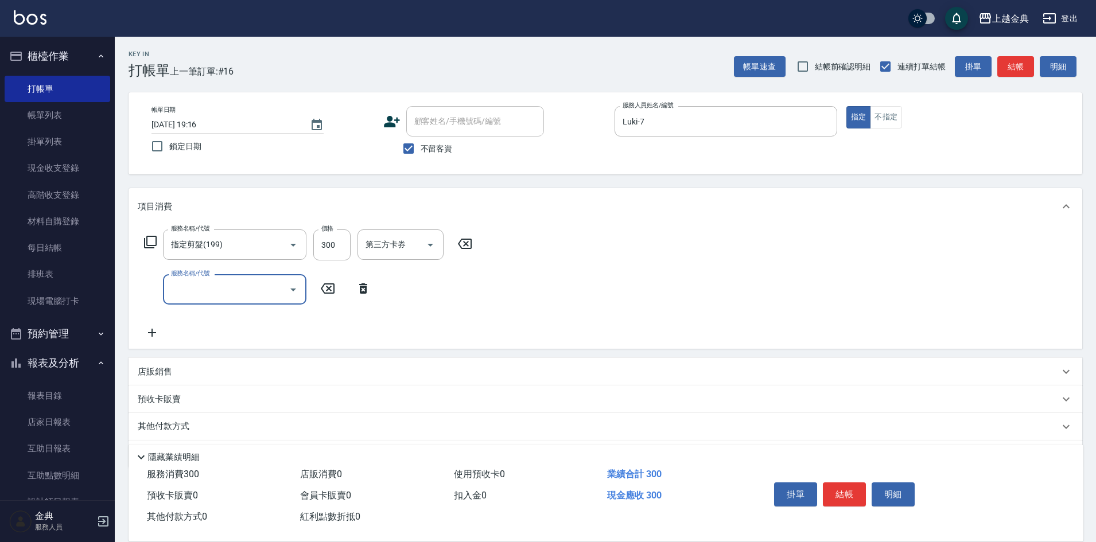
click at [221, 298] on input "服務名稱/代號" at bounding box center [226, 289] width 116 height 20
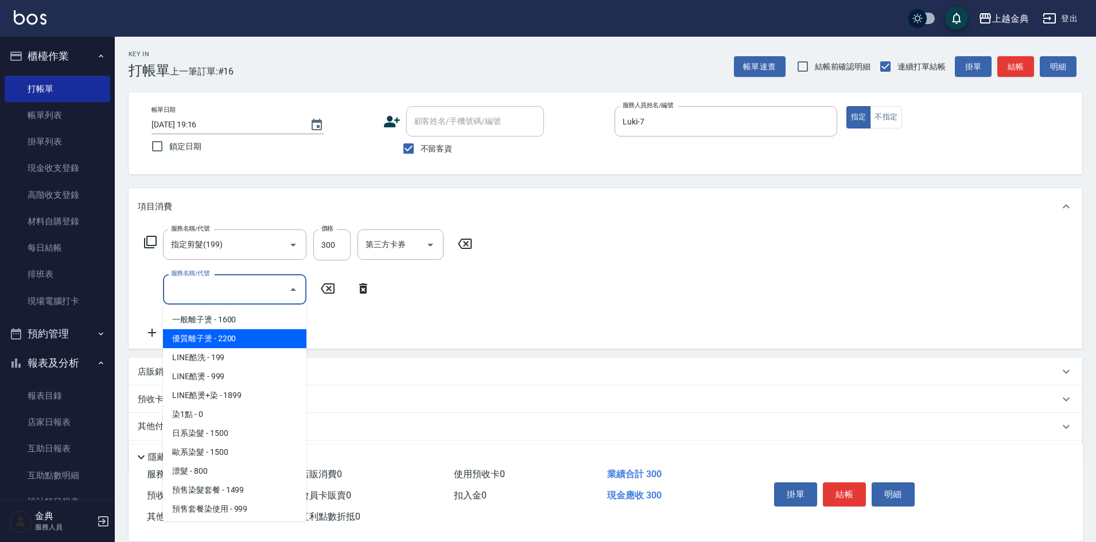
scroll to position [344, 0]
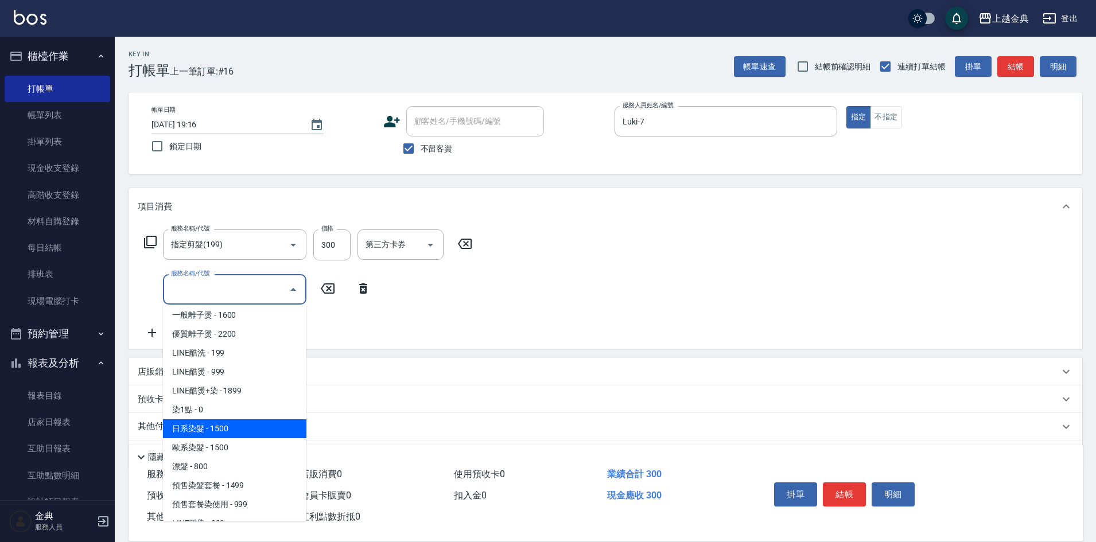
click at [229, 433] on span "日系染髮 - 1500" at bounding box center [234, 429] width 143 height 19
type input "日系染髮(401)"
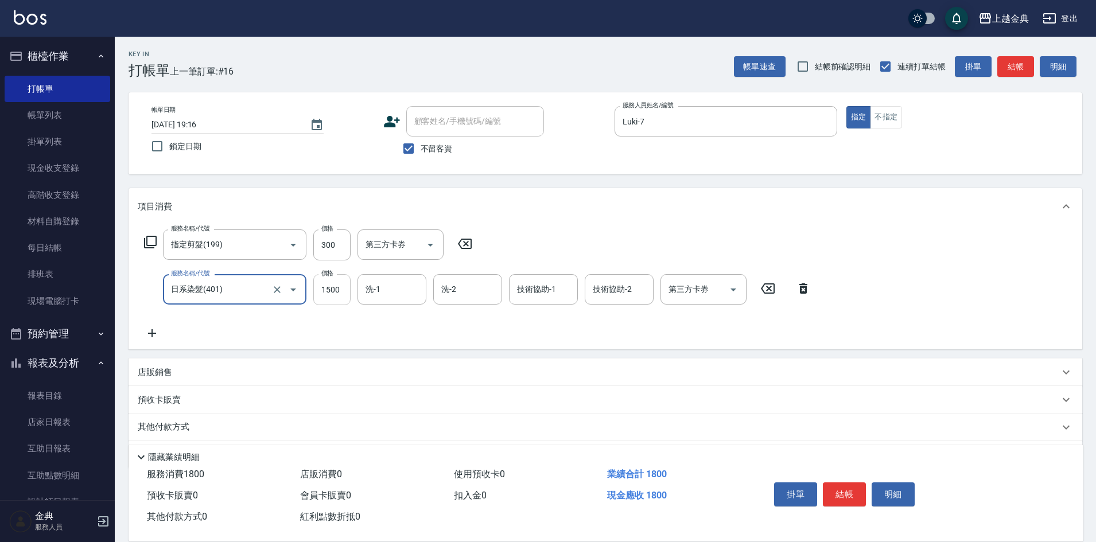
click at [336, 297] on input "1500" at bounding box center [331, 289] width 37 height 31
type input "1200"
click at [147, 333] on icon at bounding box center [152, 334] width 29 height 14
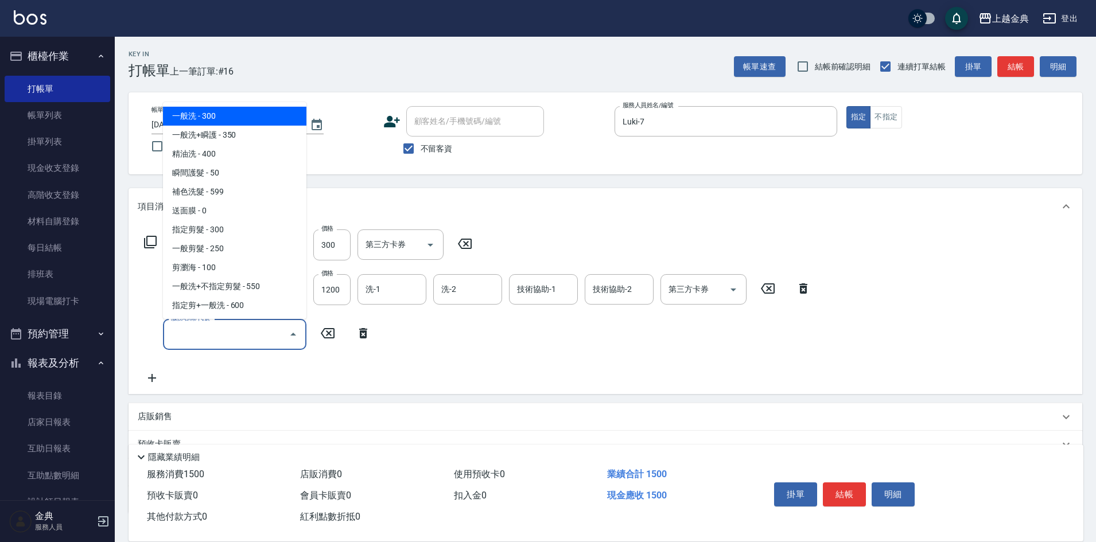
click at [200, 339] on input "服務名稱/代號" at bounding box center [226, 334] width 116 height 20
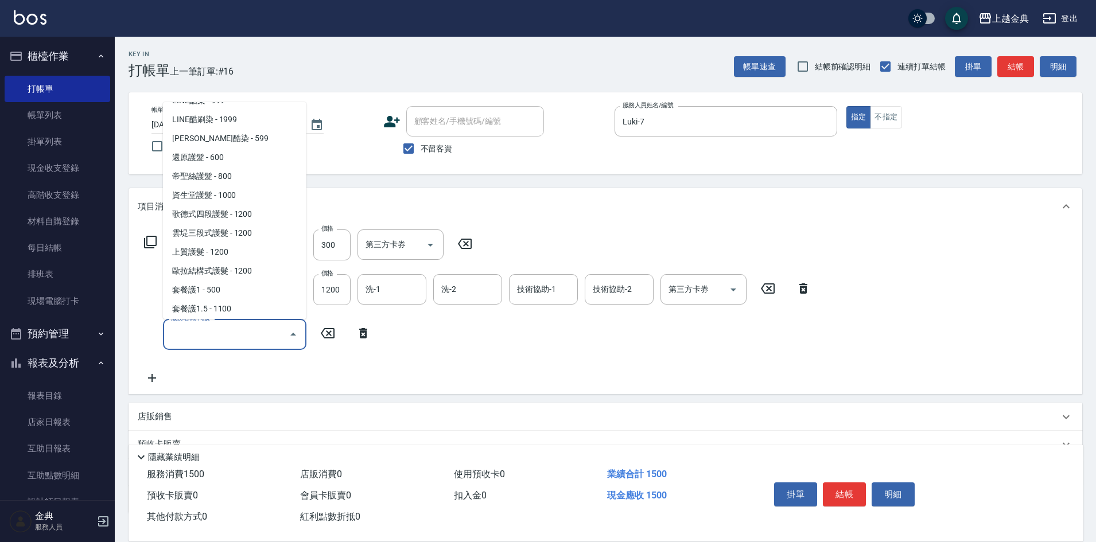
scroll to position [574, 0]
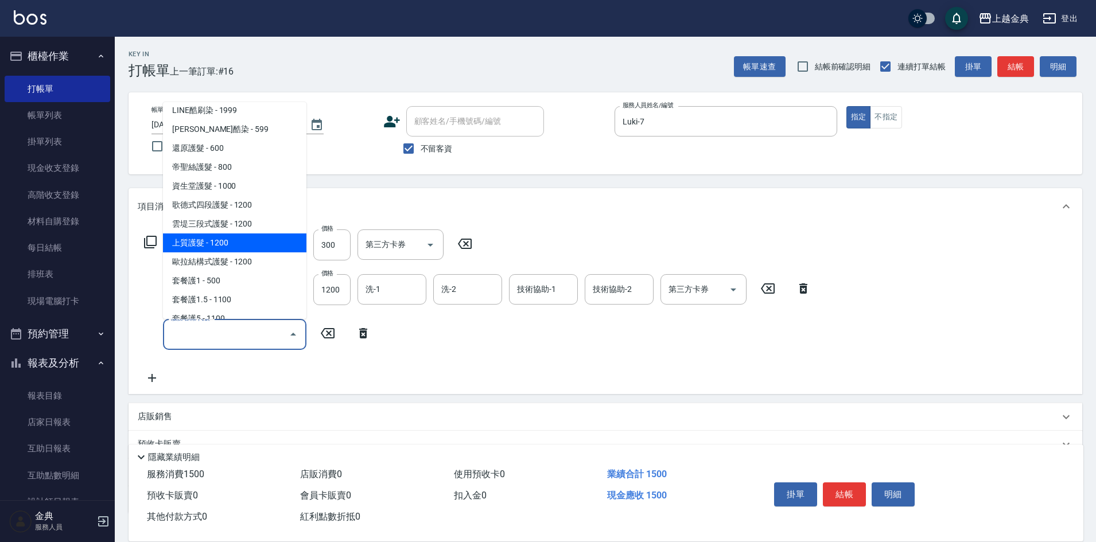
drag, startPoint x: 210, startPoint y: 240, endPoint x: 228, endPoint y: 240, distance: 17.8
click at [209, 240] on span "上質護髮 - 1200" at bounding box center [234, 243] width 143 height 19
type input "上質護髮(506)"
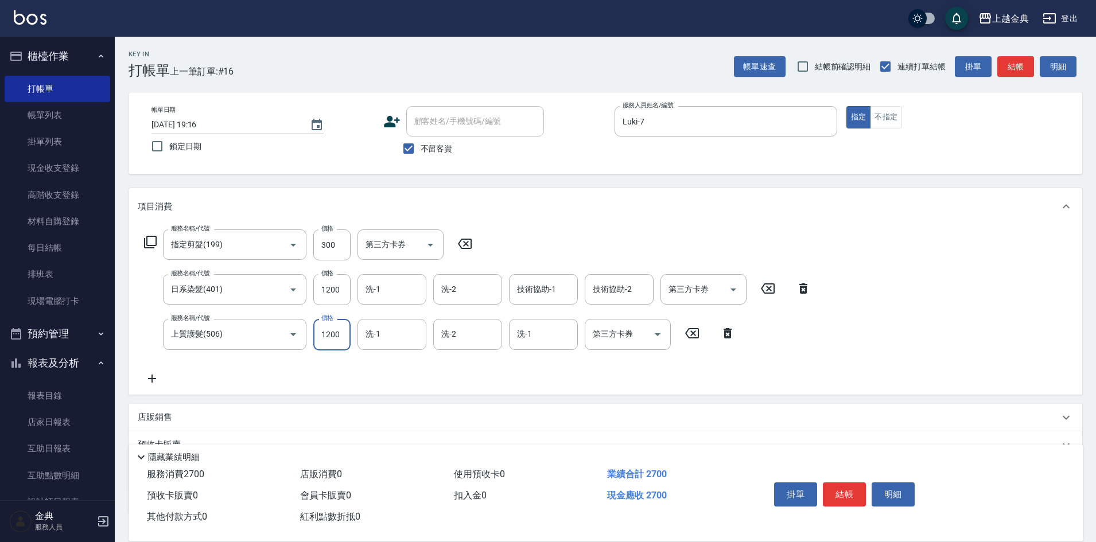
click at [338, 336] on input "1200" at bounding box center [331, 334] width 37 height 31
click at [466, 244] on icon at bounding box center [465, 244] width 14 height 10
click at [331, 336] on input "1200" at bounding box center [331, 334] width 37 height 31
type input "1500"
click at [207, 248] on input "服務名稱/代號" at bounding box center [226, 245] width 116 height 20
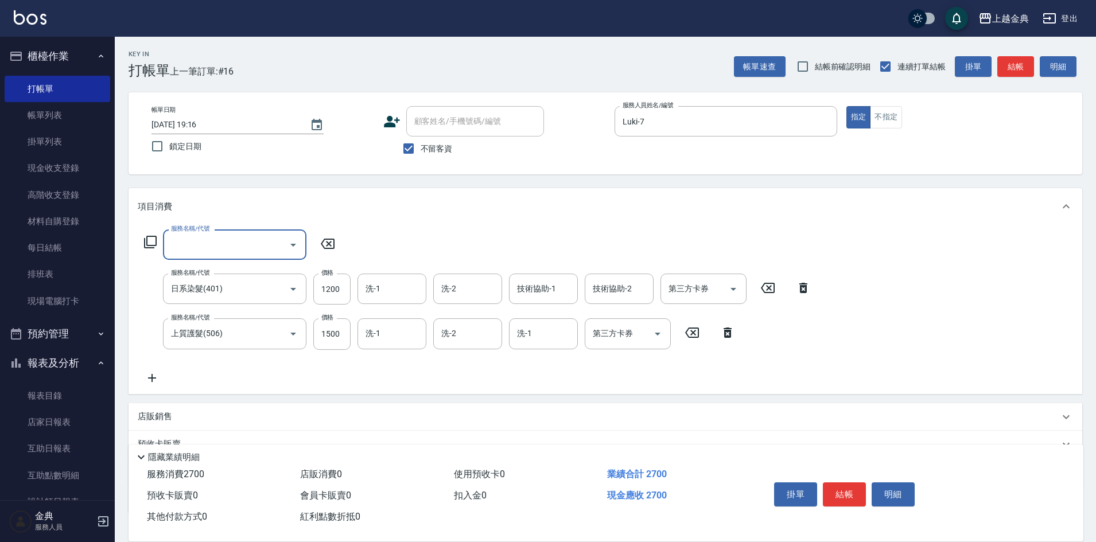
click at [238, 240] on input "服務名稱/代號" at bounding box center [226, 245] width 116 height 20
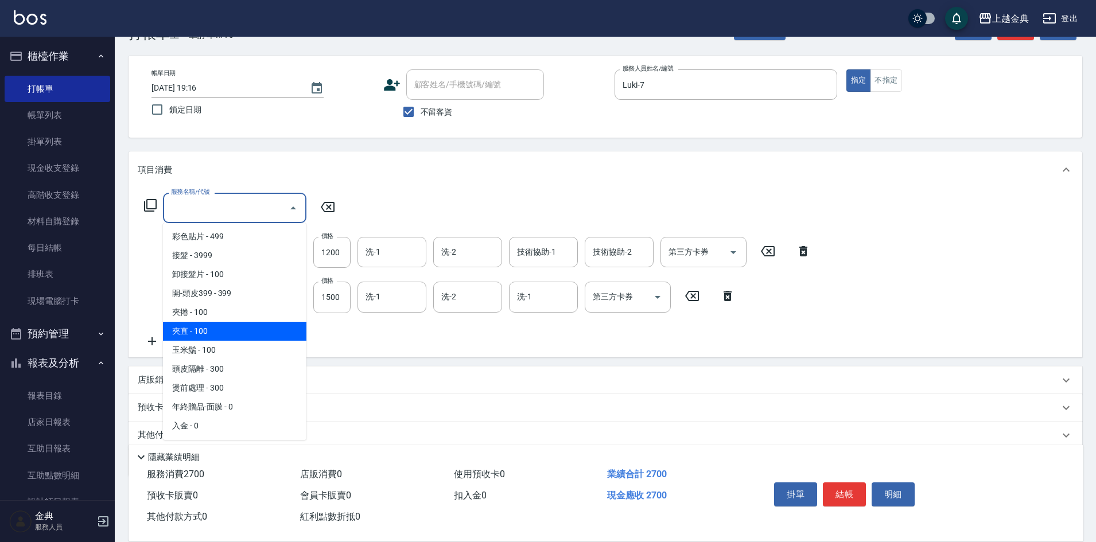
scroll to position [57, 0]
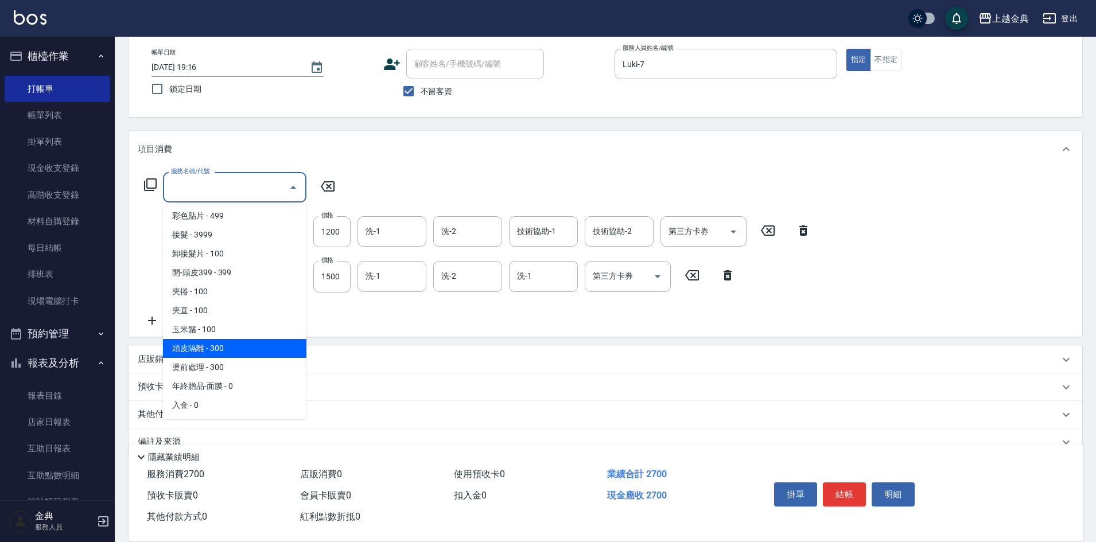
click at [242, 350] on span "頭皮隔離 - 300" at bounding box center [234, 348] width 143 height 19
type input "頭皮隔離(904)"
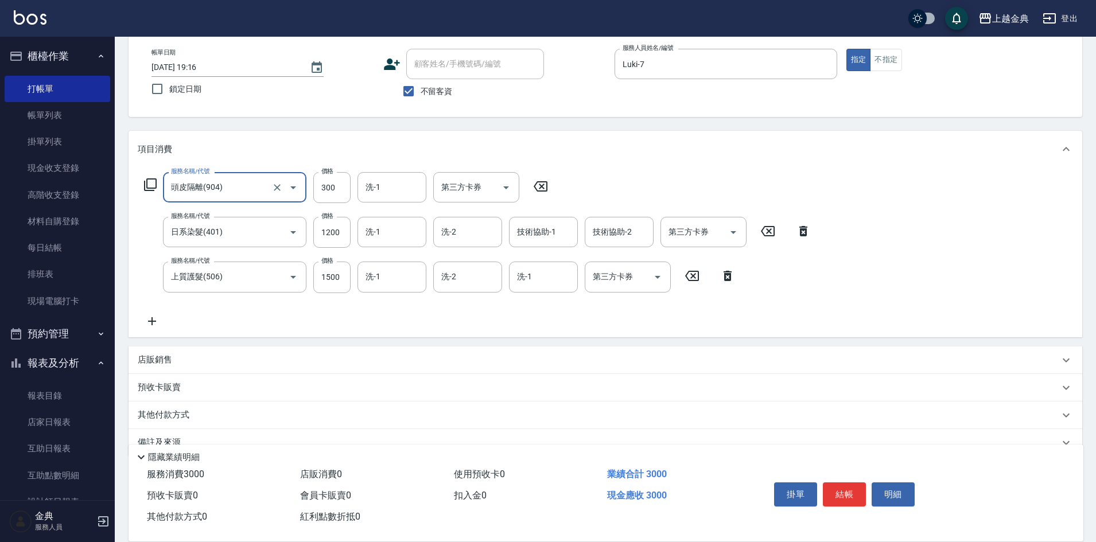
click at [170, 412] on p "其他付款方式" at bounding box center [166, 415] width 57 height 13
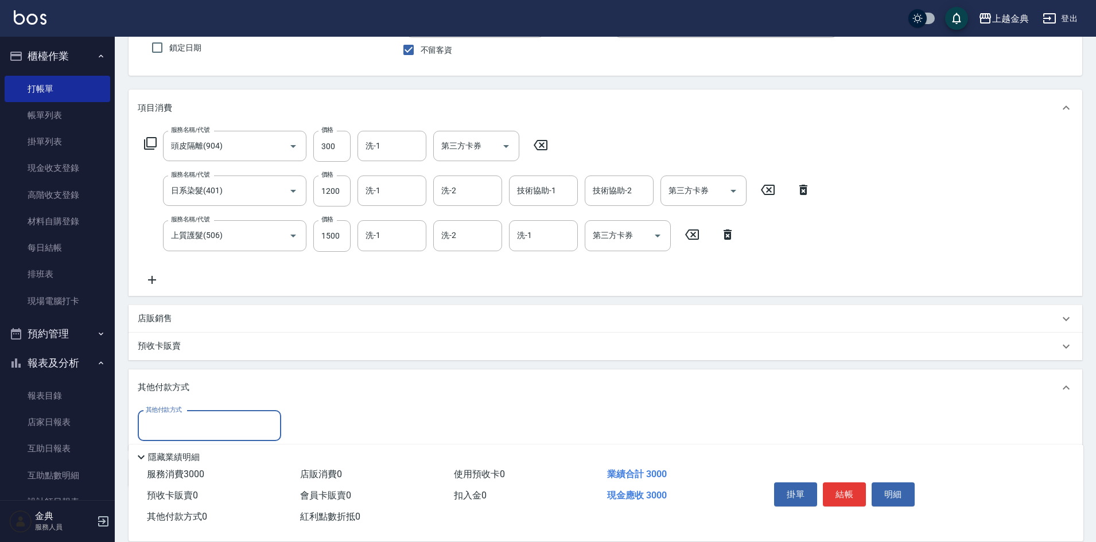
scroll to position [154, 0]
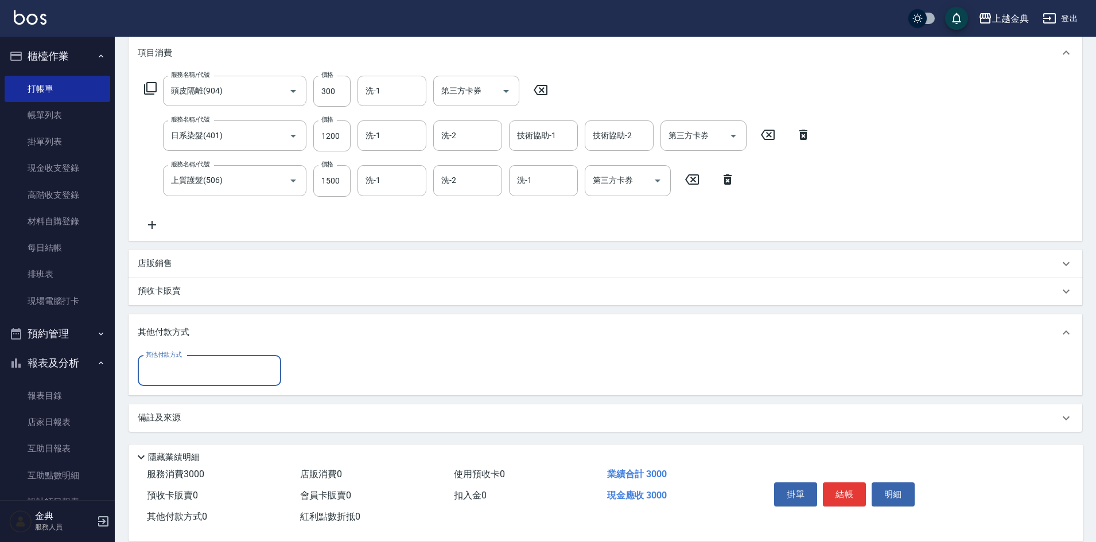
click at [213, 380] on input "其他付款方式" at bounding box center [209, 371] width 133 height 20
click at [210, 420] on span "信用卡" at bounding box center [209, 419] width 143 height 19
type input "信用卡"
click at [319, 371] on input "0" at bounding box center [331, 371] width 86 height 31
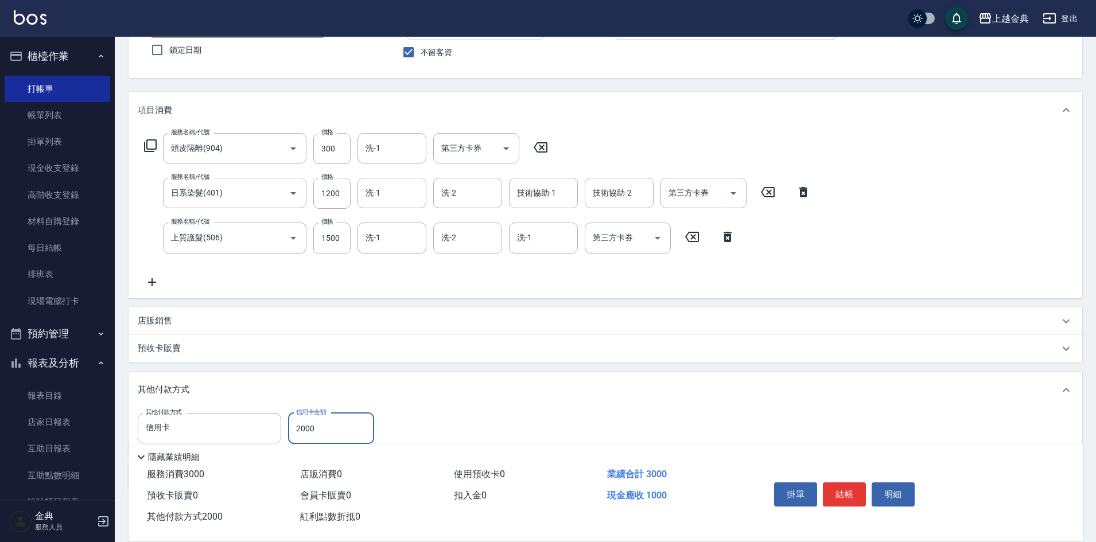
scroll to position [154, 0]
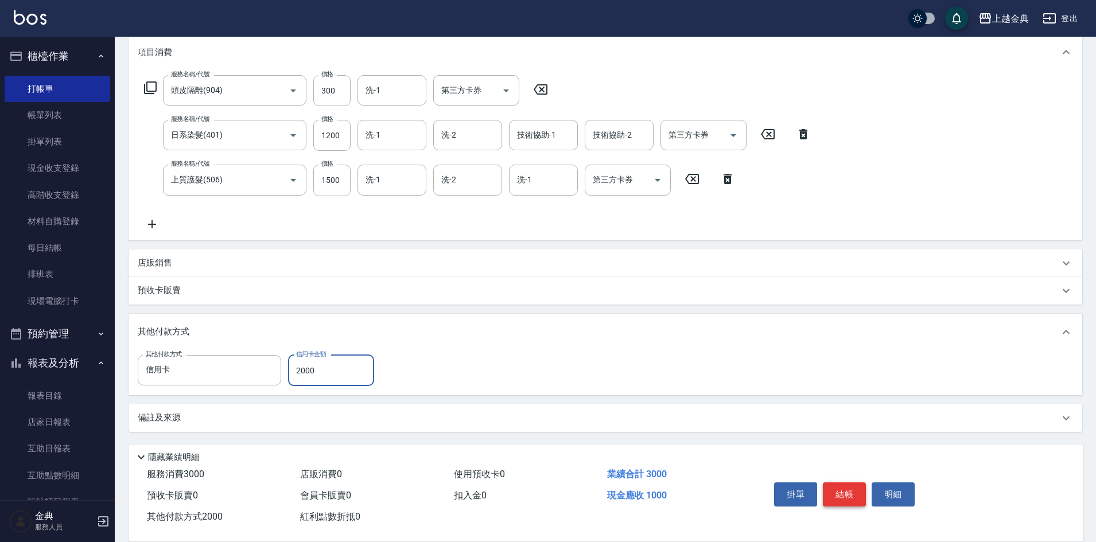
type input "2000"
click at [848, 485] on button "結帳" at bounding box center [844, 495] width 43 height 24
type input "[DATE] 19:18"
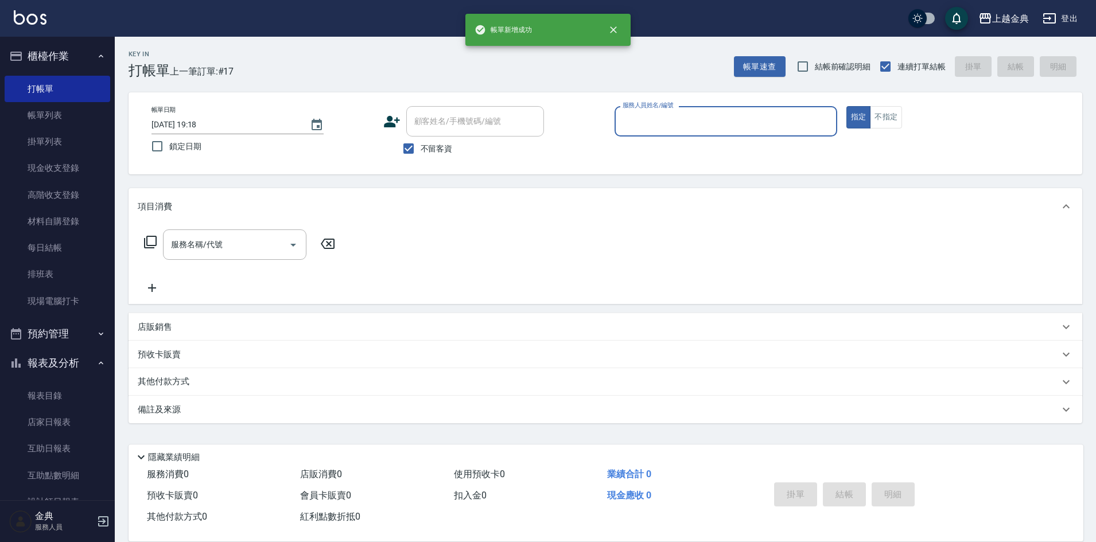
scroll to position [0, 0]
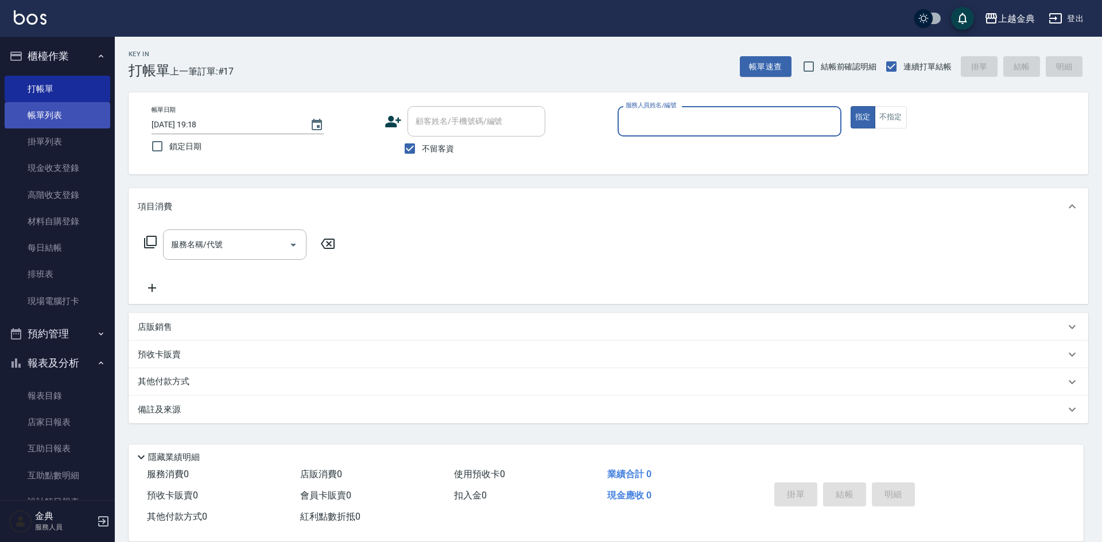
click at [59, 111] on link "帳單列表" at bounding box center [58, 115] width 106 height 26
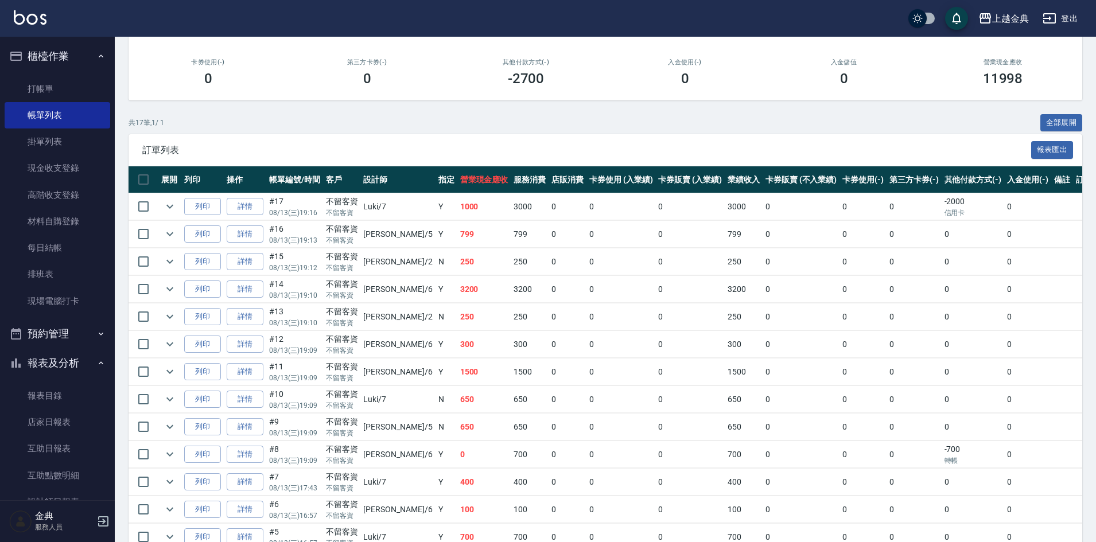
scroll to position [230, 0]
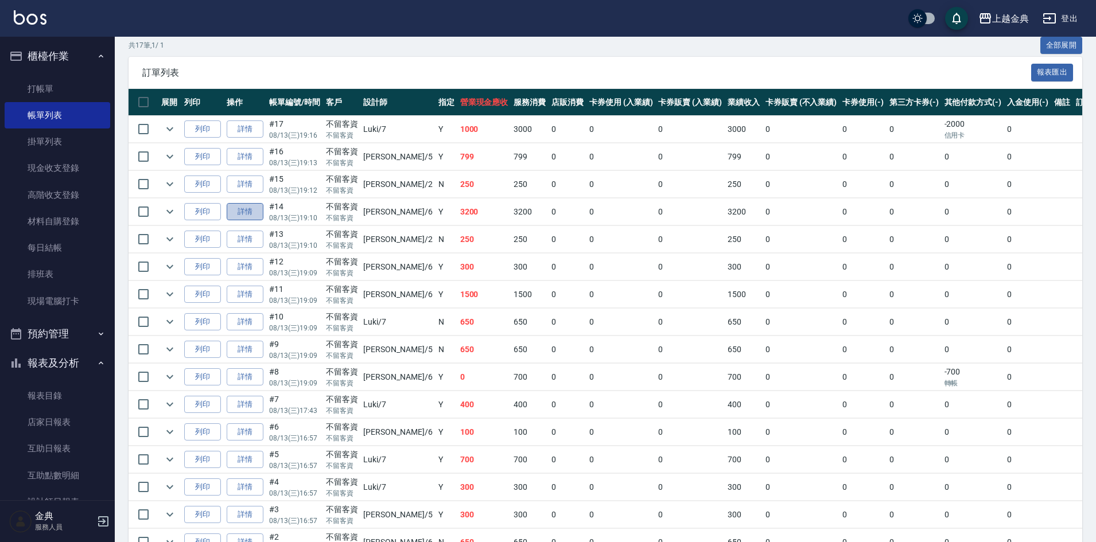
click at [256, 210] on link "詳情" at bounding box center [245, 212] width 37 height 18
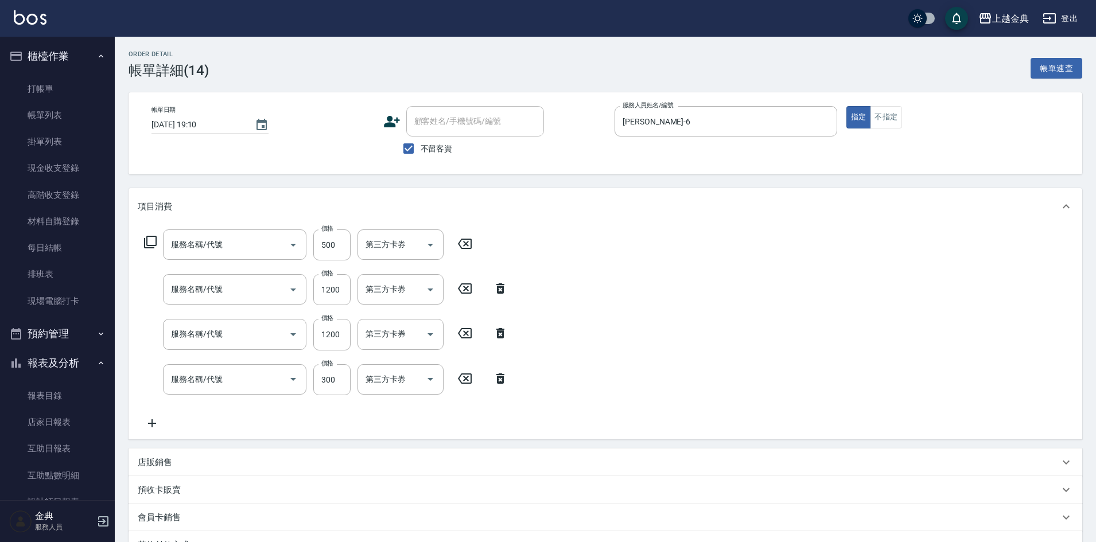
type input "[DATE] 19:10"
checkbox input "true"
type input "[PERSON_NAME]-6"
type input "頭皮隔離(904)"
type input "上質護髮(506)"
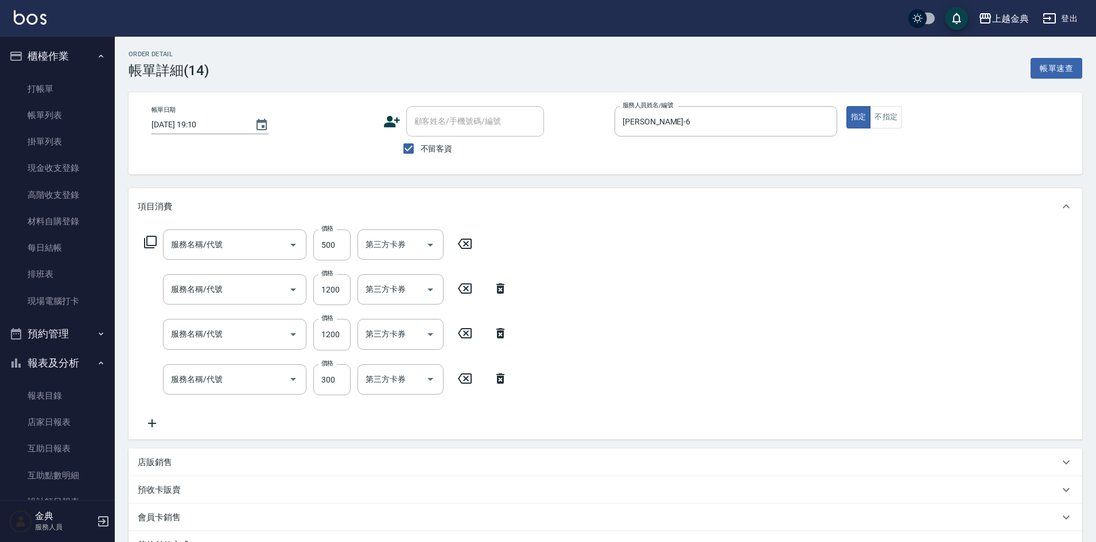
type input "日系染髮(401)"
type input "指定剪髮(199)"
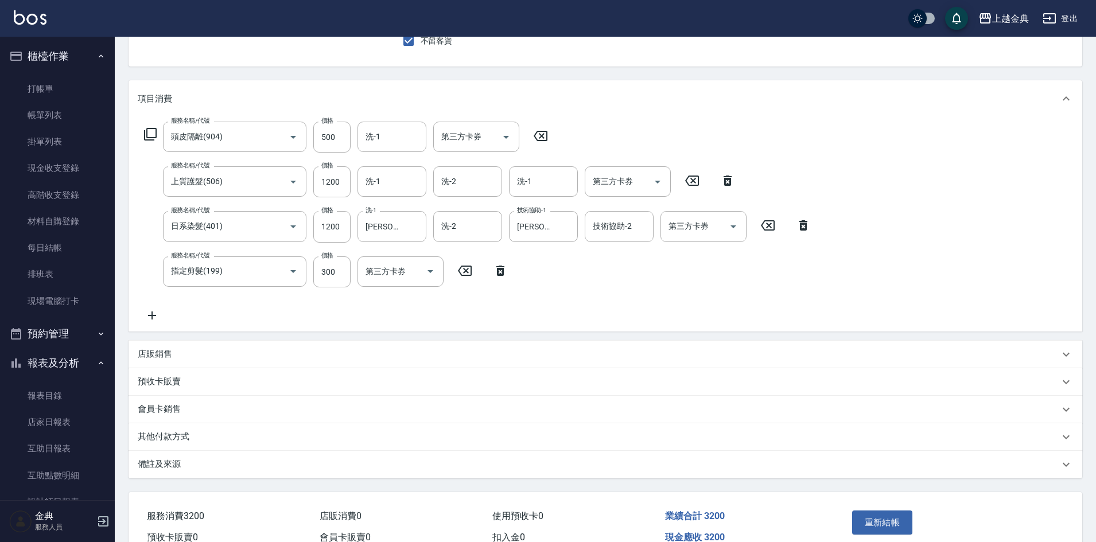
scroll to position [168, 0]
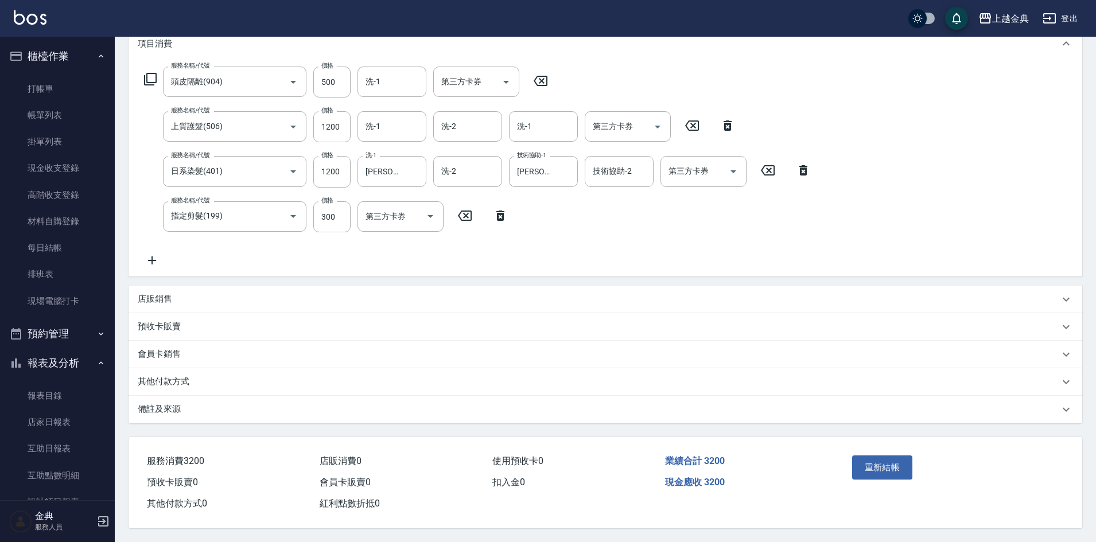
click at [177, 376] on p "其他付款方式" at bounding box center [164, 382] width 52 height 12
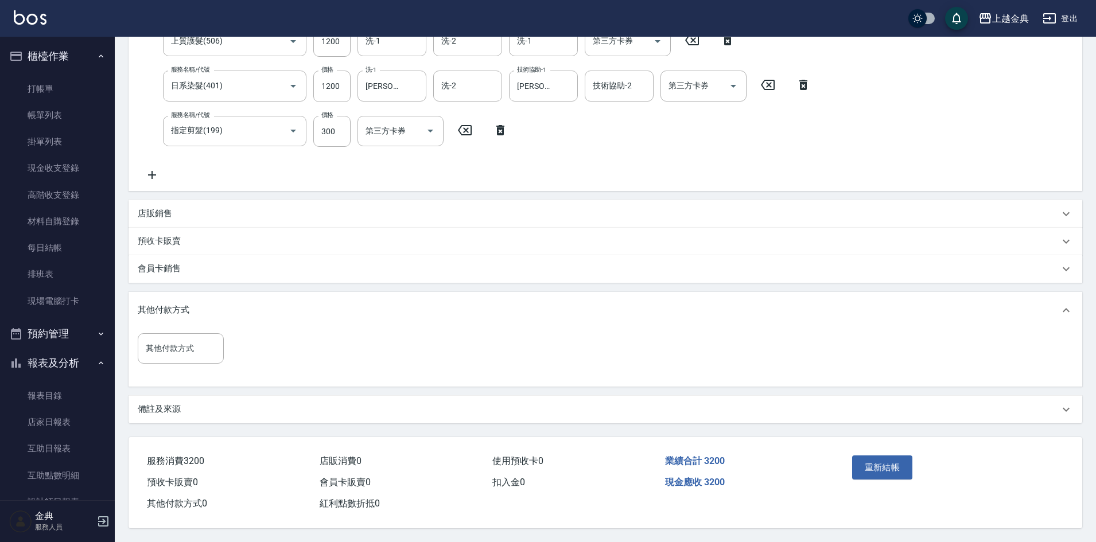
scroll to position [254, 0]
click at [193, 347] on input "其他付款方式" at bounding box center [181, 349] width 76 height 20
click at [189, 393] on span "信用卡" at bounding box center [181, 396] width 86 height 19
type input "信用卡"
click at [296, 340] on input "0" at bounding box center [274, 348] width 86 height 31
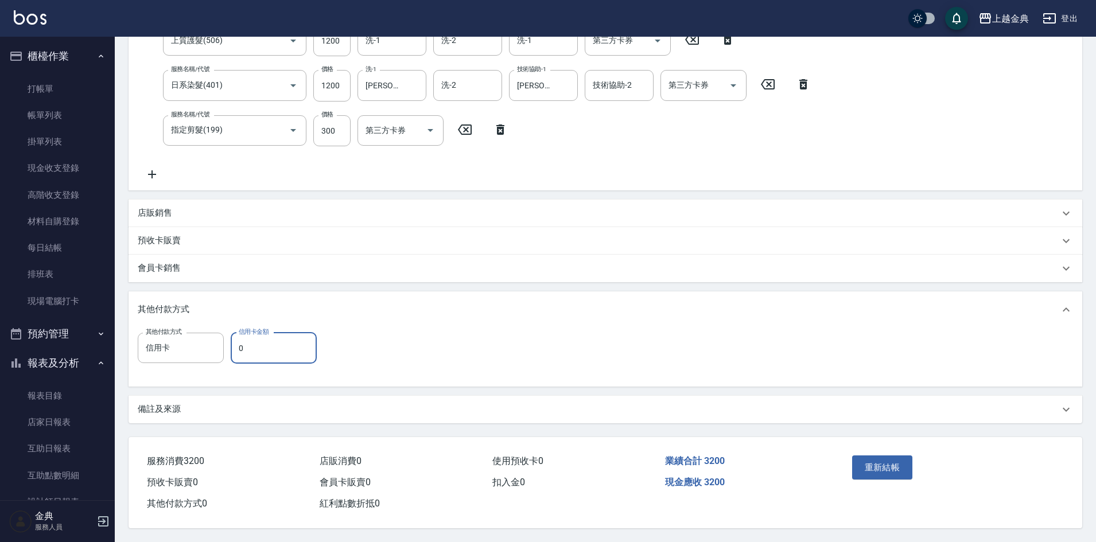
click at [296, 340] on input "0" at bounding box center [274, 348] width 86 height 31
type input "3200"
click at [899, 474] on button "重新結帳" at bounding box center [882, 468] width 61 height 24
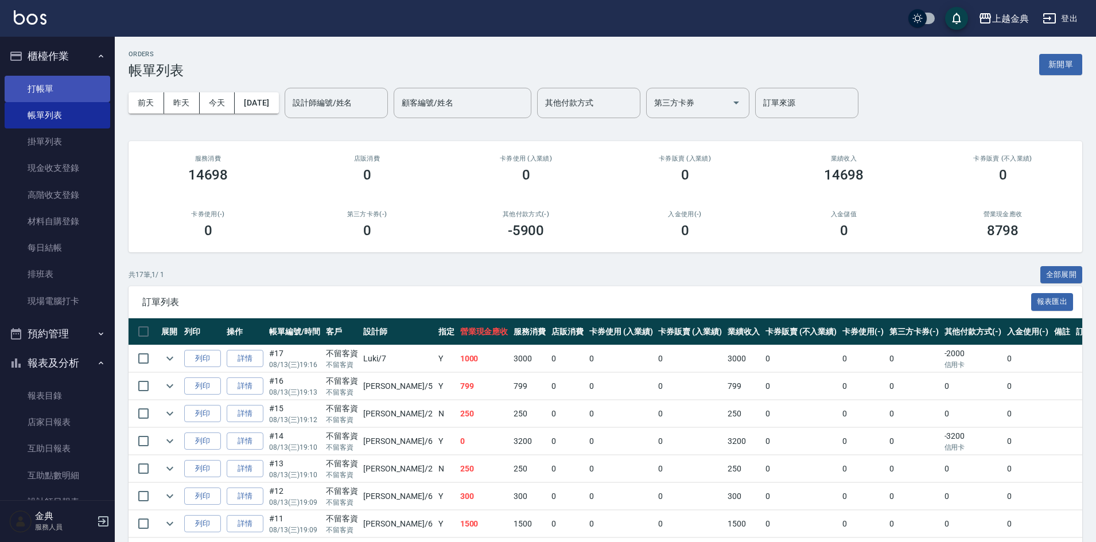
click at [67, 92] on link "打帳單" at bounding box center [58, 89] width 106 height 26
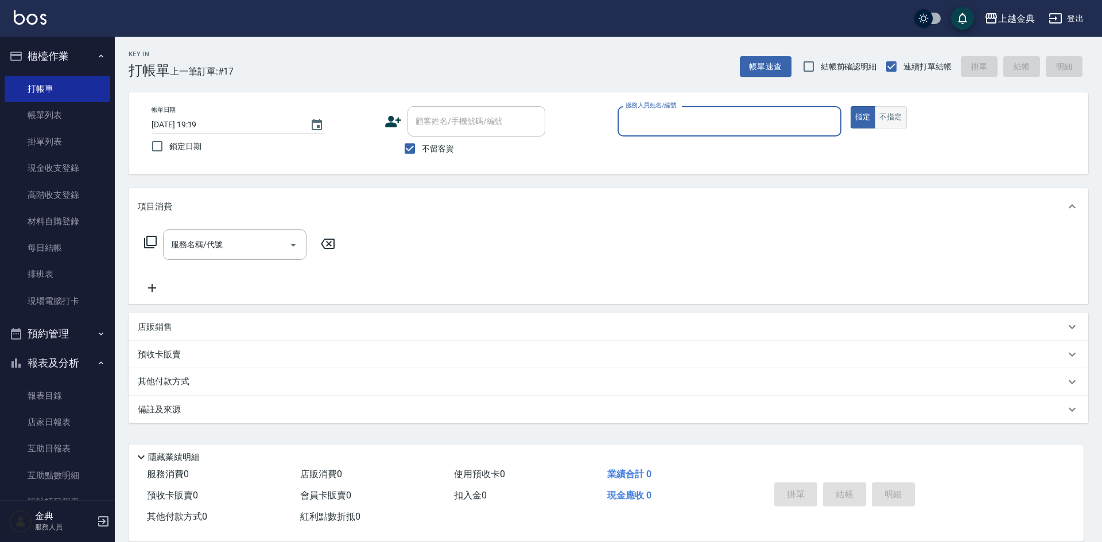
click at [879, 121] on button "不指定" at bounding box center [891, 117] width 32 height 22
click at [813, 123] on input "服務人員姓名/編號" at bounding box center [729, 121] width 213 height 20
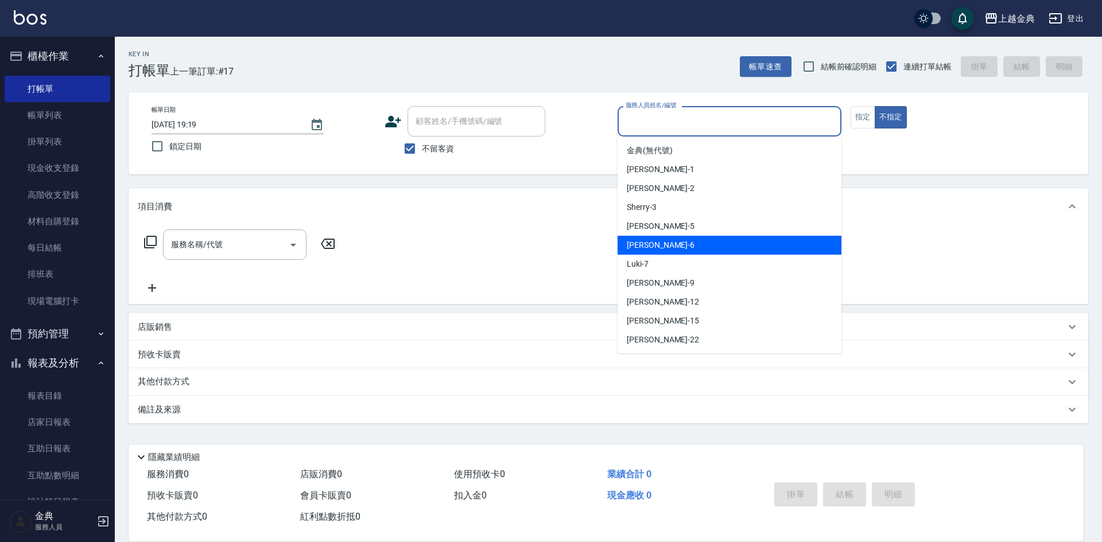
click at [652, 246] on div "[PERSON_NAME] -6" at bounding box center [730, 245] width 224 height 19
type input "[PERSON_NAME]-6"
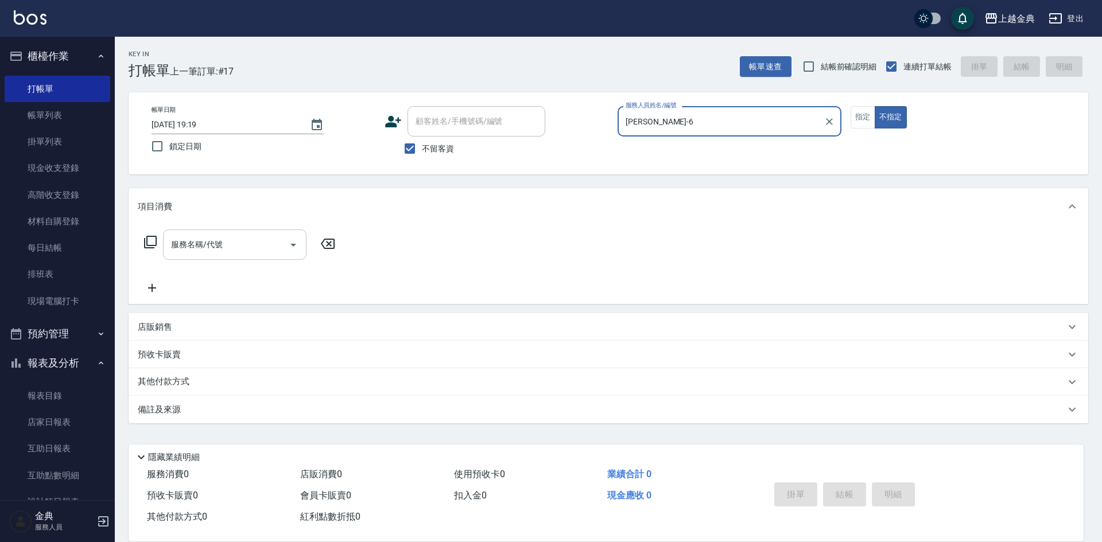
click at [253, 243] on input "服務名稱/代號" at bounding box center [226, 245] width 116 height 20
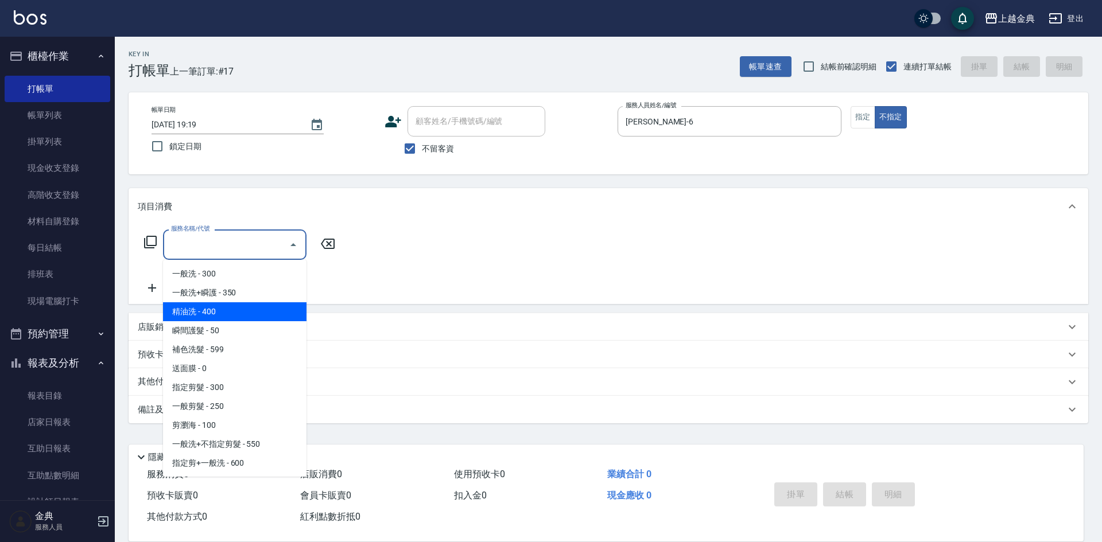
click at [245, 314] on span "精油洗 - 400" at bounding box center [234, 311] width 143 height 19
type input "精油洗(102)"
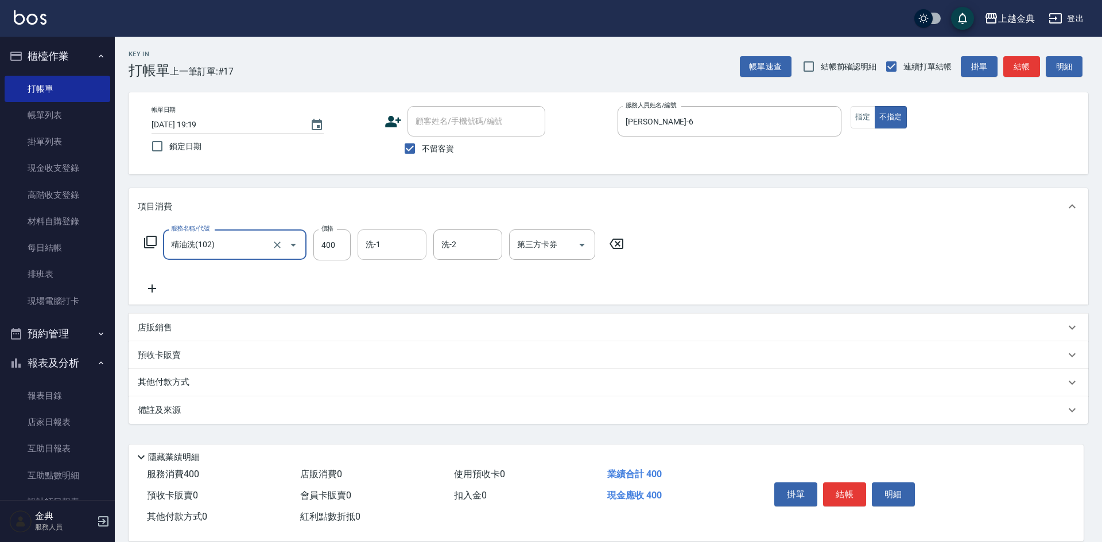
click at [379, 237] on div "洗-1 洗-1" at bounding box center [392, 245] width 69 height 30
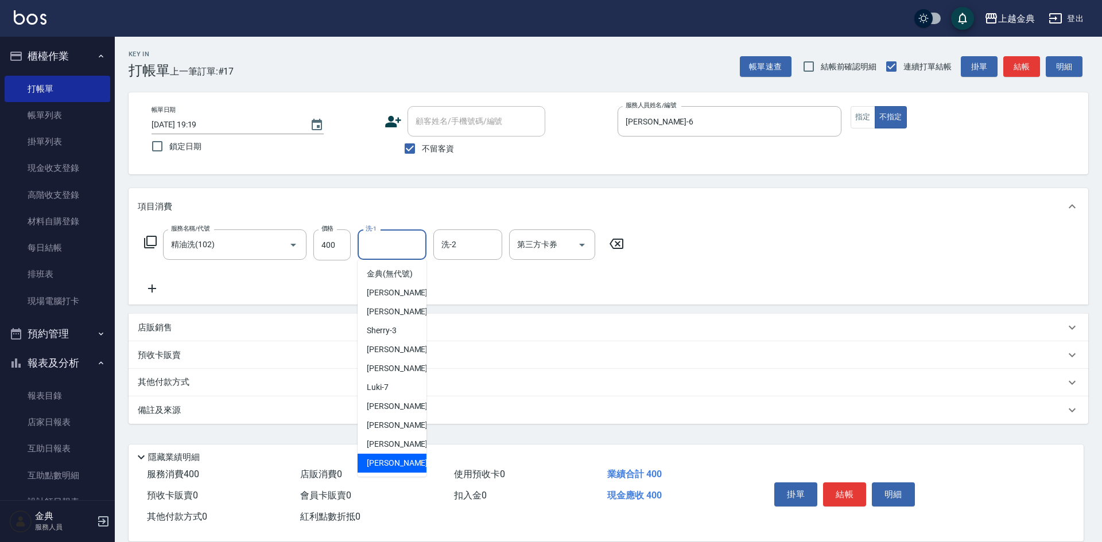
click at [384, 469] on span "[PERSON_NAME] -22" at bounding box center [403, 463] width 72 height 12
type input "[PERSON_NAME]-22"
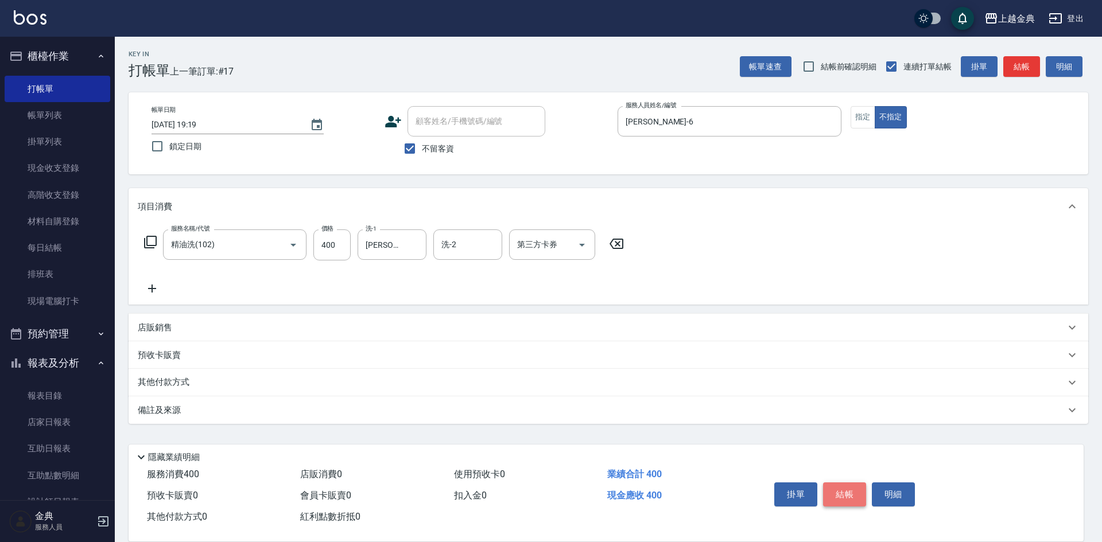
click at [837, 492] on button "結帳" at bounding box center [844, 495] width 43 height 24
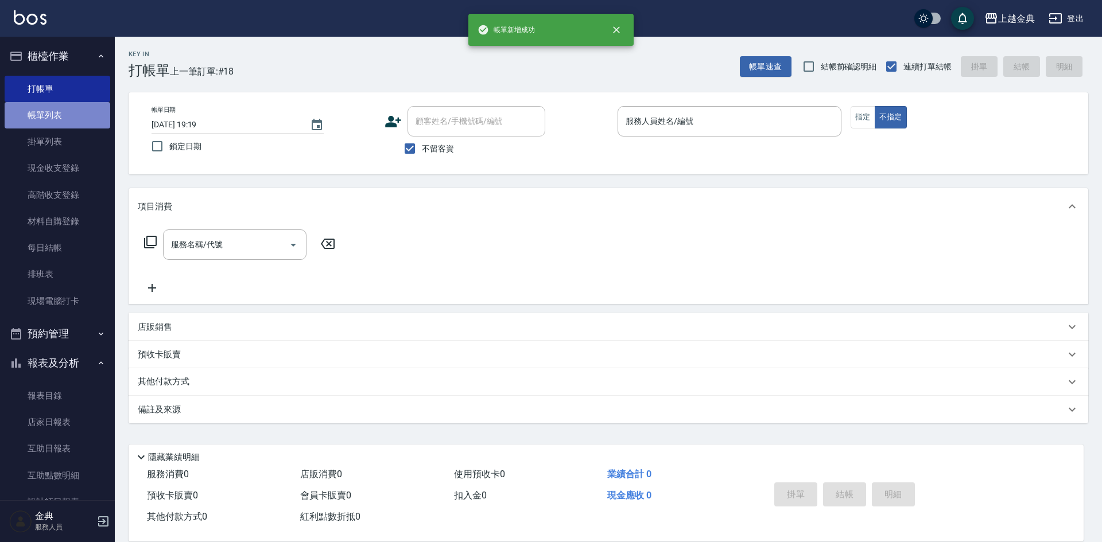
click at [60, 119] on link "帳單列表" at bounding box center [58, 115] width 106 height 26
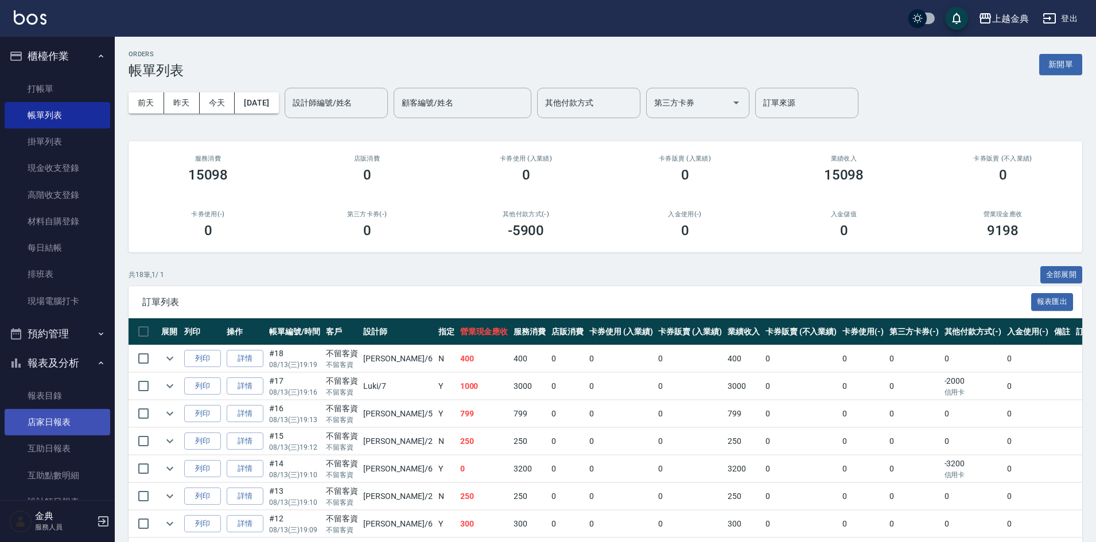
click at [76, 428] on link "店家日報表" at bounding box center [58, 422] width 106 height 26
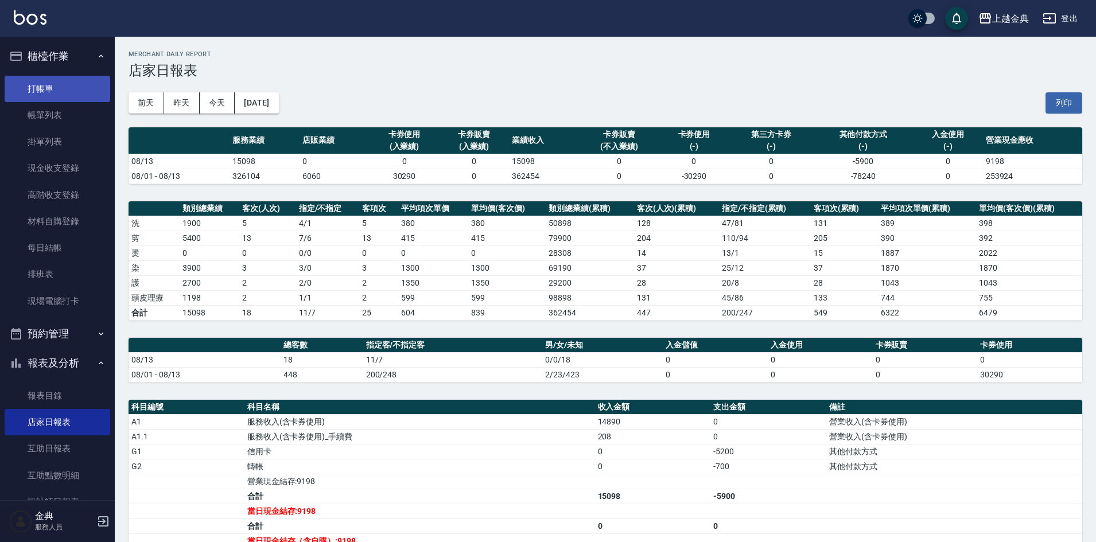
click at [56, 87] on link "打帳單" at bounding box center [58, 89] width 106 height 26
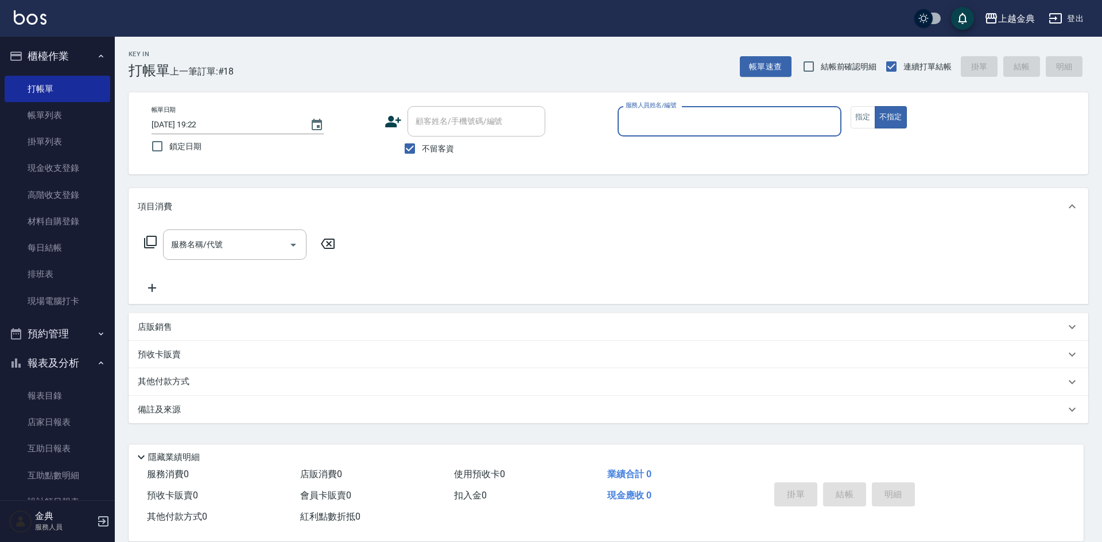
click at [793, 129] on input "服務人員姓名/編號" at bounding box center [729, 121] width 213 height 20
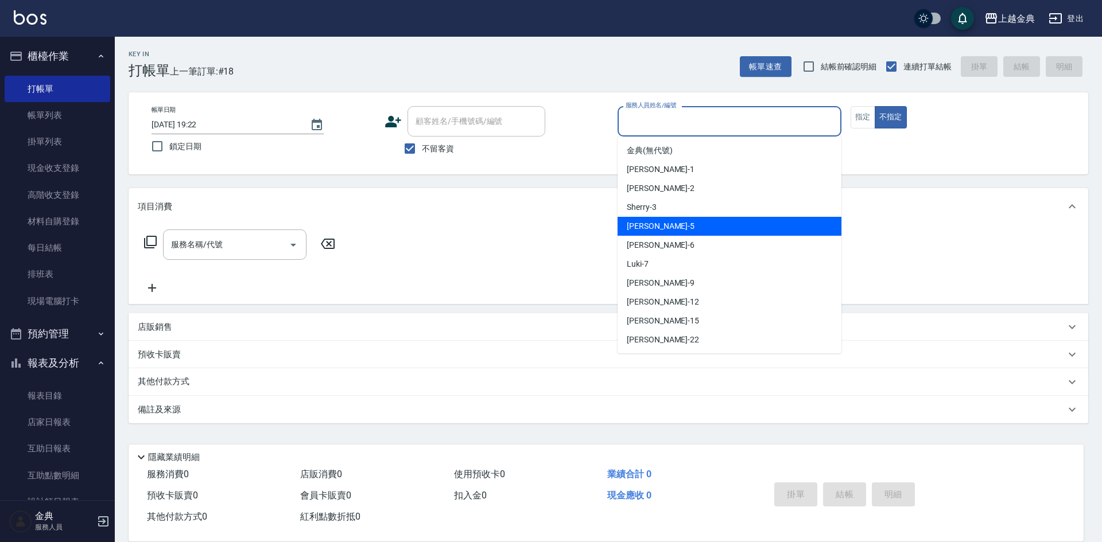
click at [719, 228] on div "[PERSON_NAME] -5" at bounding box center [730, 226] width 224 height 19
type input "[PERSON_NAME]-5"
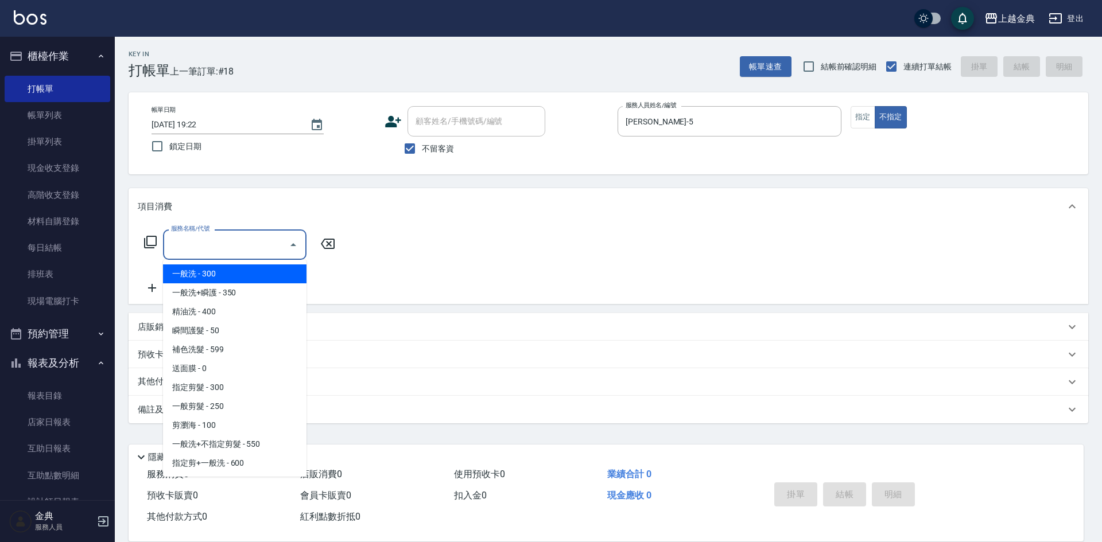
drag, startPoint x: 403, startPoint y: 155, endPoint x: 206, endPoint y: 247, distance: 218.0
click at [206, 247] on input "服務名稱/代號" at bounding box center [226, 245] width 116 height 20
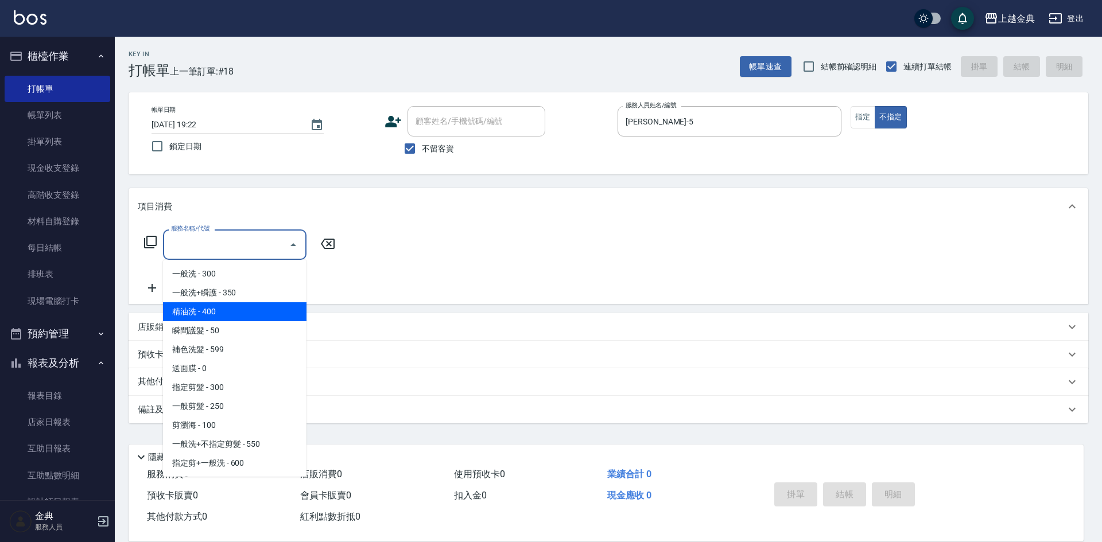
click at [220, 316] on span "精油洗 - 400" at bounding box center [234, 311] width 143 height 19
type input "精油洗(102)"
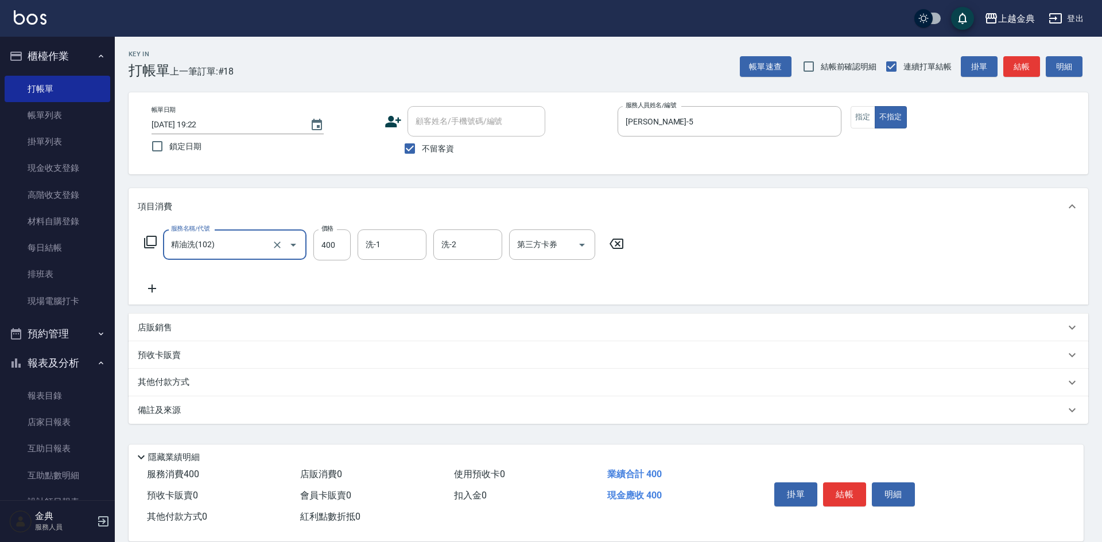
click at [145, 291] on icon at bounding box center [152, 289] width 29 height 14
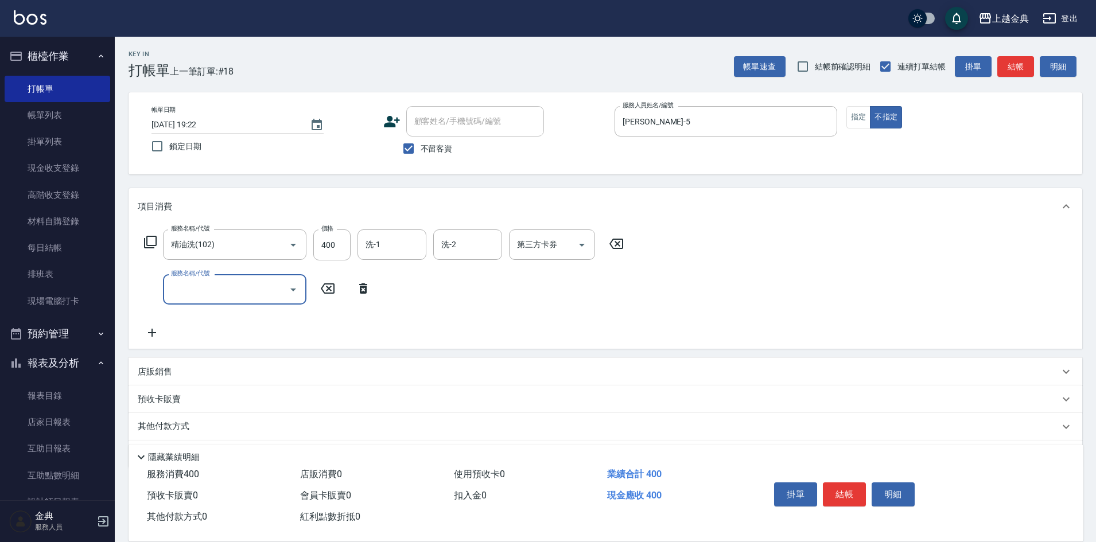
click at [228, 276] on div "服務名稱/代號" at bounding box center [234, 289] width 143 height 30
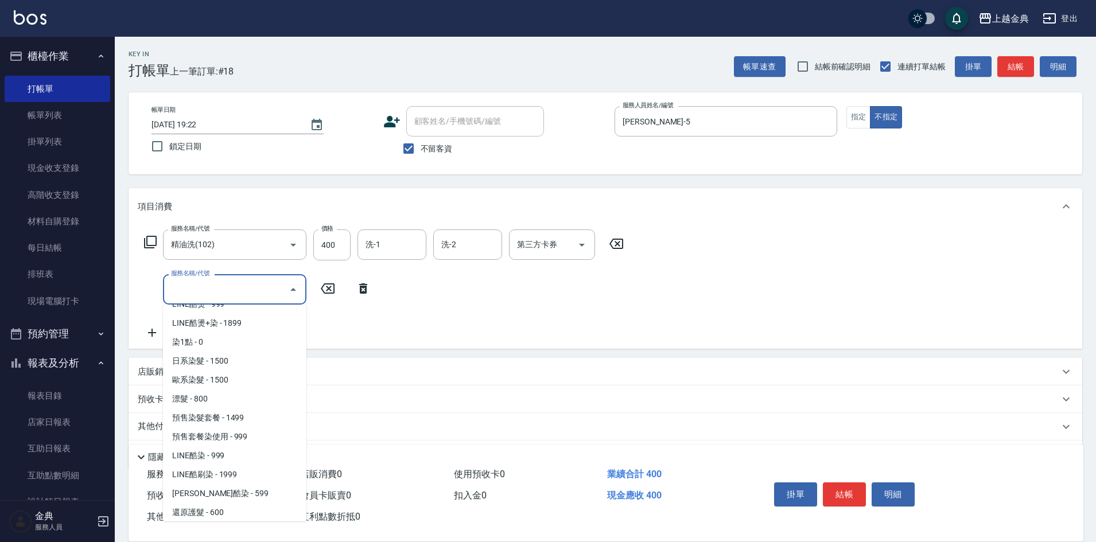
scroll to position [459, 0]
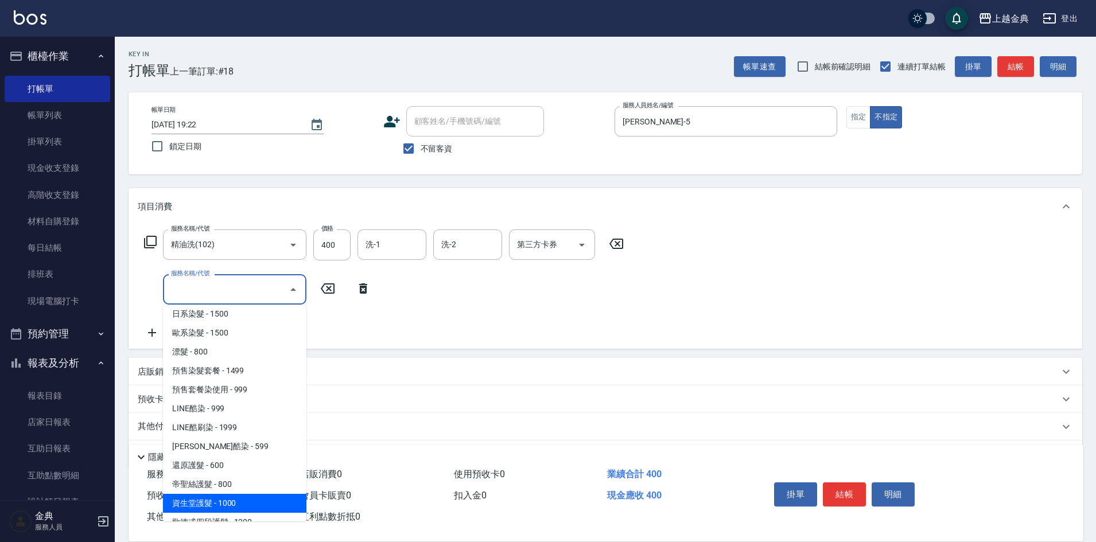
click at [222, 503] on span "資生堂護髮 - 1000" at bounding box center [234, 503] width 143 height 19
type input "資生堂護髮(503)"
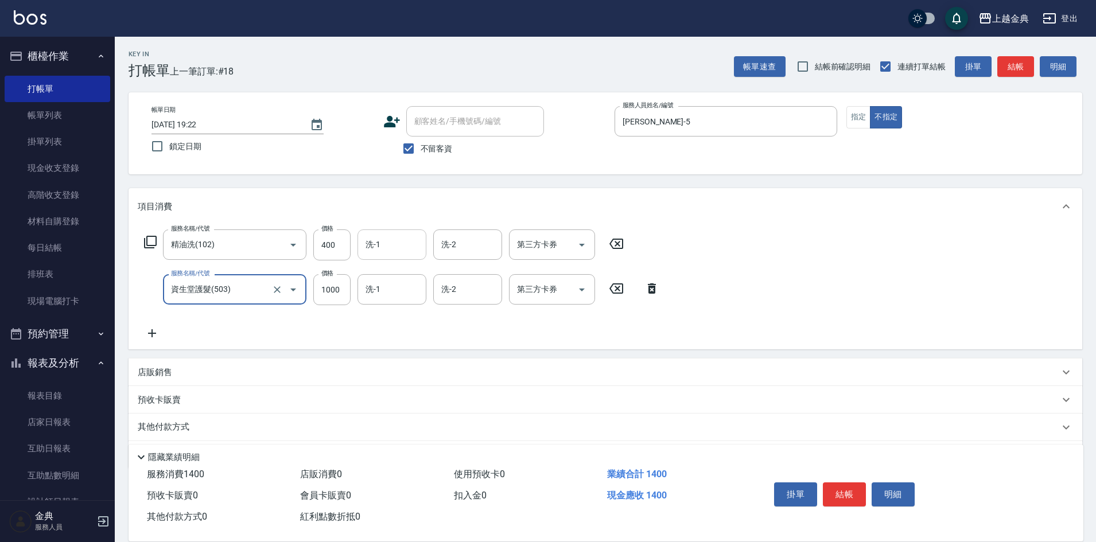
click at [370, 247] on div "洗-1 洗-1" at bounding box center [392, 245] width 69 height 30
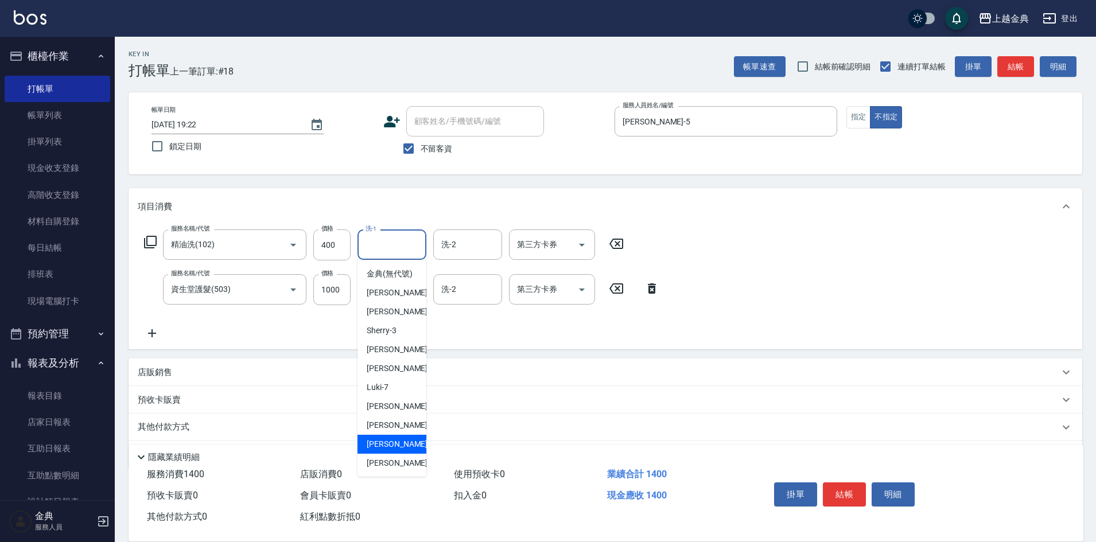
click at [379, 454] on div "[PERSON_NAME] -15" at bounding box center [392, 444] width 69 height 19
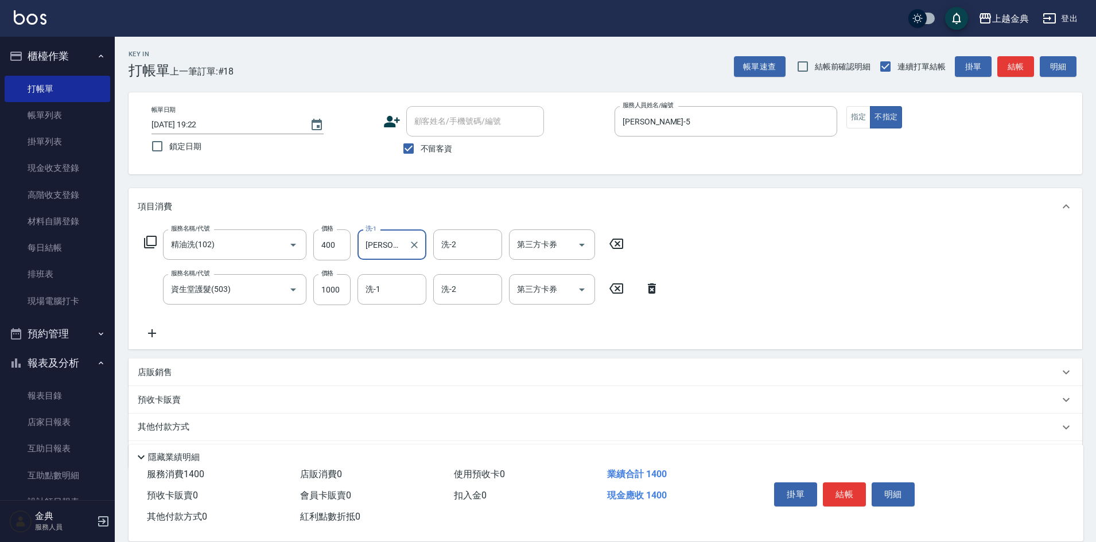
click at [379, 247] on input "[PERSON_NAME]-15" at bounding box center [383, 245] width 41 height 20
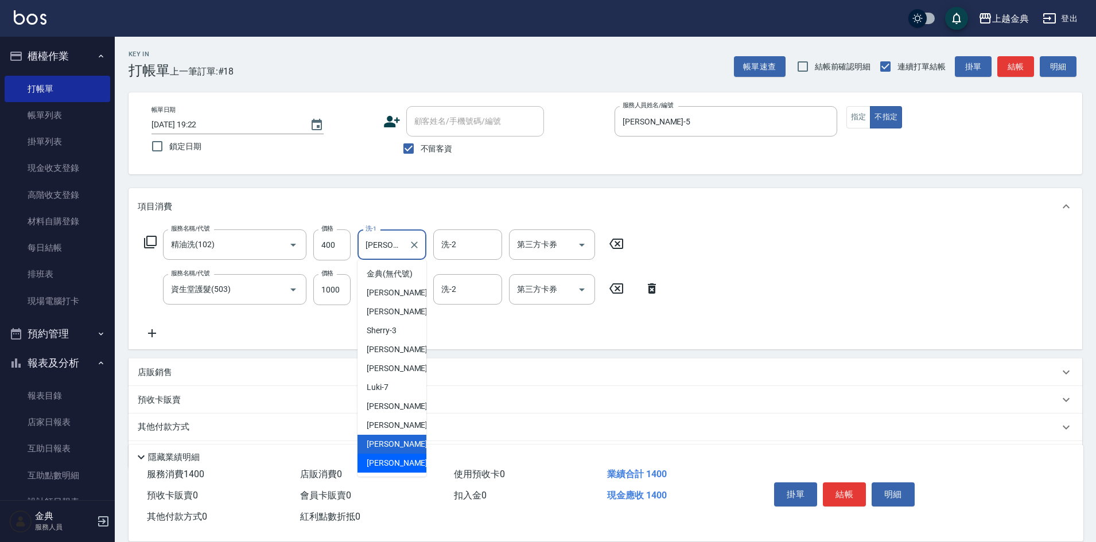
click at [396, 472] on div "[PERSON_NAME] -22" at bounding box center [392, 463] width 69 height 19
type input "[PERSON_NAME]-22"
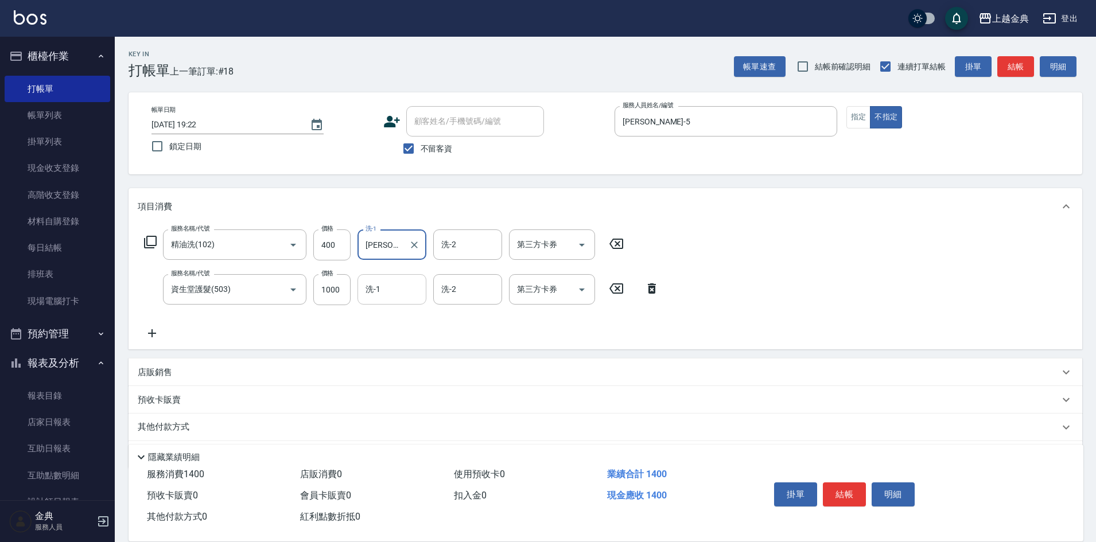
click at [388, 289] on input "洗-1" at bounding box center [392, 289] width 59 height 20
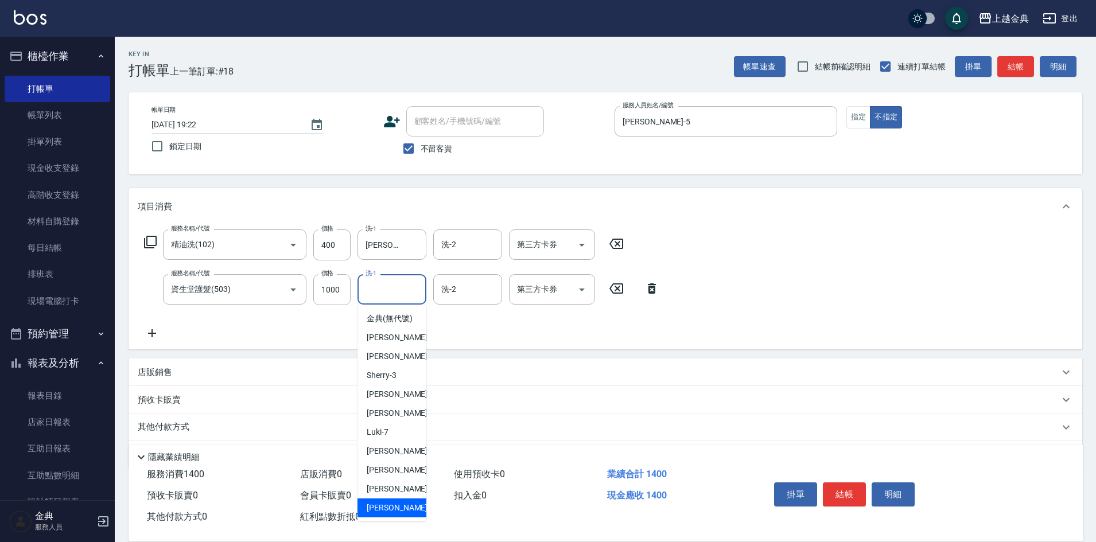
click at [400, 515] on div "[PERSON_NAME] -22" at bounding box center [392, 508] width 69 height 19
type input "[PERSON_NAME]-22"
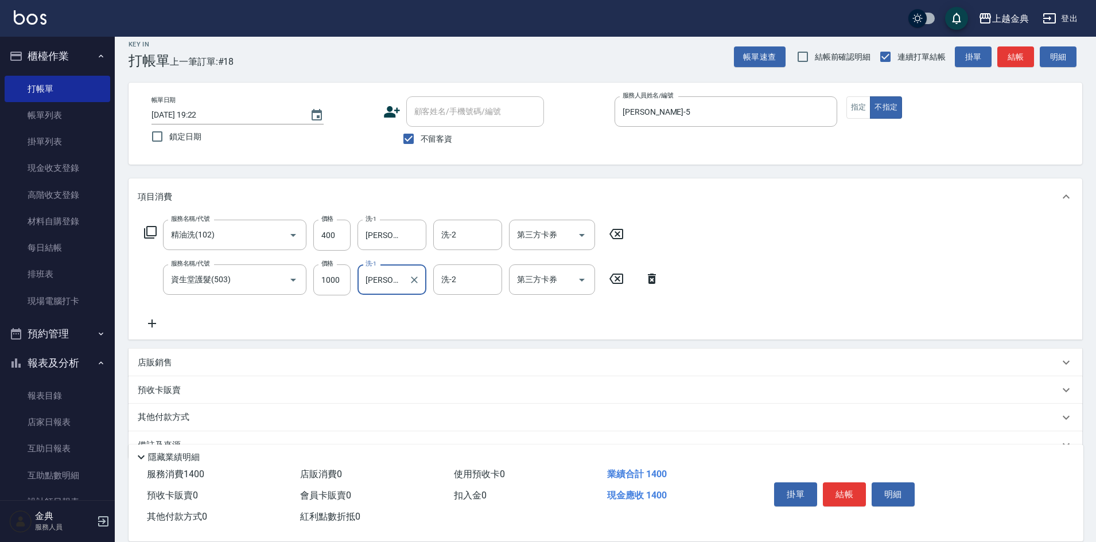
scroll to position [37, 0]
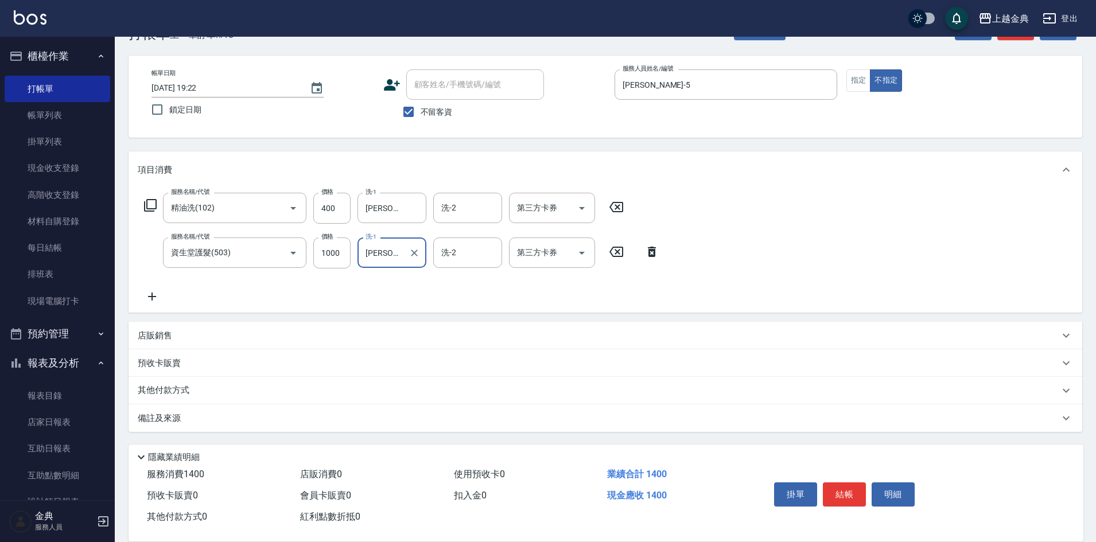
click at [169, 390] on p "其他付款方式" at bounding box center [166, 391] width 57 height 13
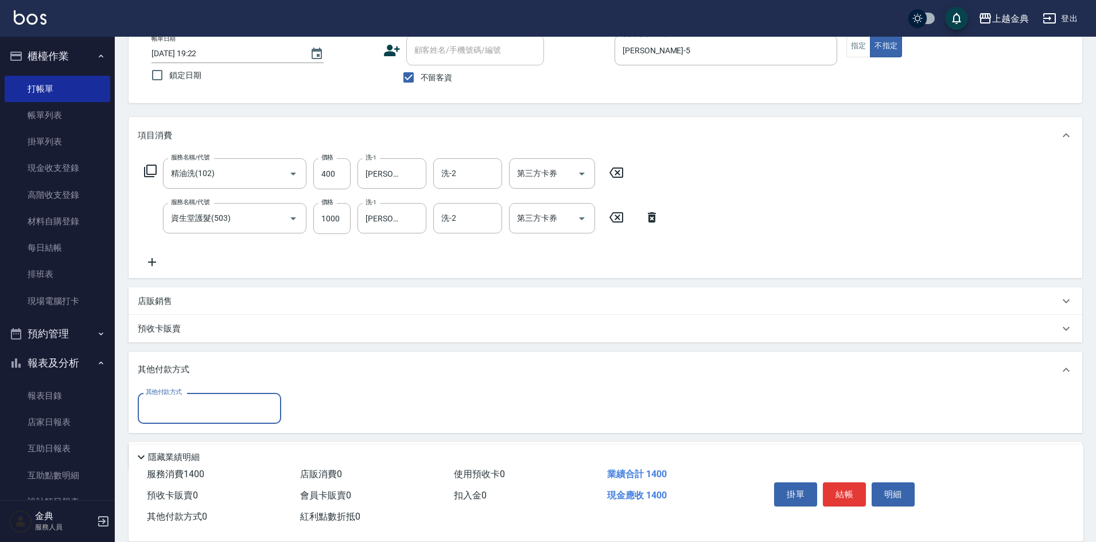
scroll to position [109, 0]
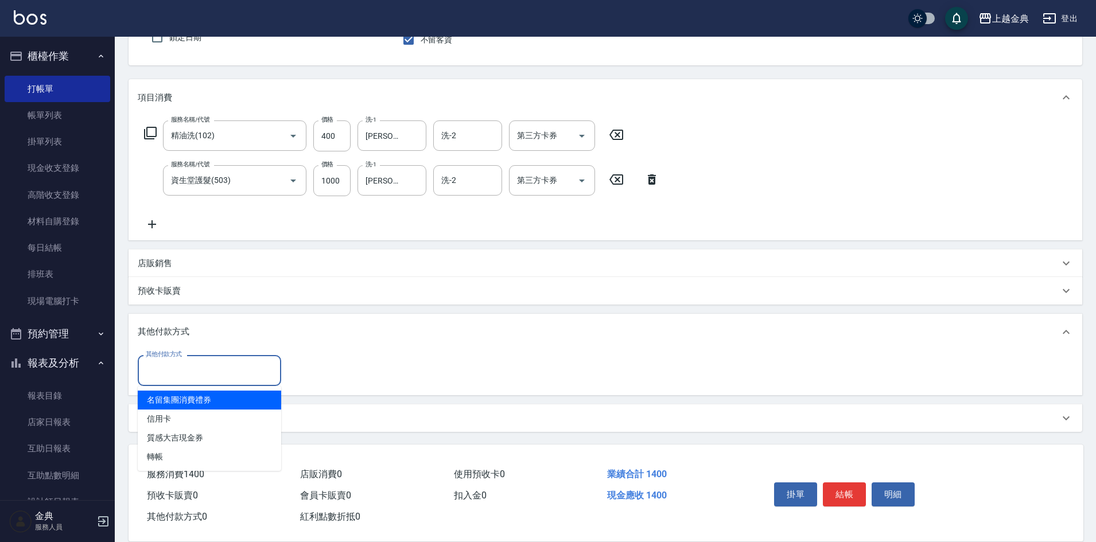
click at [200, 379] on input "其他付款方式" at bounding box center [209, 370] width 133 height 20
click at [190, 422] on span "信用卡" at bounding box center [209, 419] width 143 height 19
type input "信用卡"
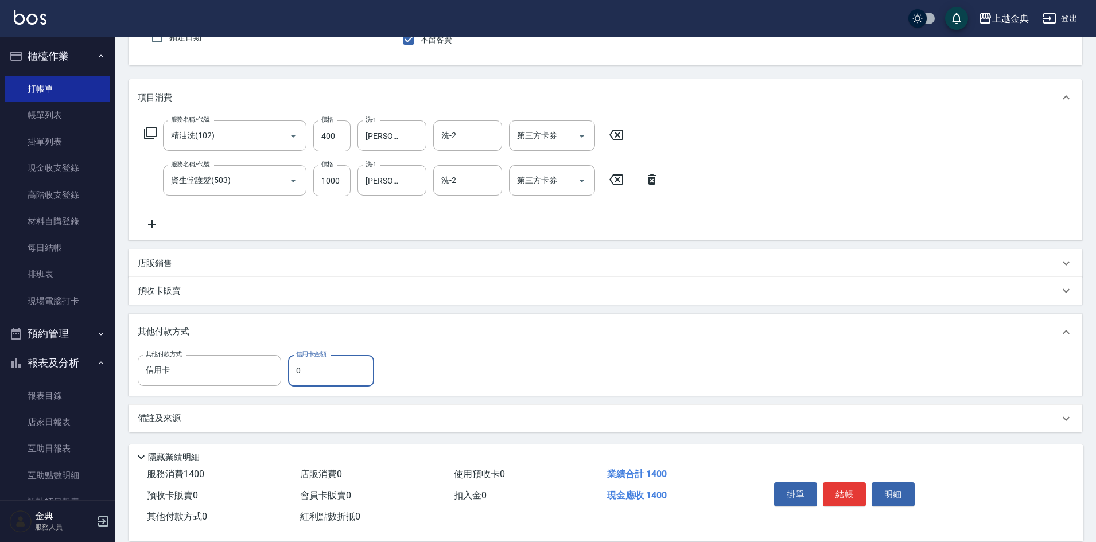
click at [335, 371] on input "0" at bounding box center [331, 370] width 86 height 31
type input "1400"
click at [849, 493] on button "結帳" at bounding box center [844, 495] width 43 height 24
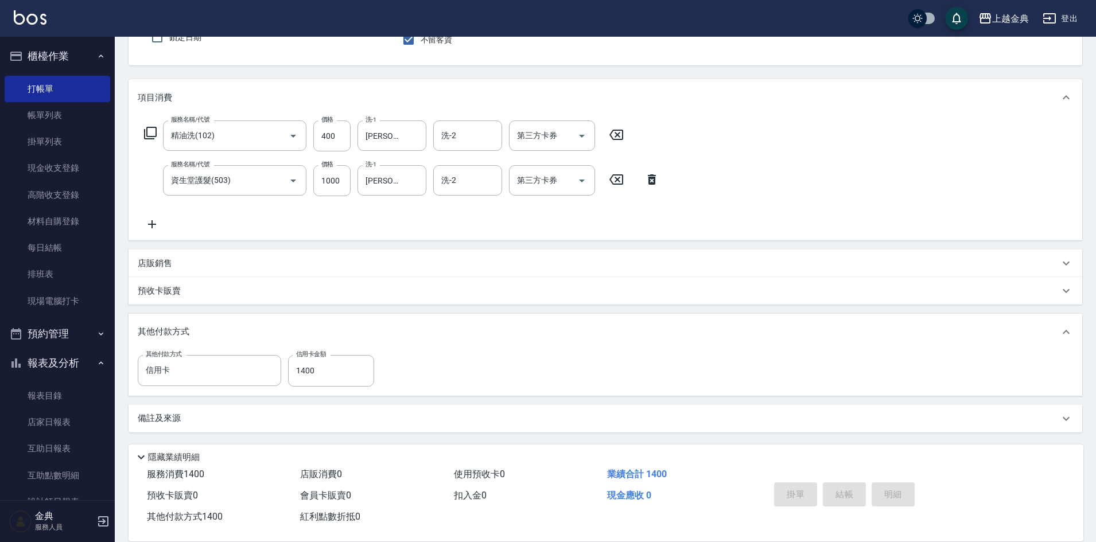
type input "[DATE] 19:23"
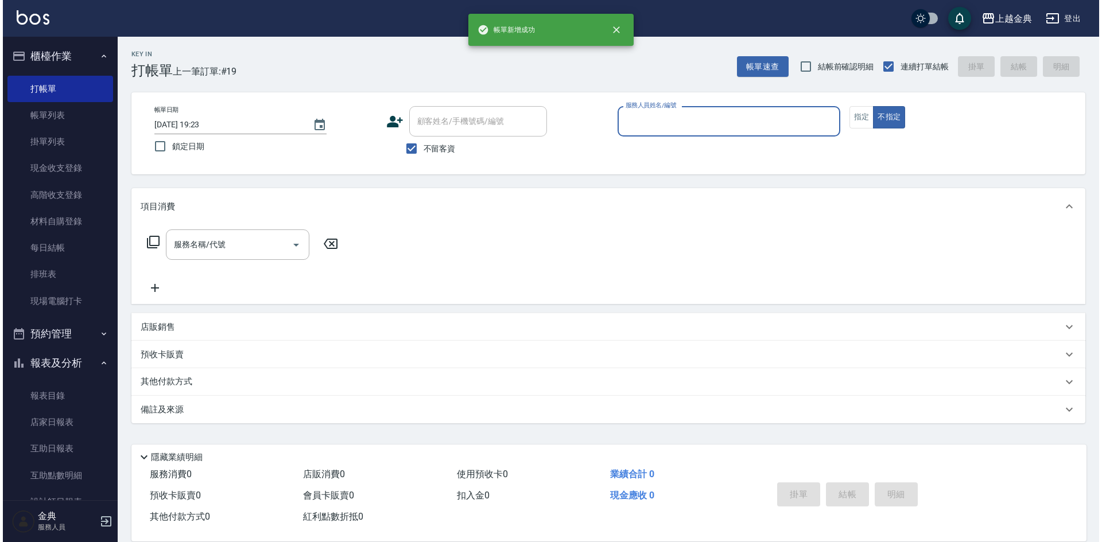
scroll to position [0, 0]
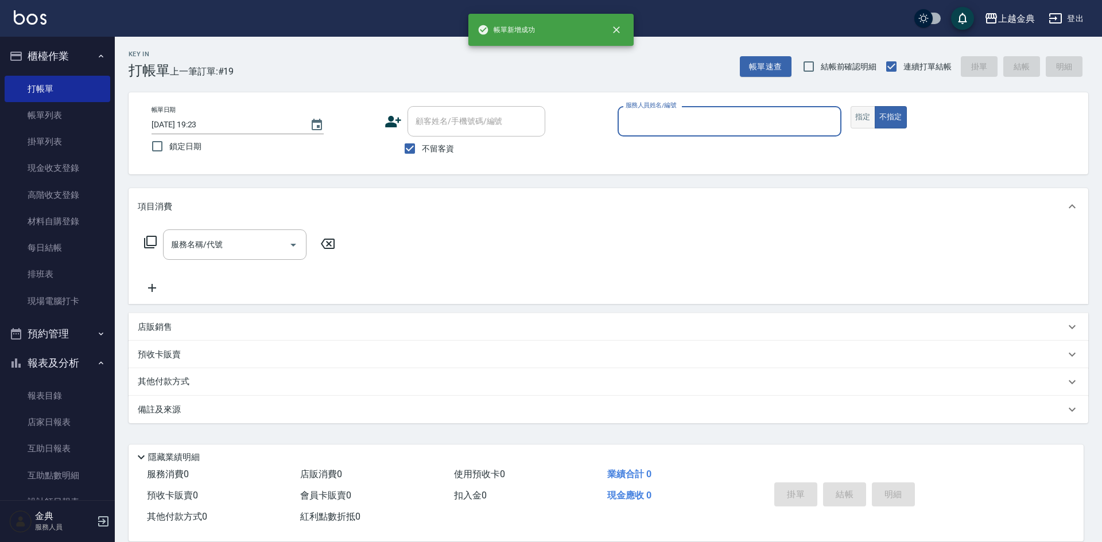
click at [871, 121] on button "指定" at bounding box center [863, 117] width 25 height 22
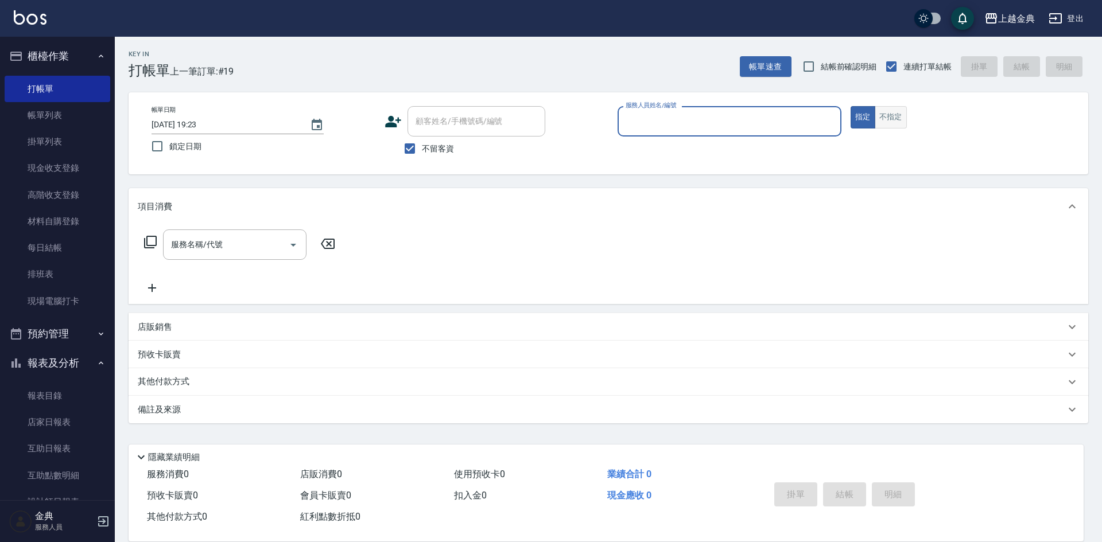
click at [881, 116] on button "不指定" at bounding box center [891, 117] width 32 height 22
click at [793, 129] on input "服務人員姓名/編號" at bounding box center [729, 121] width 213 height 20
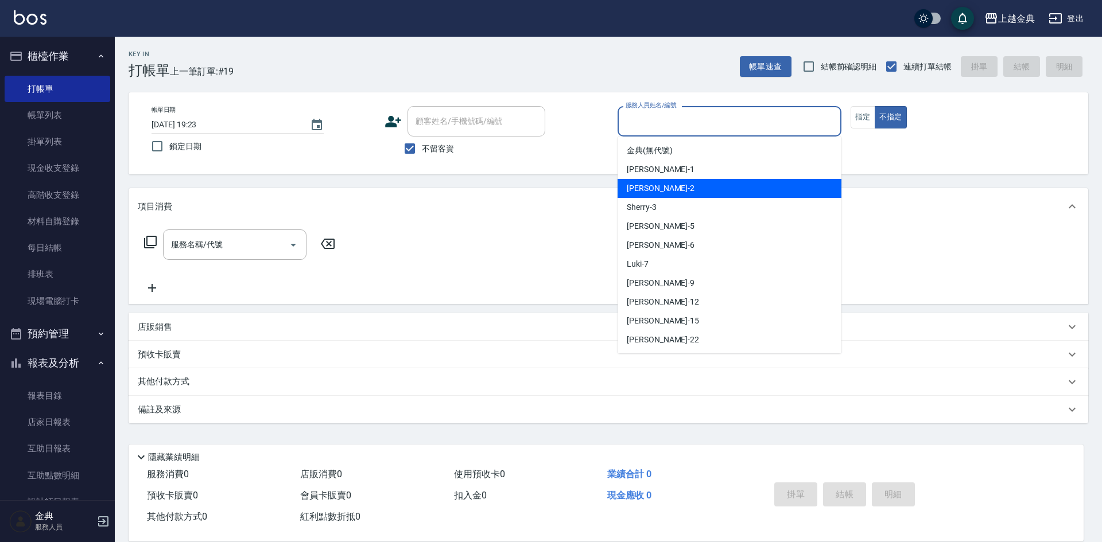
click at [709, 187] on div "Cindy -2" at bounding box center [730, 188] width 224 height 19
type input "Cindy-2"
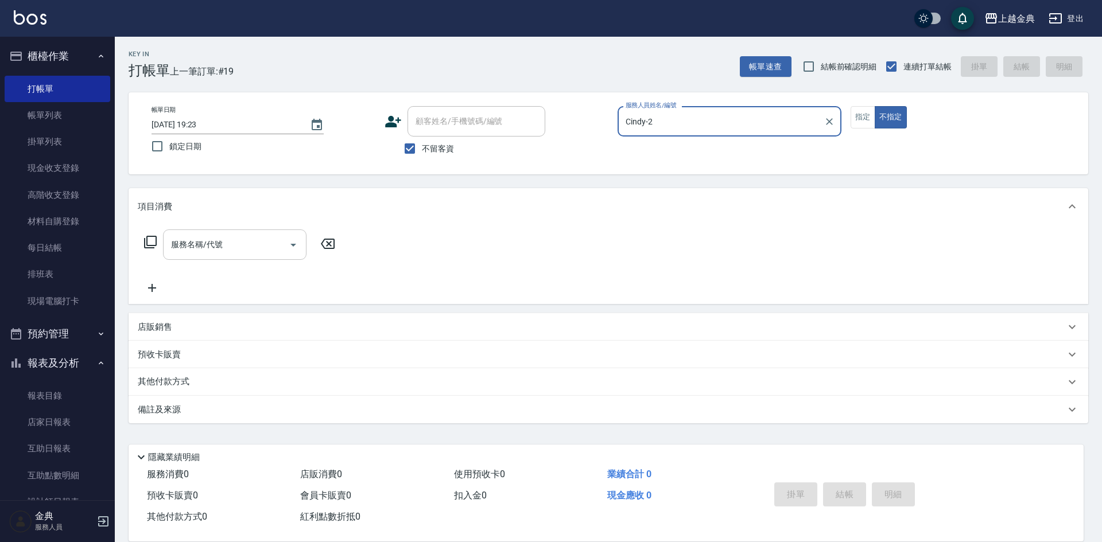
click at [281, 242] on input "服務名稱/代號" at bounding box center [226, 245] width 116 height 20
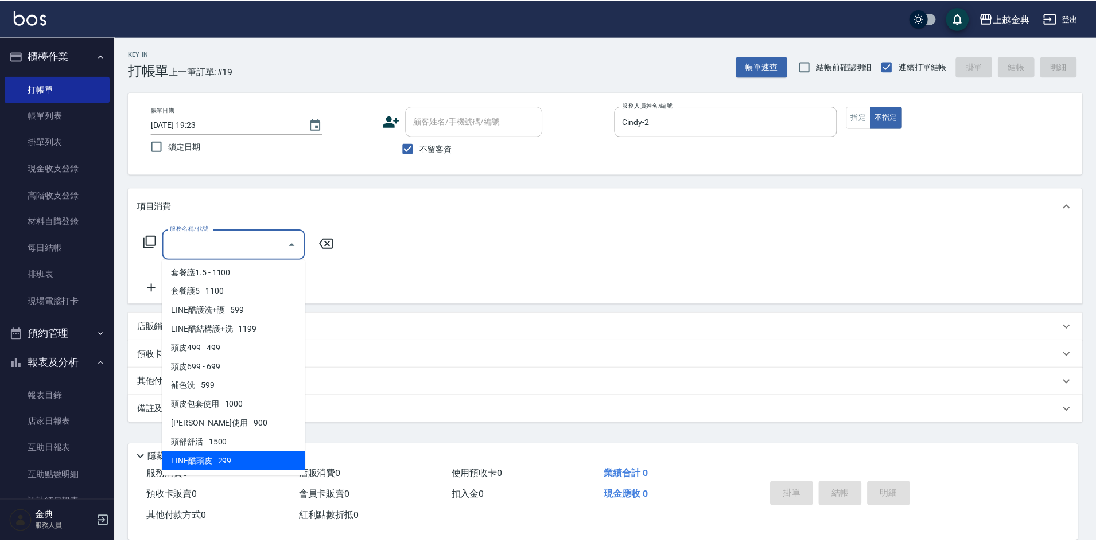
scroll to position [746, 0]
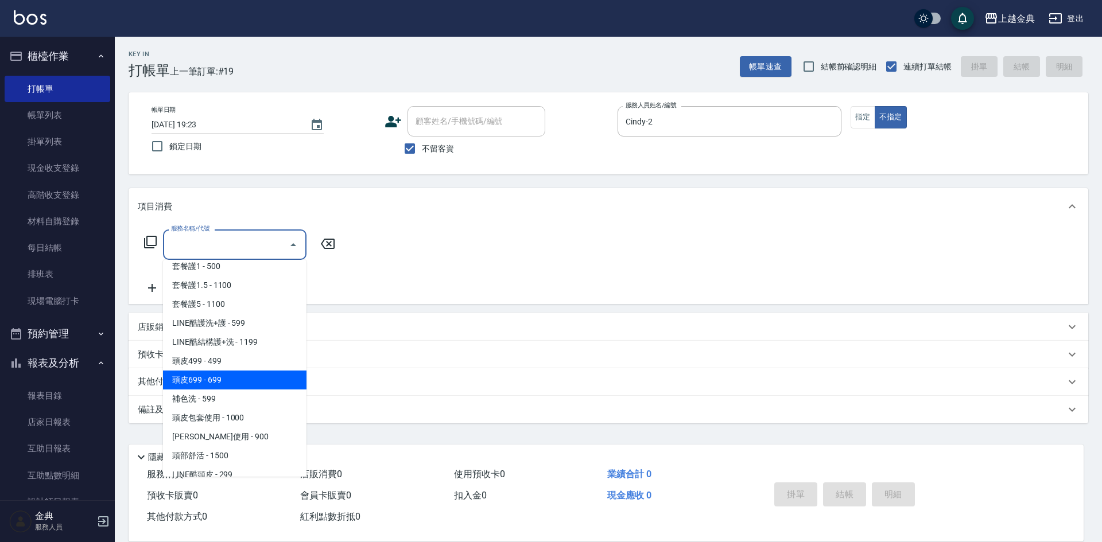
click at [237, 382] on span "頭皮699 - 699" at bounding box center [234, 380] width 143 height 19
type input "頭皮699(602)"
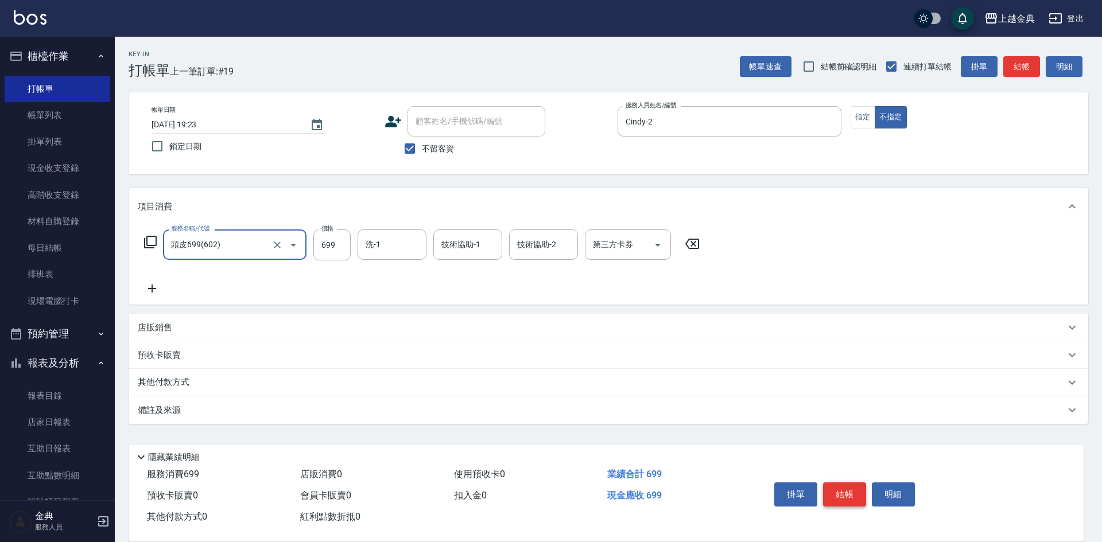
click at [850, 488] on button "結帳" at bounding box center [844, 495] width 43 height 24
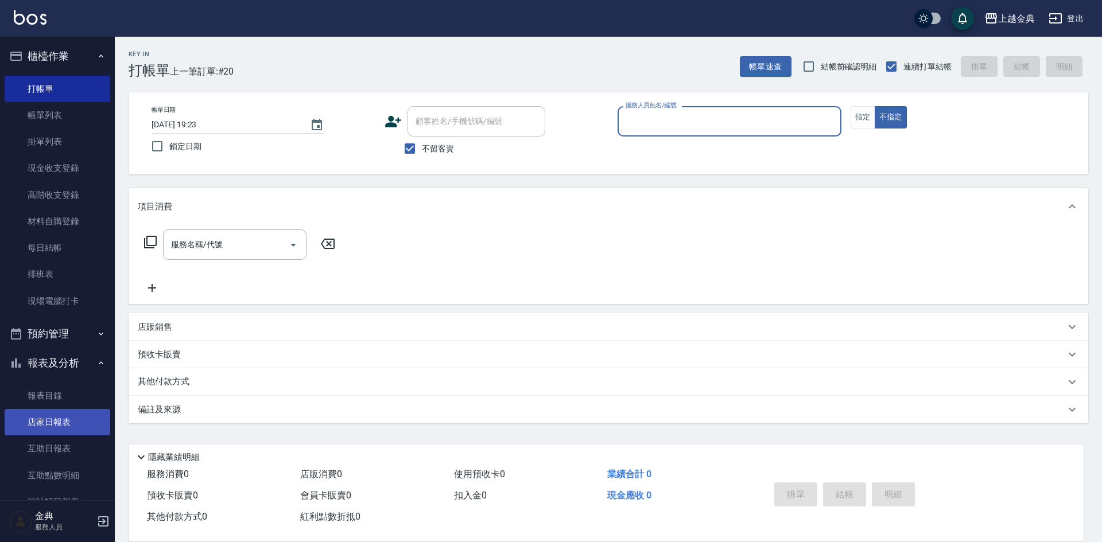
click at [65, 428] on link "店家日報表" at bounding box center [58, 422] width 106 height 26
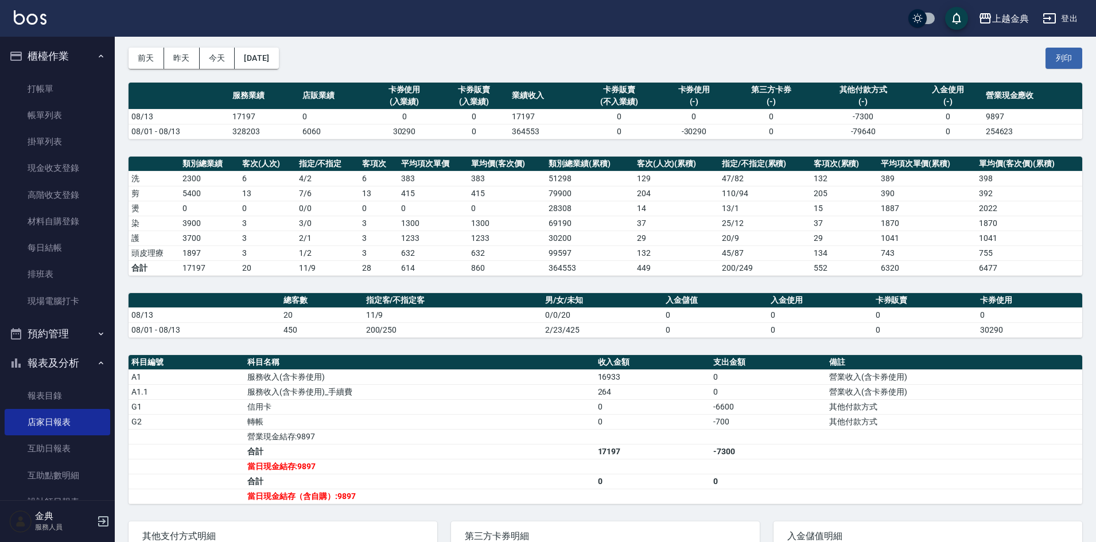
scroll to position [115, 0]
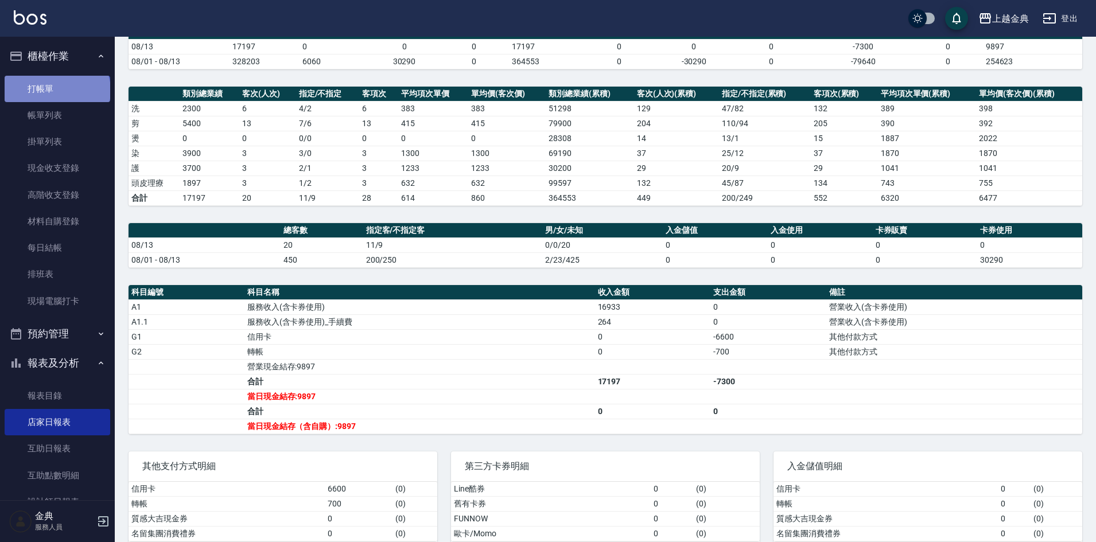
click at [56, 90] on link "打帳單" at bounding box center [58, 89] width 106 height 26
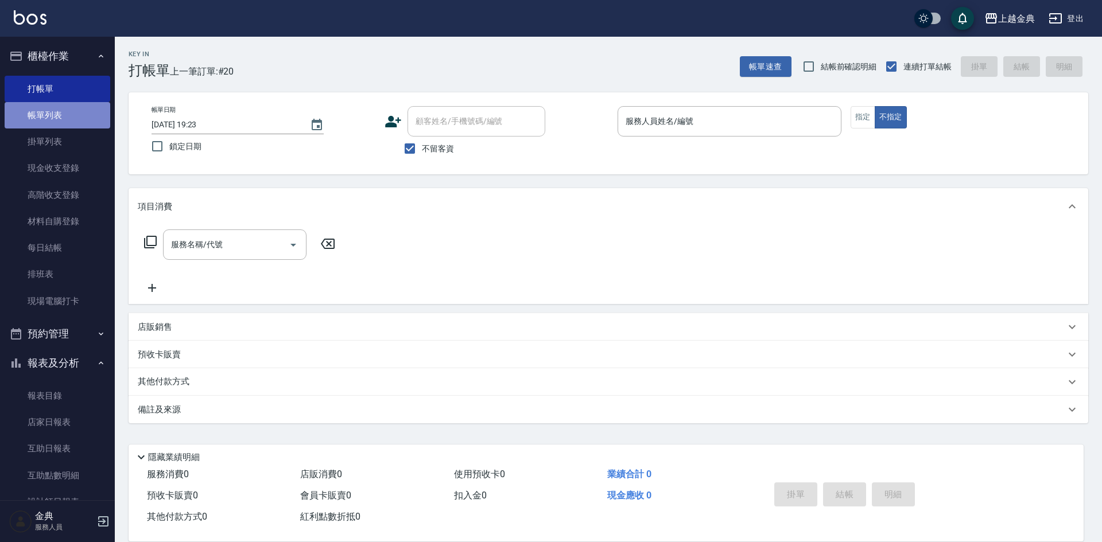
click at [64, 109] on link "帳單列表" at bounding box center [58, 115] width 106 height 26
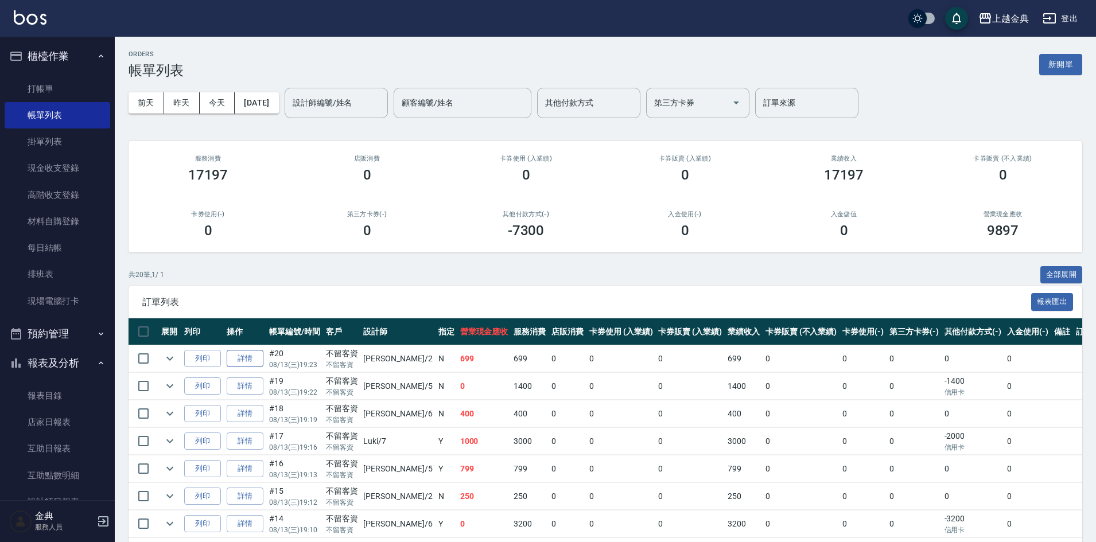
click at [252, 358] on link "詳情" at bounding box center [245, 359] width 37 height 18
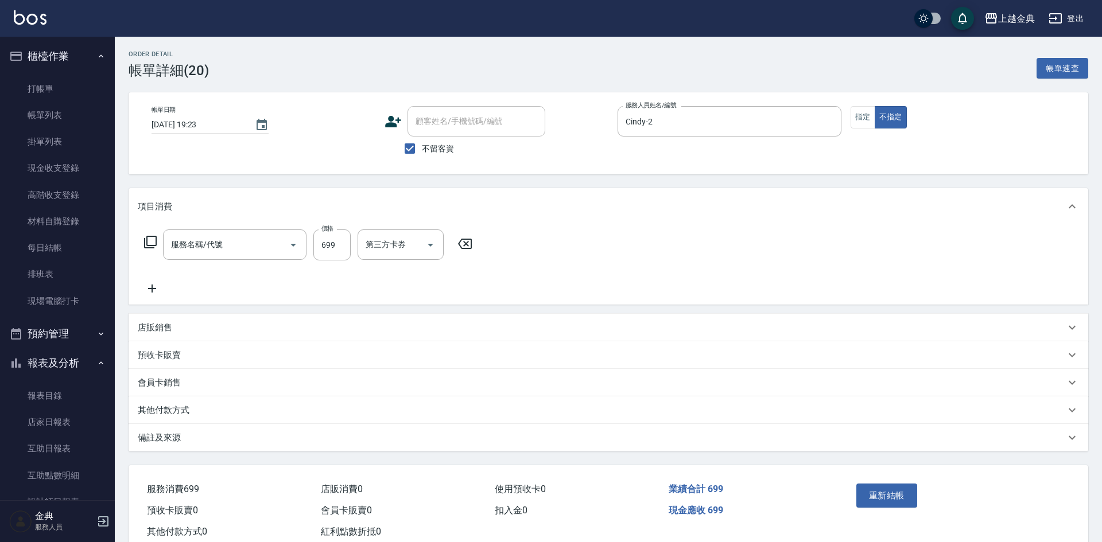
checkbox input "true"
type input "Cindy-2"
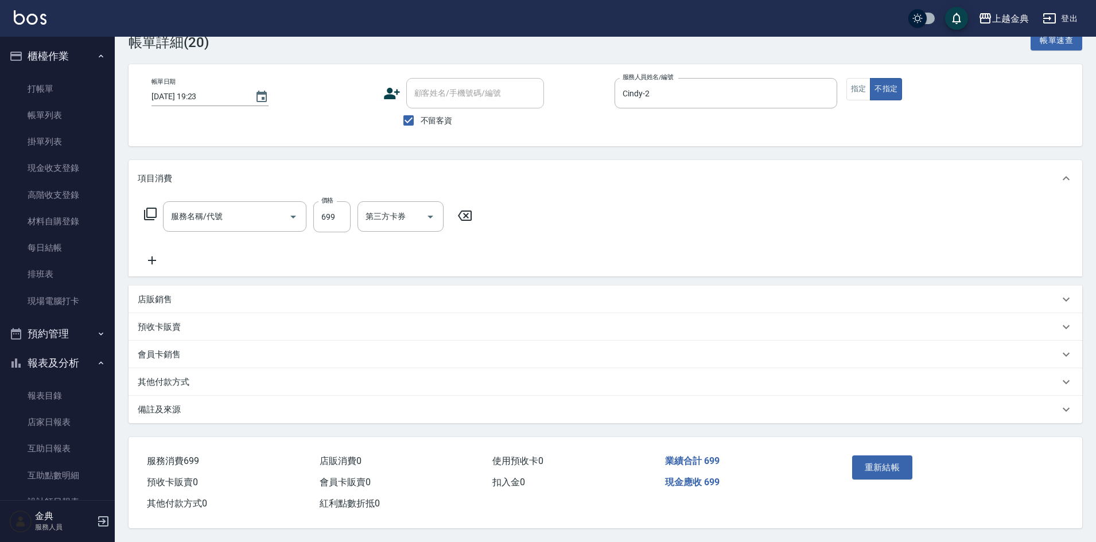
type input "頭皮699(602)"
click at [173, 376] on p "其他付款方式" at bounding box center [164, 382] width 52 height 12
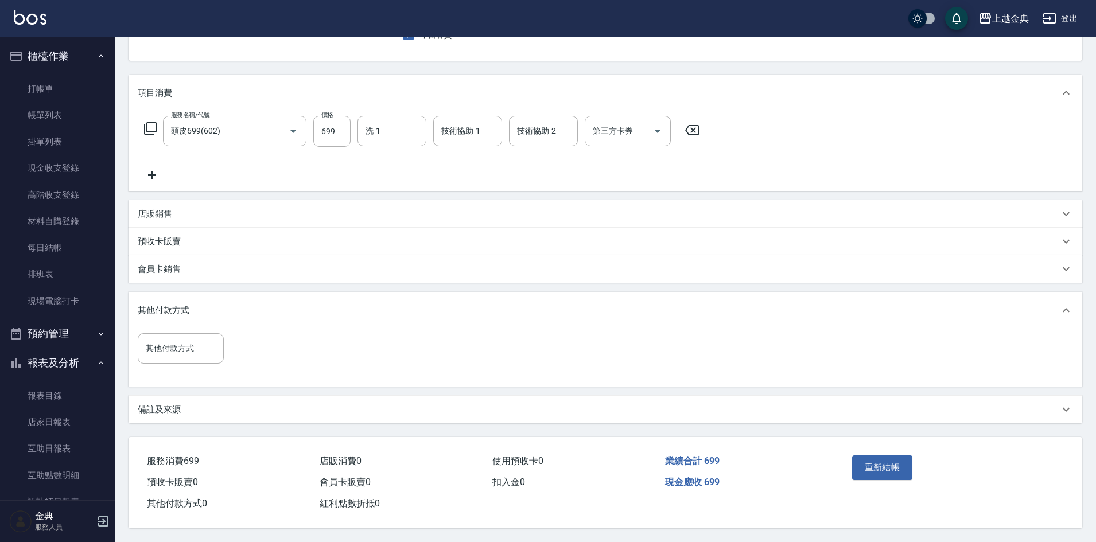
scroll to position [119, 0]
click at [192, 353] on input "其他付款方式" at bounding box center [181, 349] width 76 height 20
click at [185, 394] on span "信用卡" at bounding box center [181, 396] width 86 height 19
type input "信用卡"
click at [278, 341] on input "0" at bounding box center [274, 348] width 86 height 31
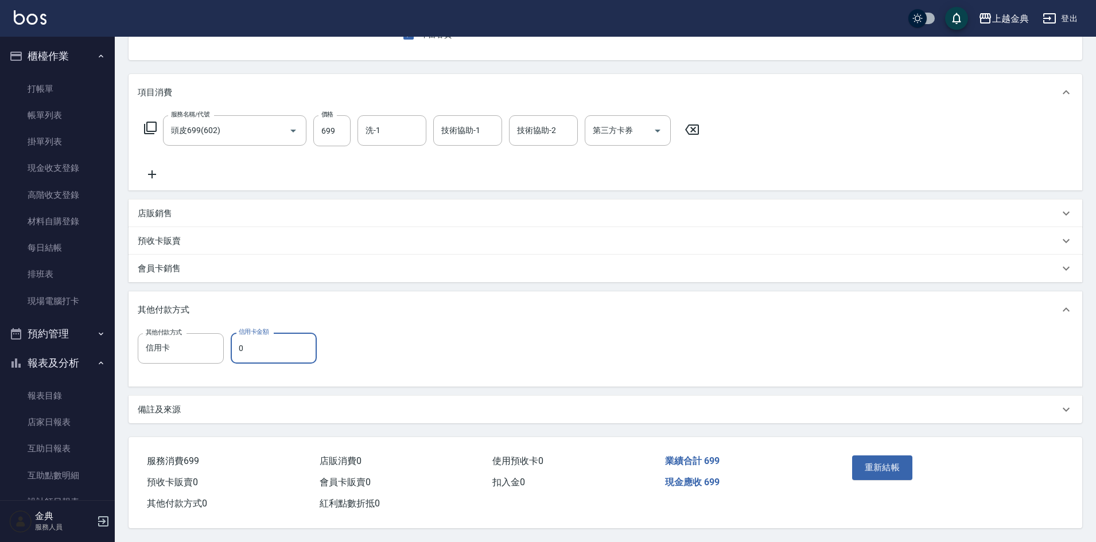
click at [278, 341] on input "0" at bounding box center [274, 348] width 86 height 31
type input "699"
click at [876, 469] on button "重新結帳" at bounding box center [882, 468] width 61 height 24
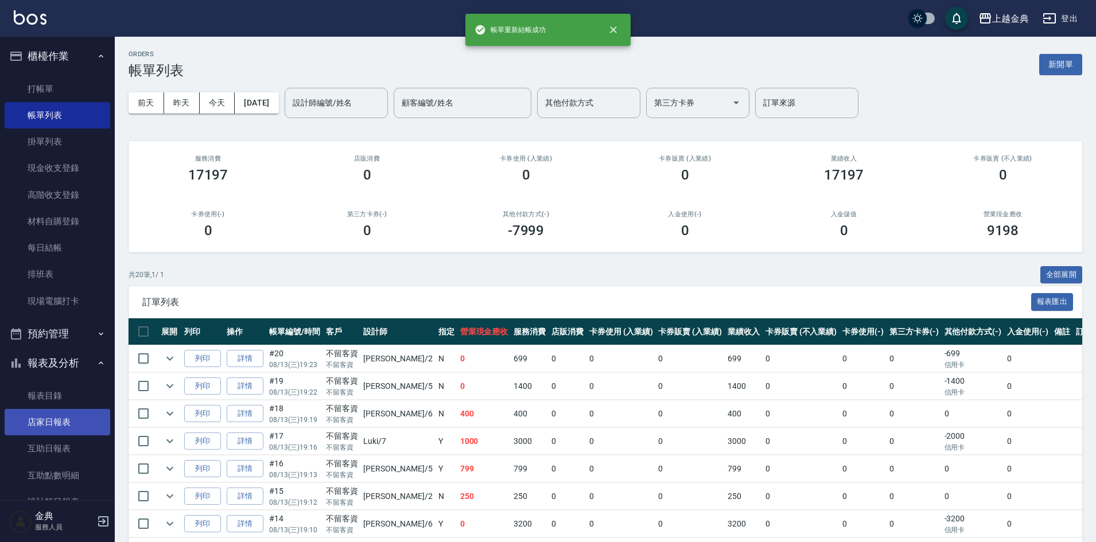
click at [63, 421] on link "店家日報表" at bounding box center [58, 422] width 106 height 26
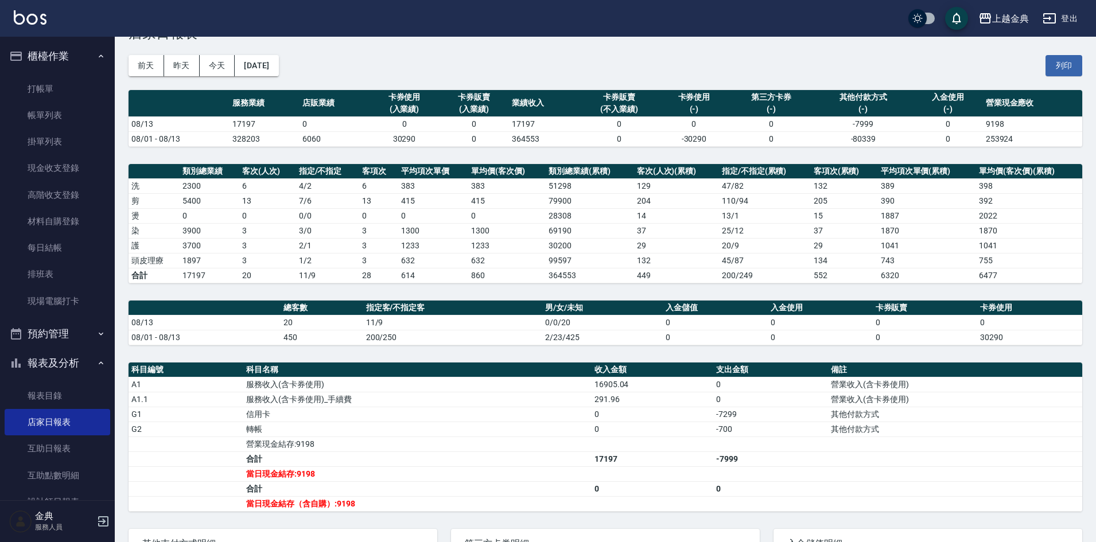
scroll to position [115, 0]
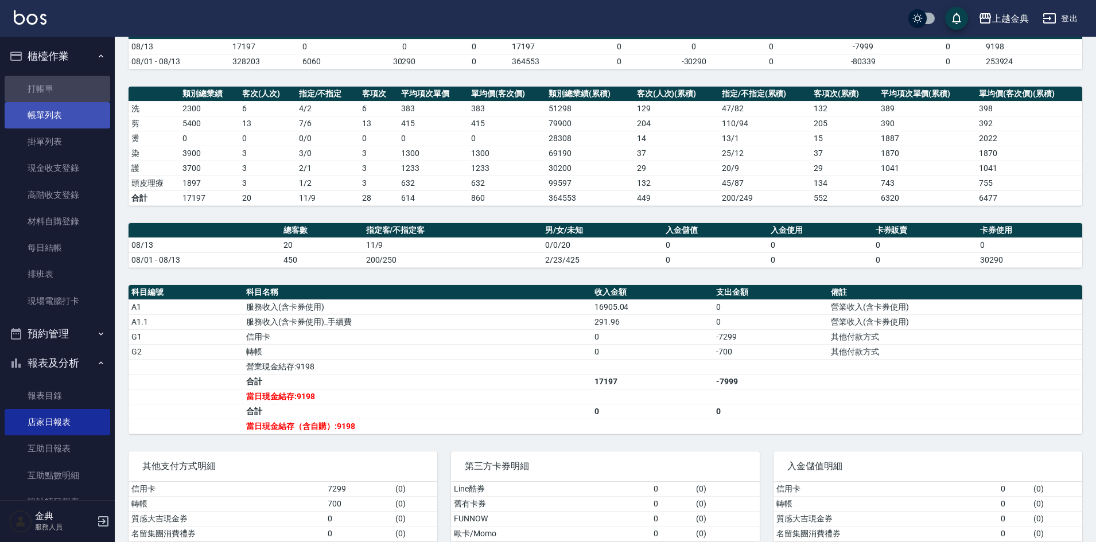
drag, startPoint x: 73, startPoint y: 97, endPoint x: 73, endPoint y: 104, distance: 6.9
click at [73, 98] on link "打帳單" at bounding box center [58, 89] width 106 height 26
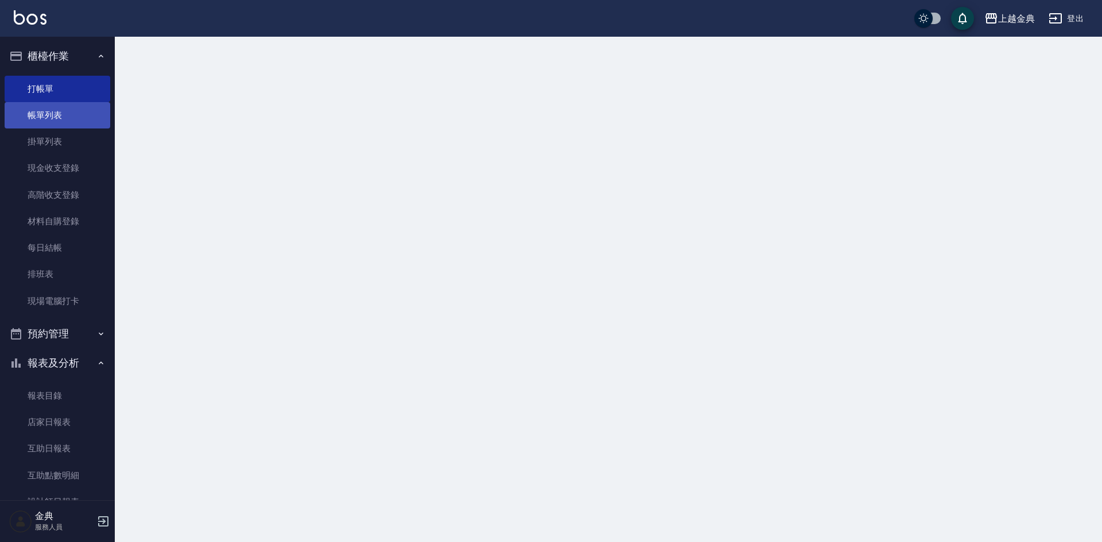
click at [73, 107] on link "帳單列表" at bounding box center [58, 115] width 106 height 26
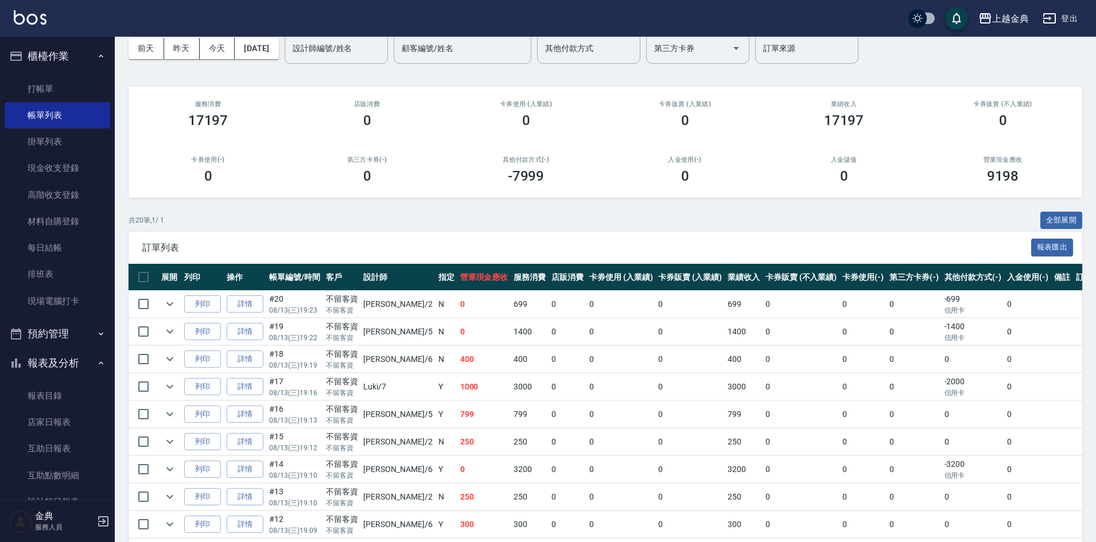
scroll to position [399, 0]
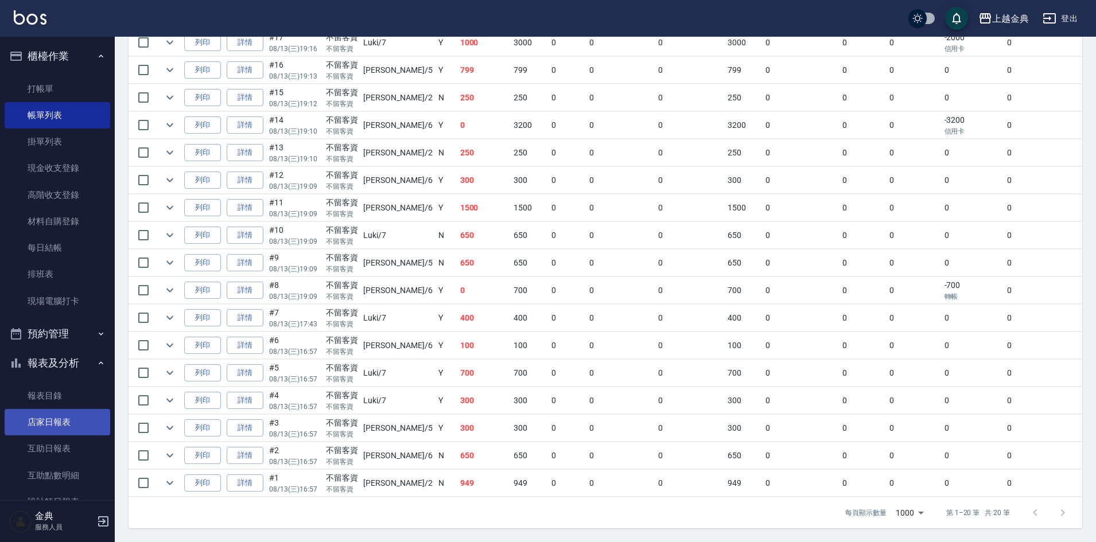
click at [49, 410] on link "店家日報表" at bounding box center [58, 422] width 106 height 26
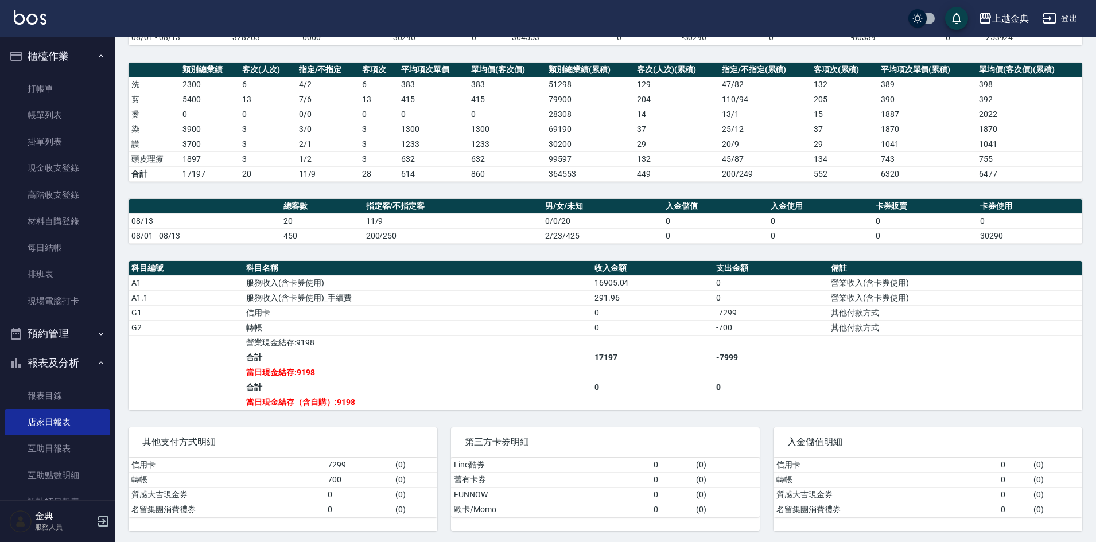
scroll to position [142, 0]
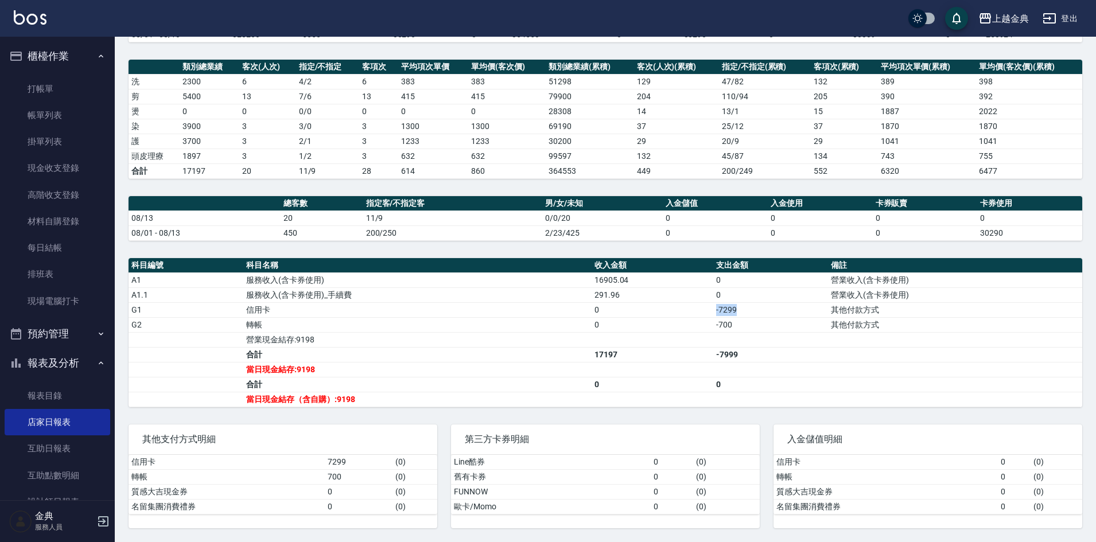
drag, startPoint x: 741, startPoint y: 313, endPoint x: 644, endPoint y: 302, distance: 97.6
click at [644, 302] on tr "G1 信用卡 0 -7299 其他付款方式" at bounding box center [606, 309] width 954 height 15
click at [665, 320] on td "0" at bounding box center [653, 324] width 122 height 15
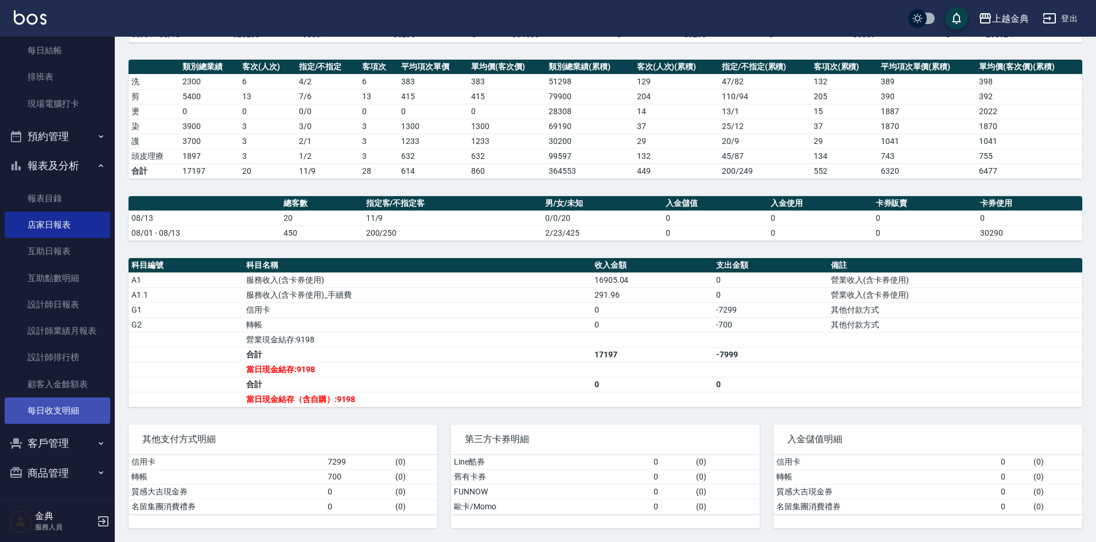
scroll to position [199, 0]
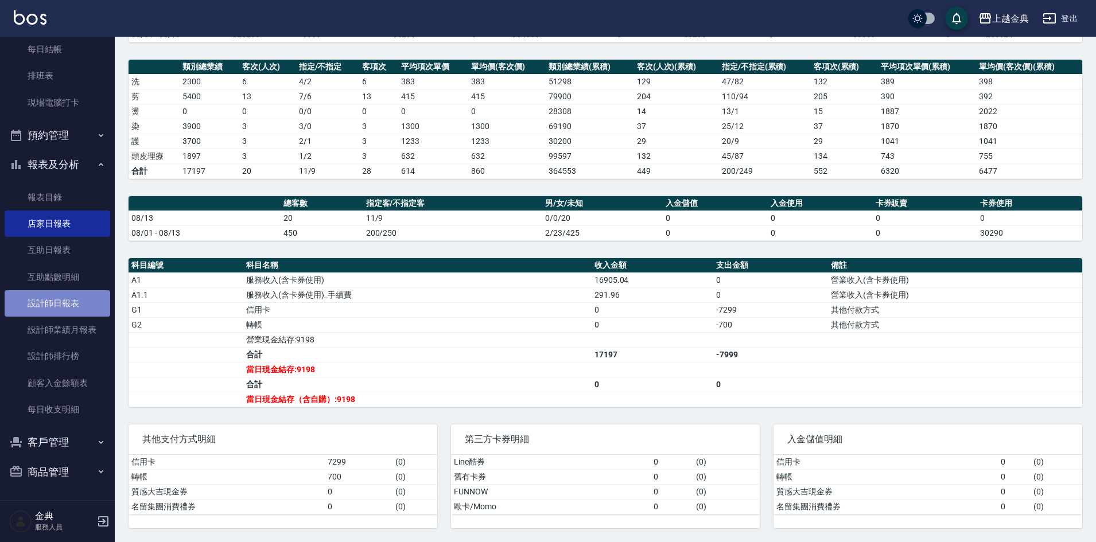
click at [67, 313] on link "設計師日報表" at bounding box center [58, 303] width 106 height 26
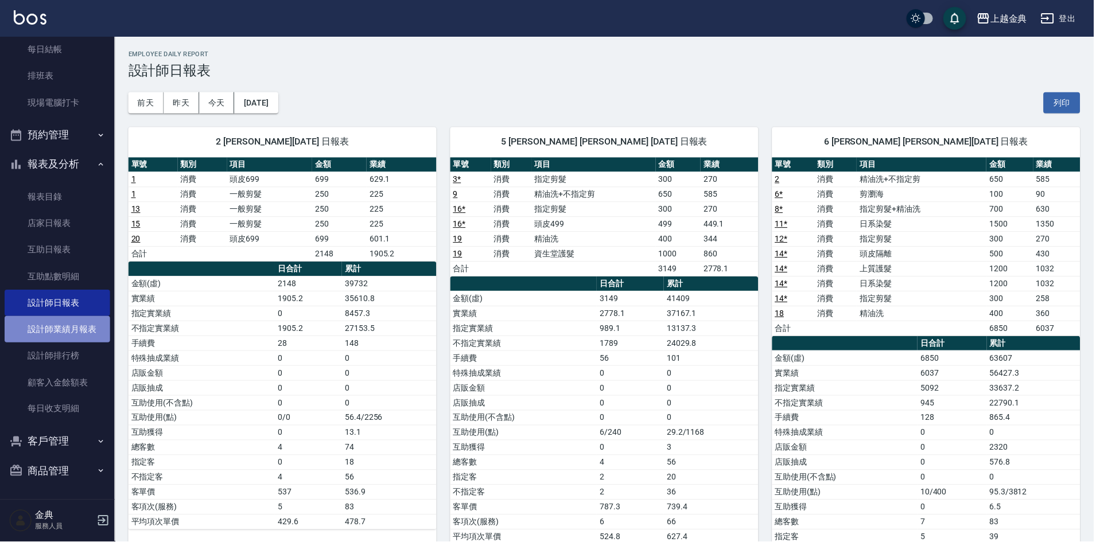
click at [67, 328] on link "設計師業績月報表" at bounding box center [58, 330] width 106 height 26
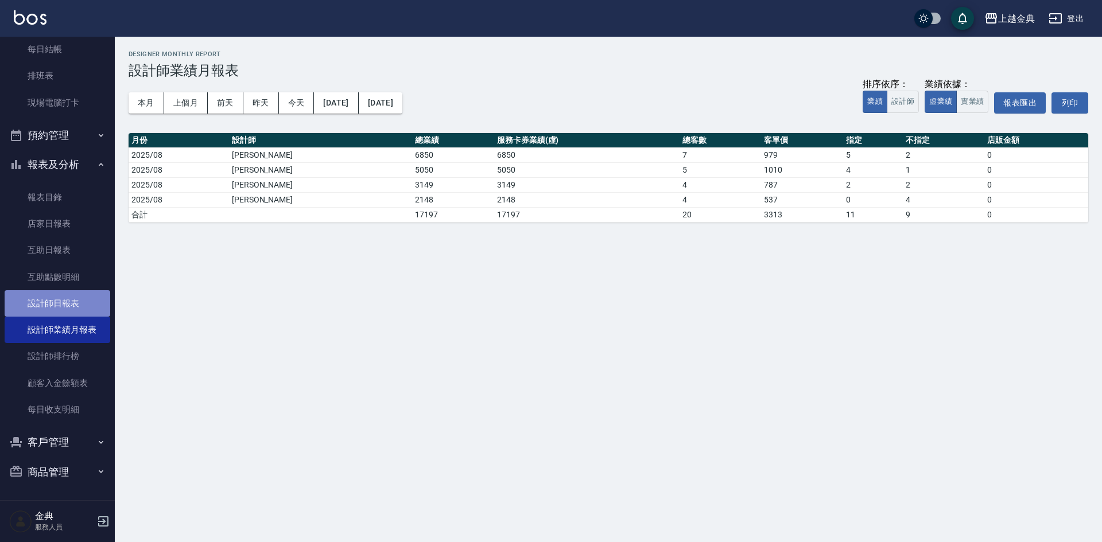
click at [75, 304] on link "設計師日報表" at bounding box center [58, 303] width 106 height 26
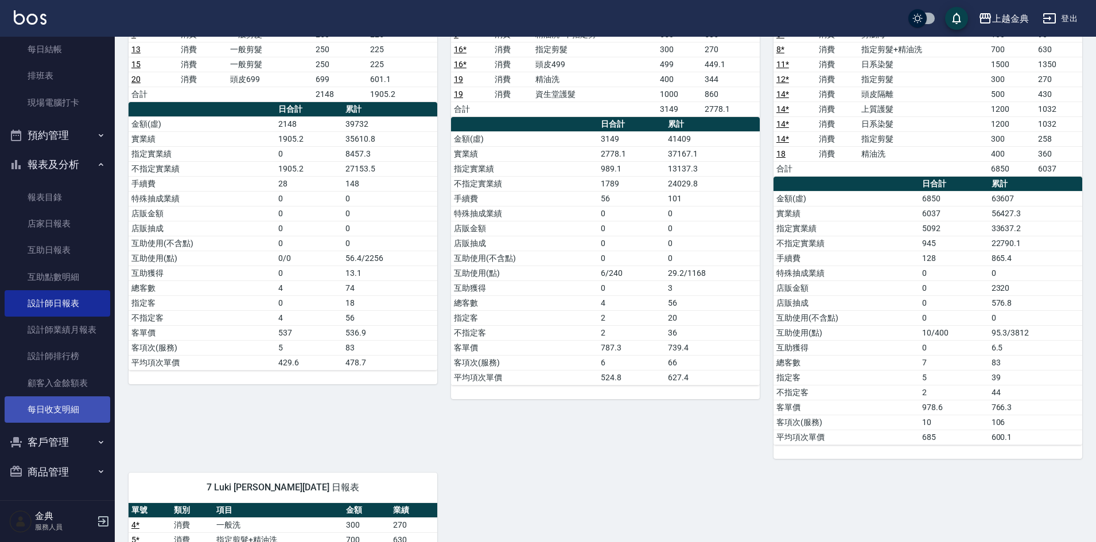
scroll to position [172, 0]
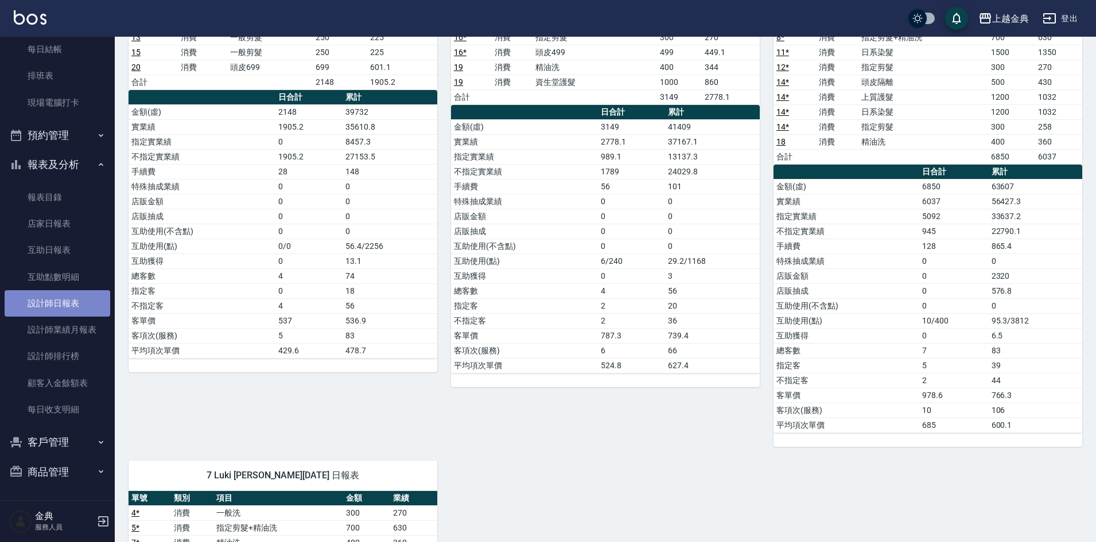
click at [84, 316] on link "設計師日報表" at bounding box center [58, 303] width 106 height 26
click at [84, 329] on link "設計師業績月報表" at bounding box center [58, 330] width 106 height 26
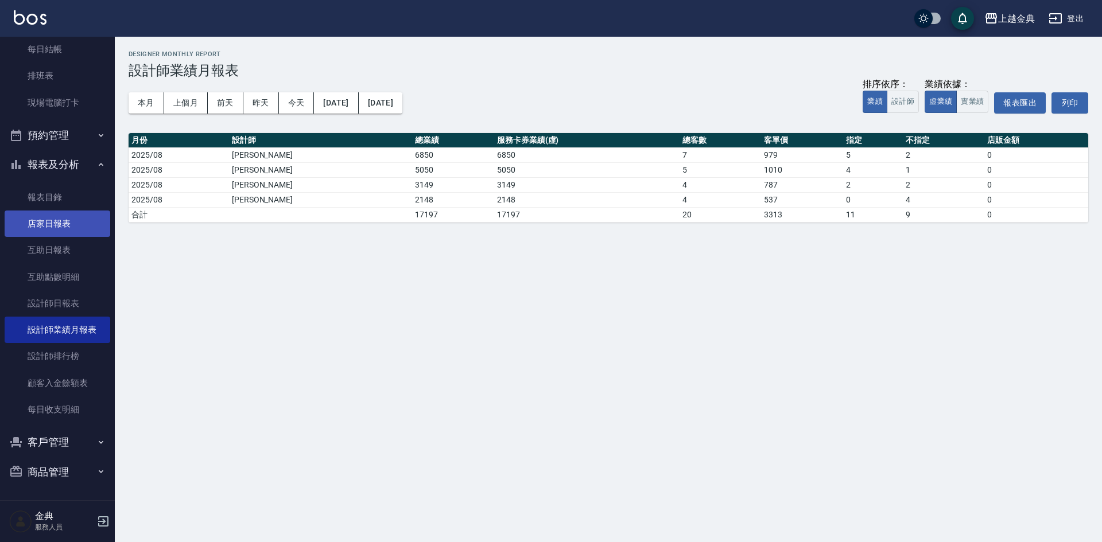
click at [48, 218] on link "店家日報表" at bounding box center [58, 224] width 106 height 26
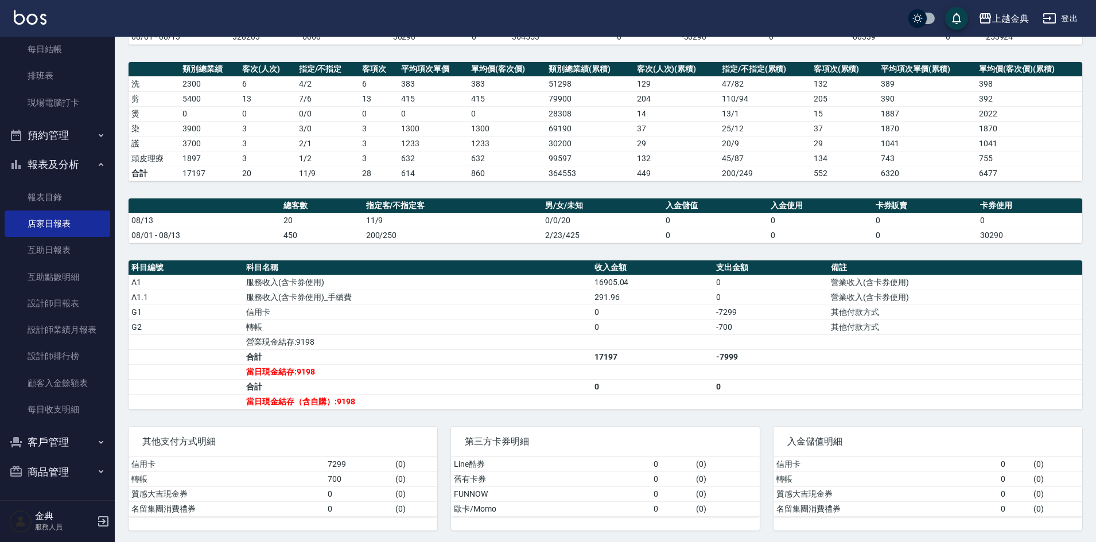
scroll to position [142, 0]
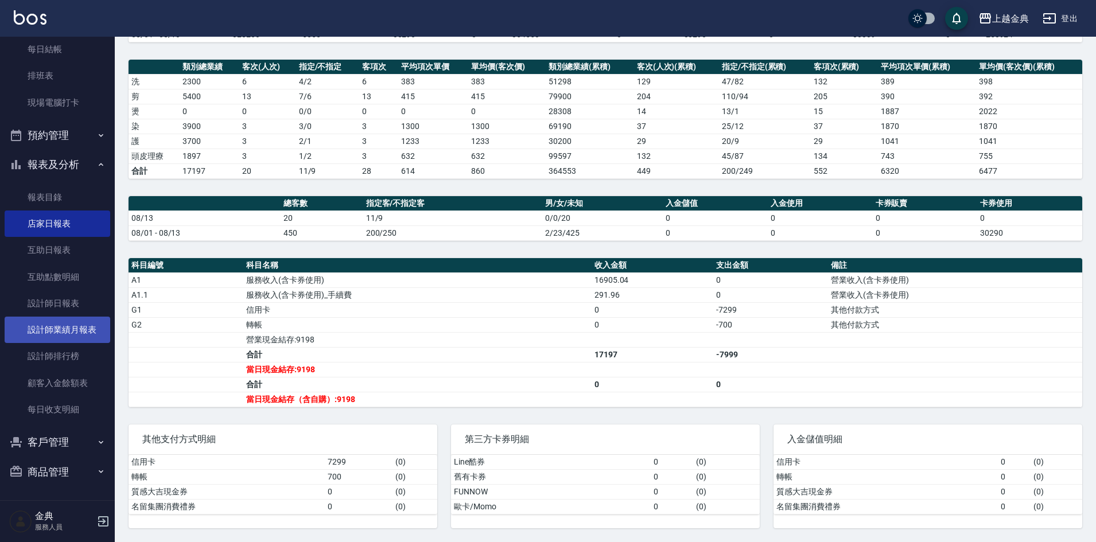
click at [64, 328] on link "設計師業績月報表" at bounding box center [58, 330] width 106 height 26
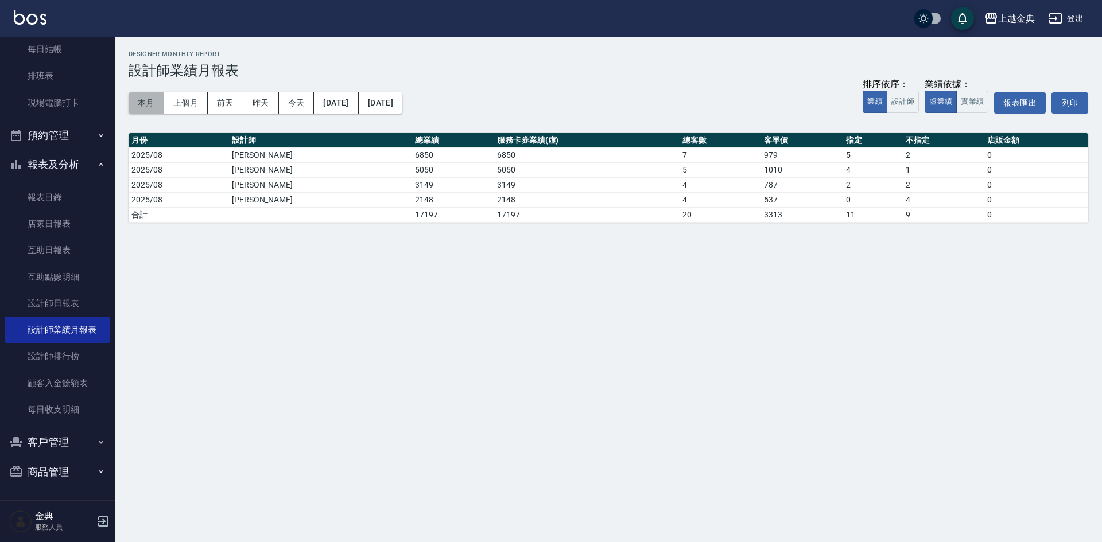
click at [150, 96] on button "本月" at bounding box center [147, 102] width 36 height 21
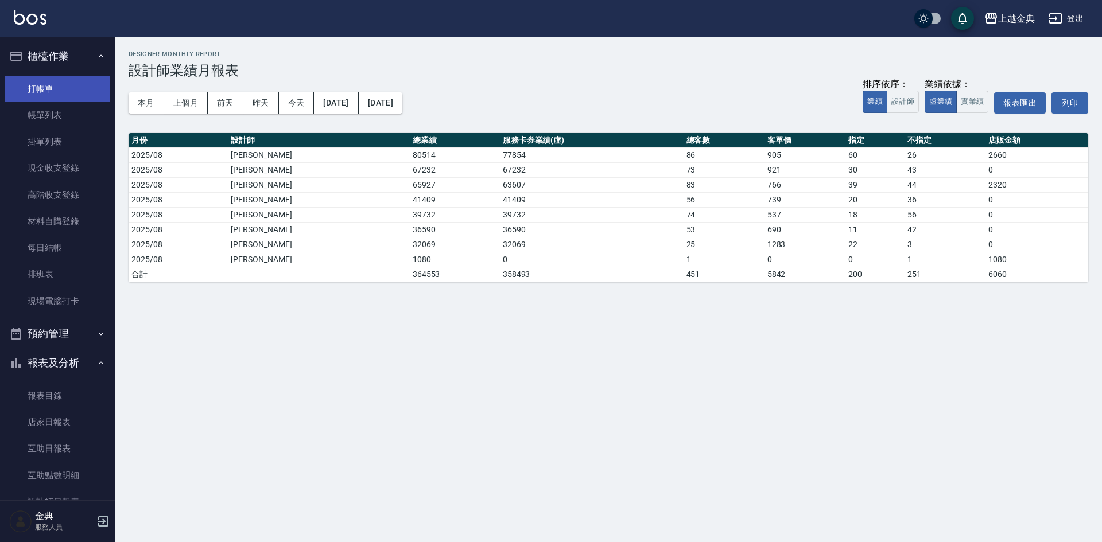
click at [38, 90] on link "打帳單" at bounding box center [58, 89] width 106 height 26
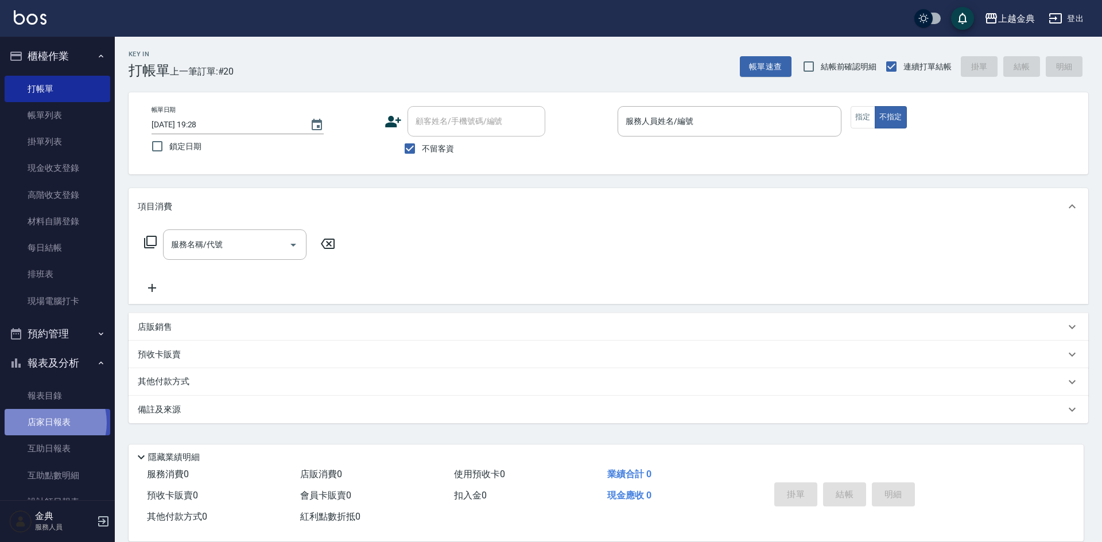
click at [44, 423] on link "店家日報表" at bounding box center [58, 422] width 106 height 26
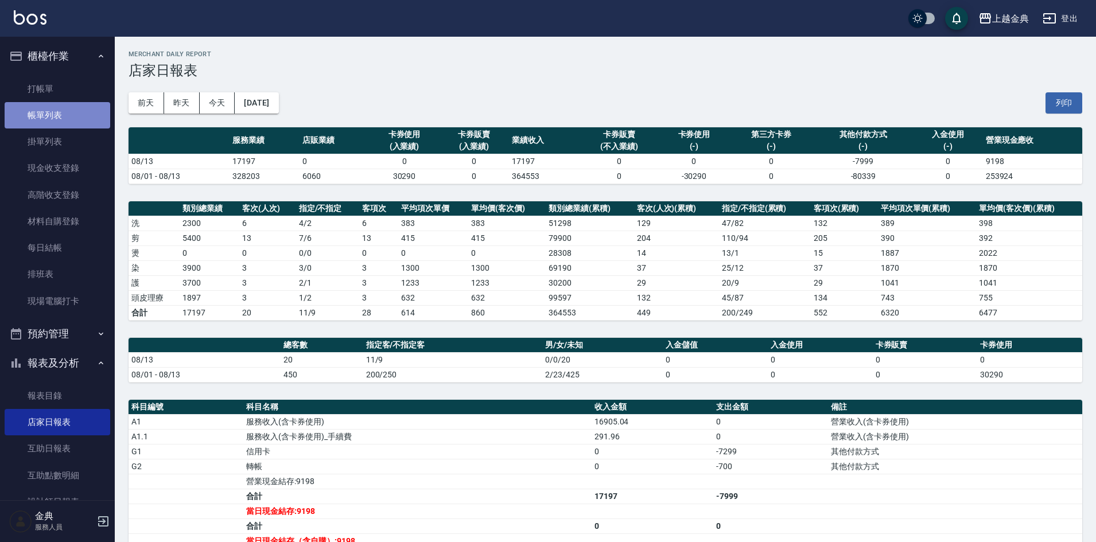
click at [65, 118] on link "帳單列表" at bounding box center [58, 115] width 106 height 26
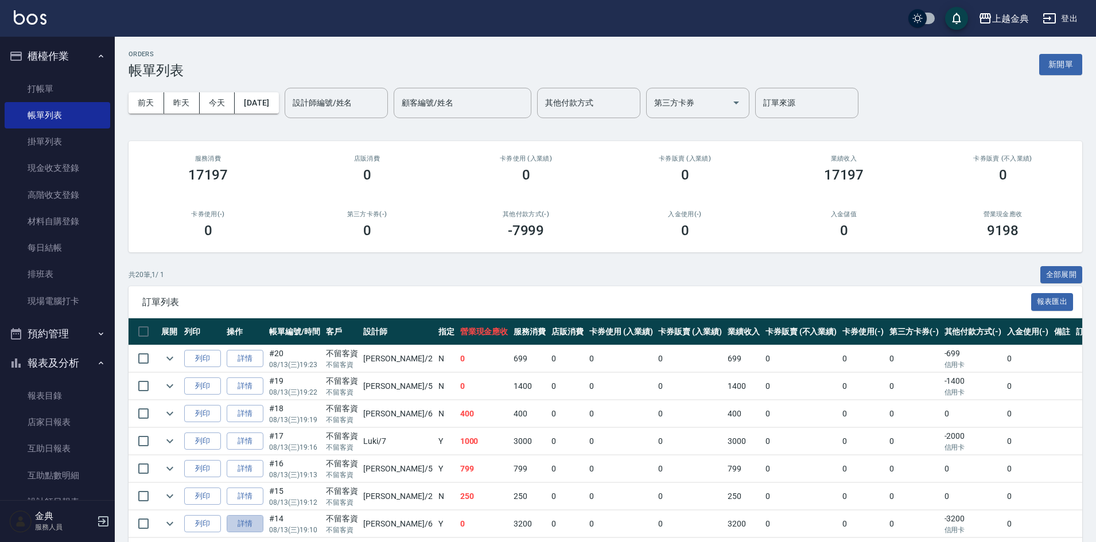
drag, startPoint x: 238, startPoint y: 522, endPoint x: 238, endPoint y: 504, distance: 17.2
click at [238, 522] on link "詳情" at bounding box center [245, 524] width 37 height 18
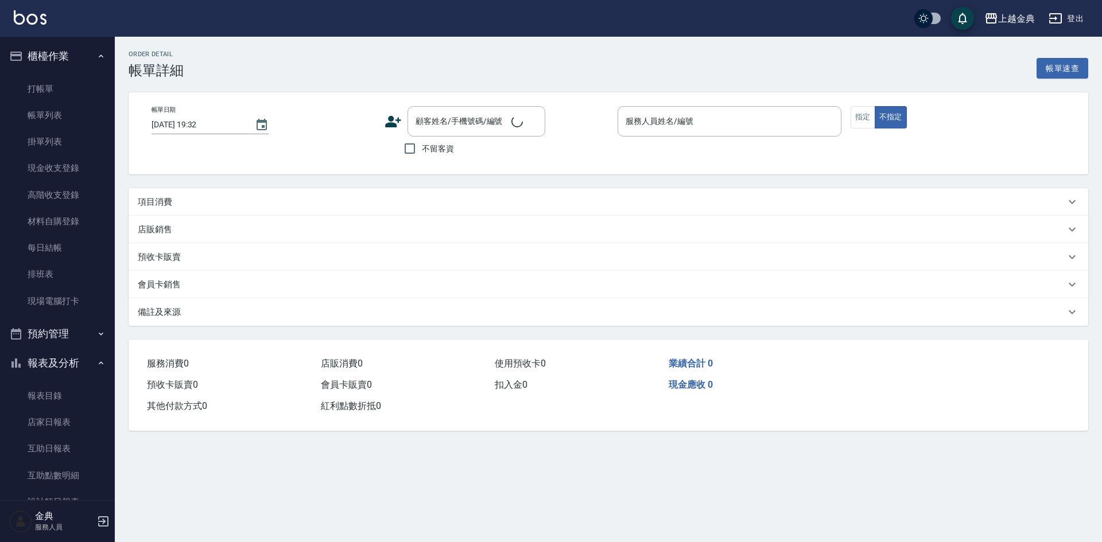
type input "[DATE] 19:10"
checkbox input "true"
type input "[PERSON_NAME]-6"
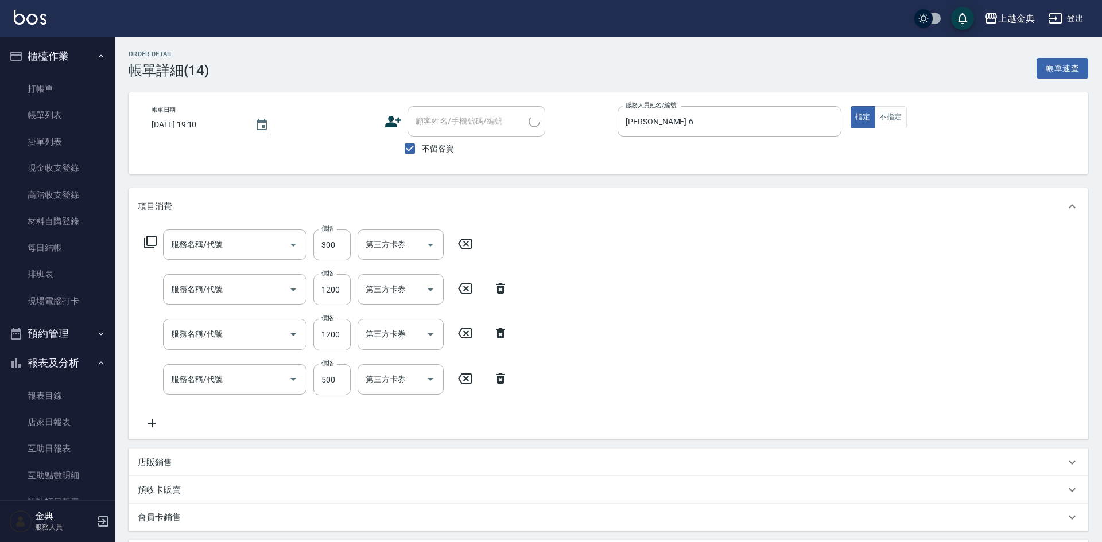
type input "指定剪髮(199)"
type input "日系染髮(401)"
type input "上質護髮(506)"
type input "頭皮隔離(904)"
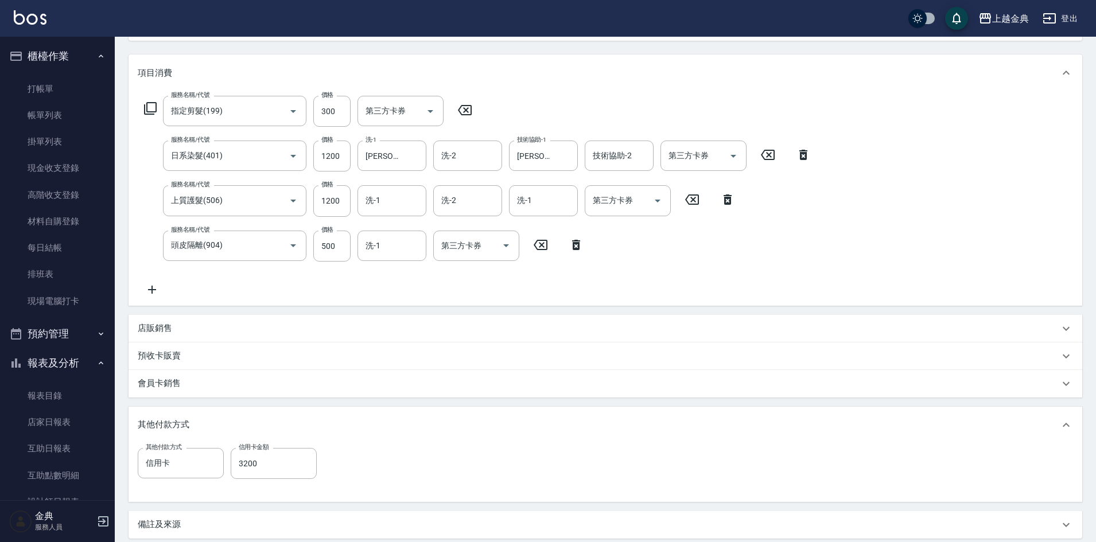
scroll to position [230, 0]
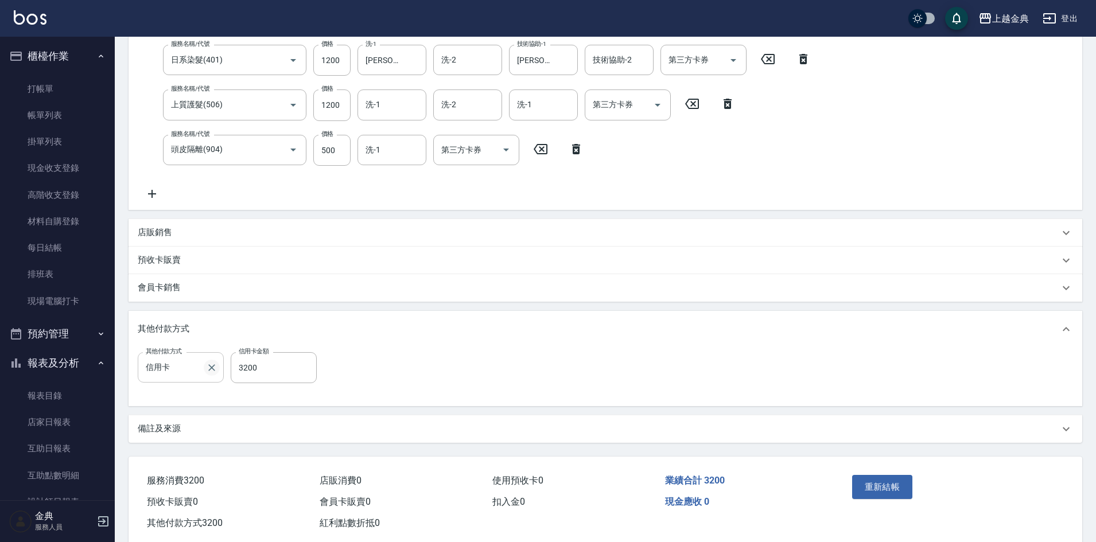
click at [214, 367] on icon "Clear" at bounding box center [211, 367] width 11 height 11
click at [880, 488] on button "重新結帳" at bounding box center [882, 487] width 61 height 24
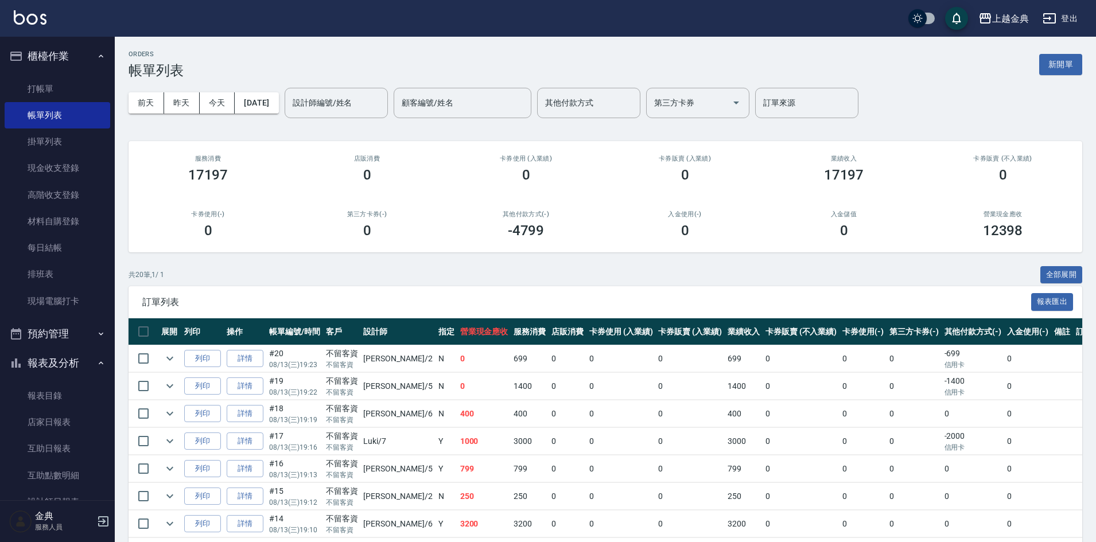
scroll to position [172, 0]
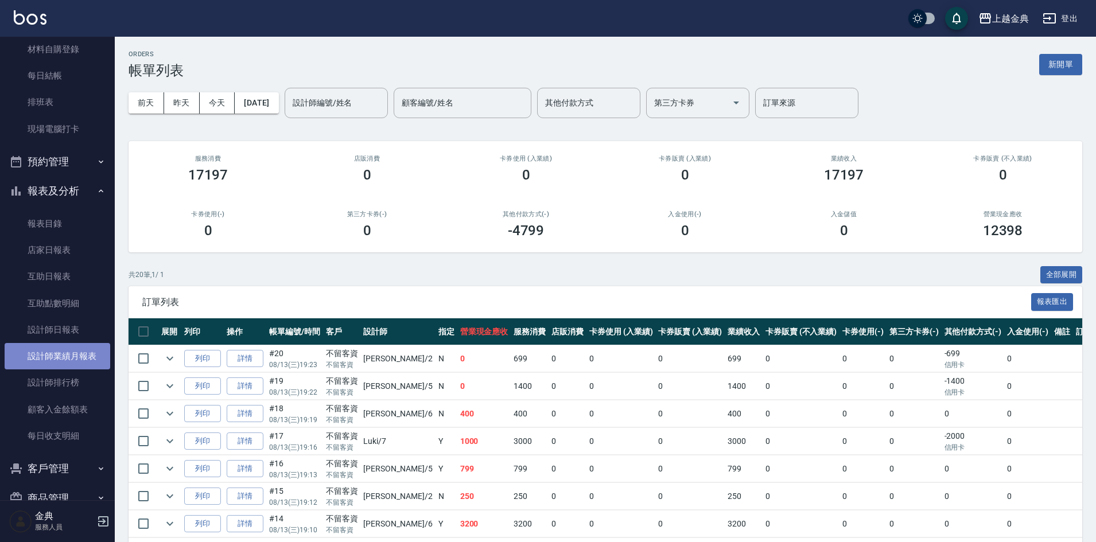
click at [79, 365] on link "設計師業績月報表" at bounding box center [58, 356] width 106 height 26
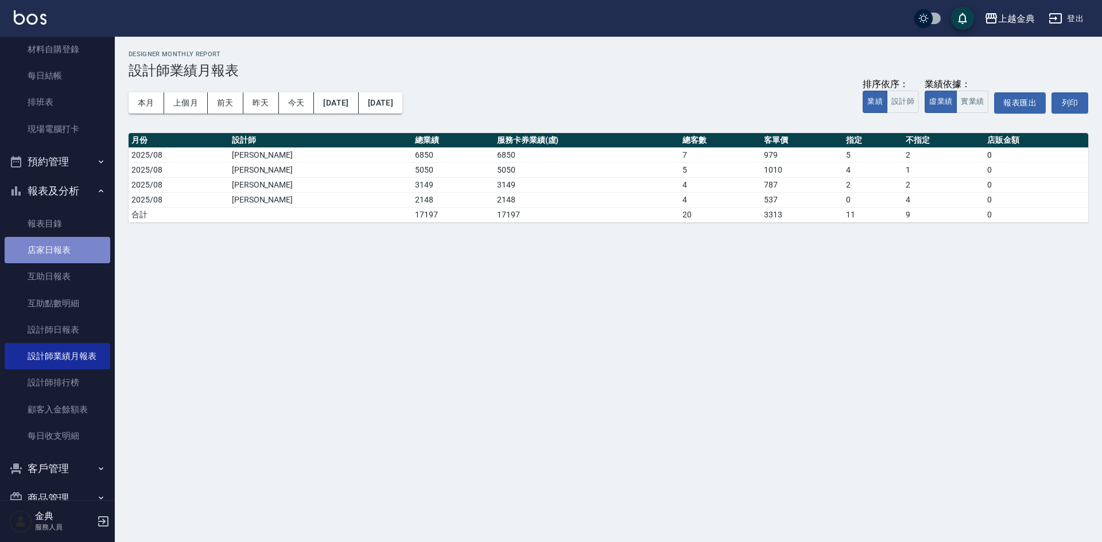
click at [61, 259] on link "店家日報表" at bounding box center [58, 250] width 106 height 26
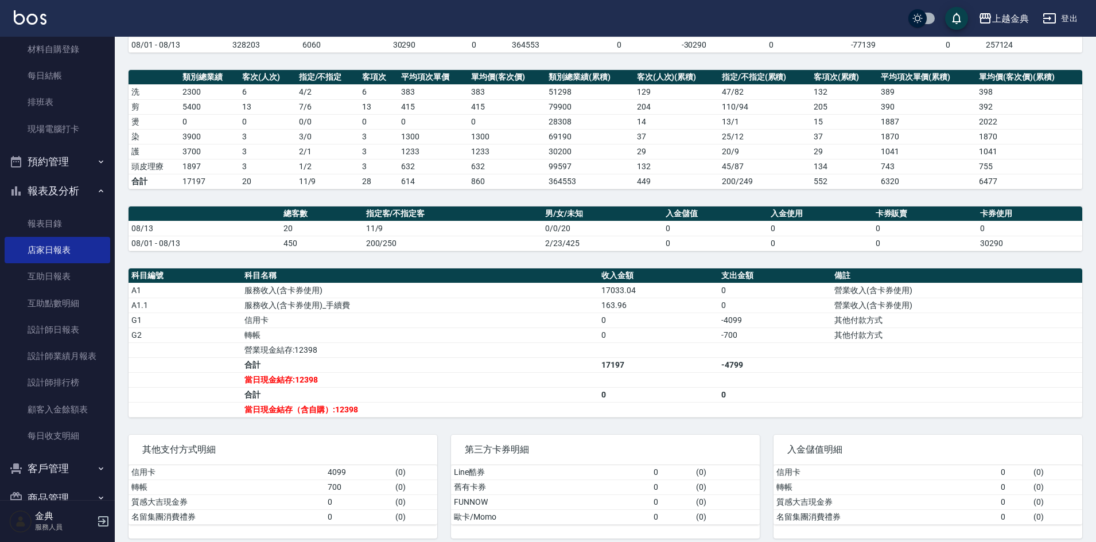
scroll to position [142, 0]
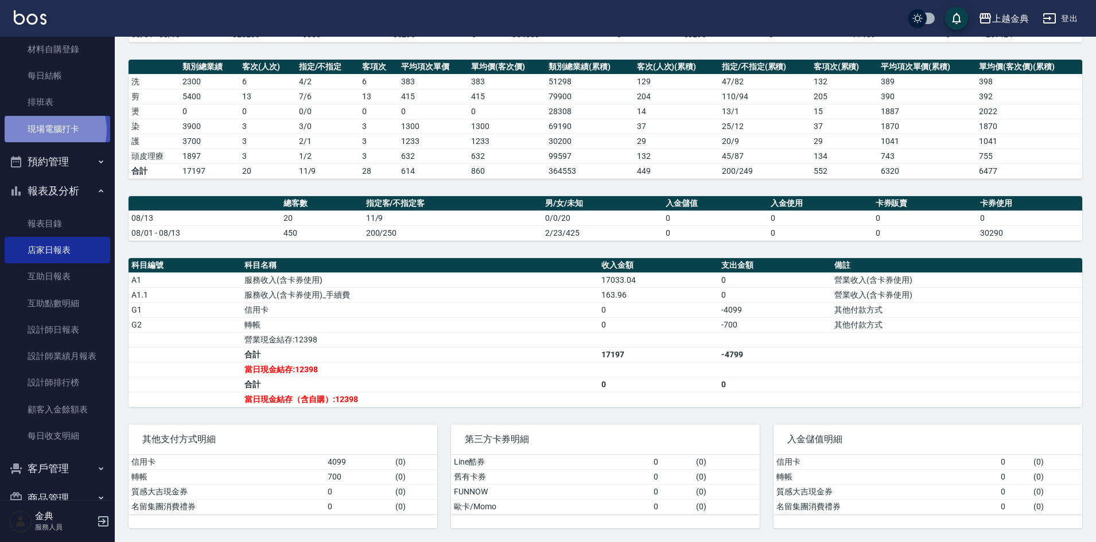
click at [50, 130] on link "現場電腦打卡" at bounding box center [58, 129] width 106 height 26
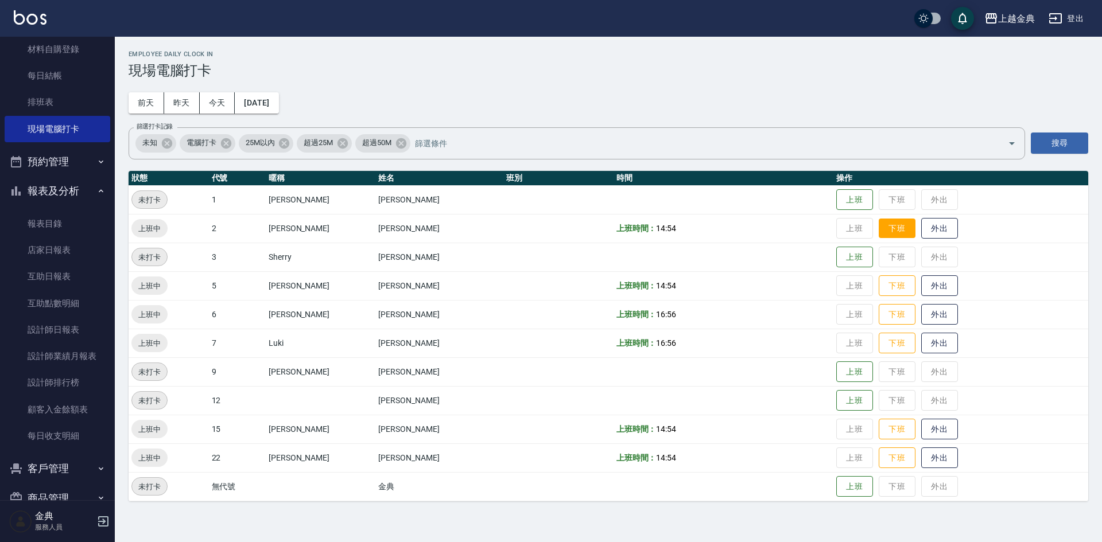
click at [879, 228] on button "下班" at bounding box center [897, 229] width 37 height 20
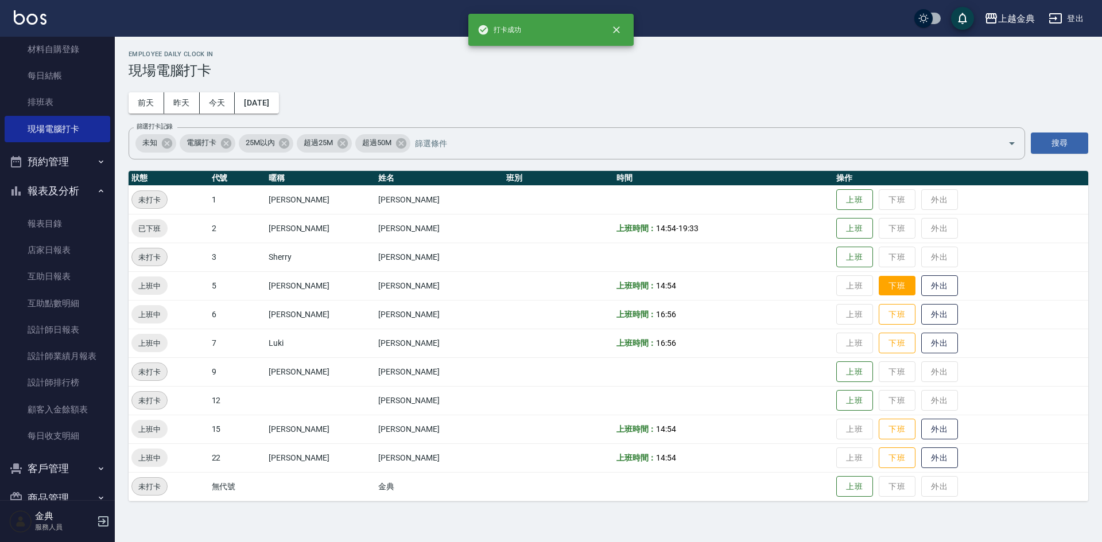
click at [879, 289] on button "下班" at bounding box center [897, 286] width 37 height 20
click at [879, 311] on button "下班" at bounding box center [897, 315] width 37 height 20
click at [879, 345] on button "下班" at bounding box center [897, 343] width 37 height 20
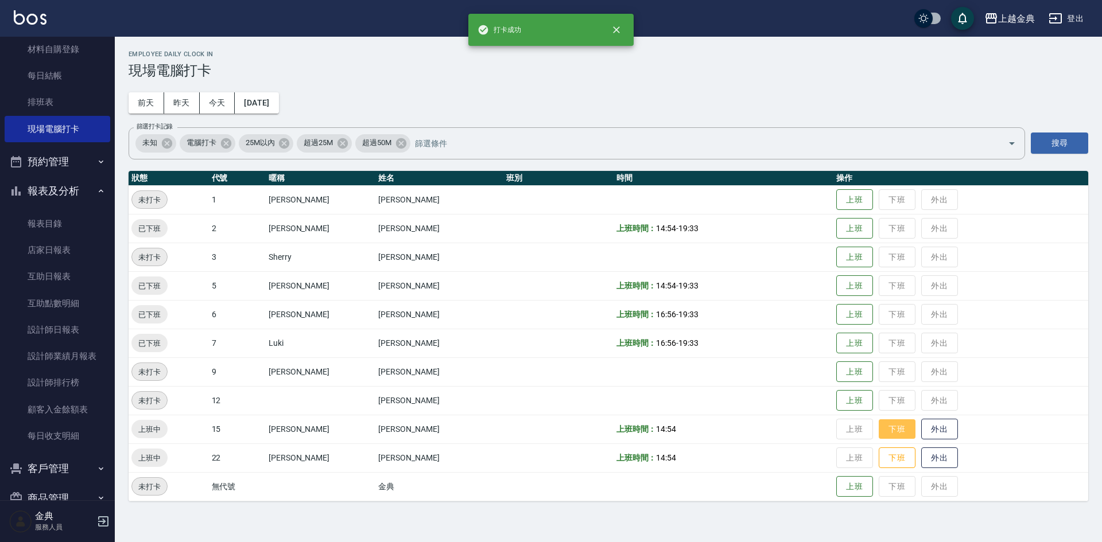
click at [879, 428] on button "下班" at bounding box center [897, 430] width 37 height 20
click at [879, 461] on button "下班" at bounding box center [897, 458] width 37 height 20
